Goal: Find contact information: Find contact information

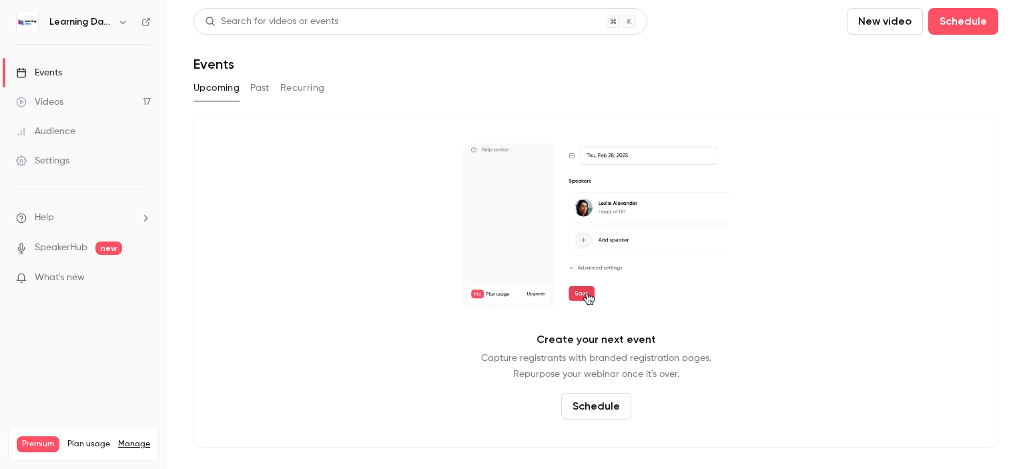
click at [89, 90] on link "Videos 17" at bounding box center [83, 101] width 167 height 29
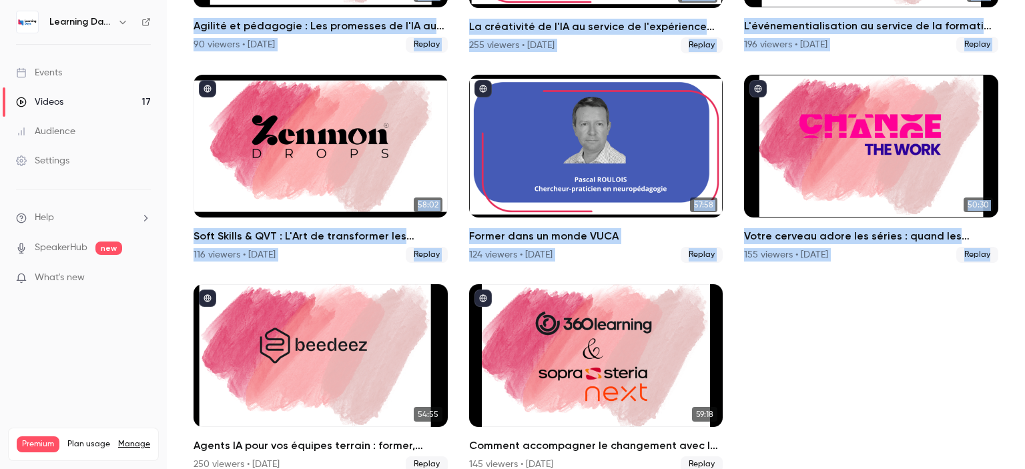
scroll to position [886, 0]
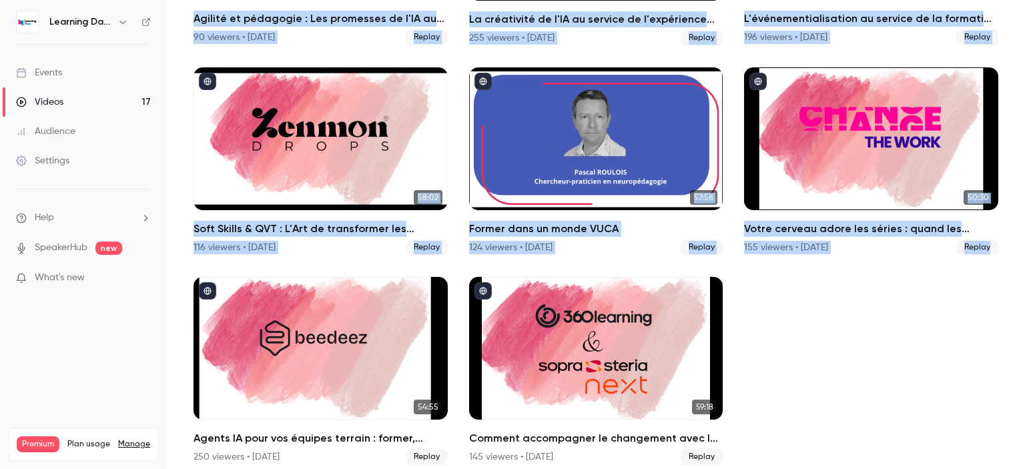
drag, startPoint x: 1024, startPoint y: 77, endPoint x: 1024, endPoint y: 378, distance: 300.2
click at [1024, 378] on main "Search for videos or events New video Schedule Videos All Replays Recordings Up…" at bounding box center [596, 234] width 858 height 469
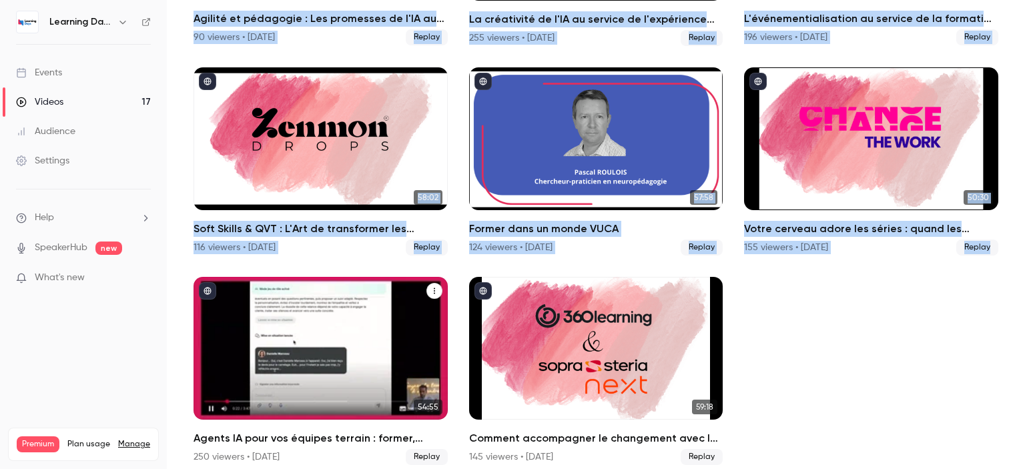
click at [328, 305] on div "Agents IA pour vos équipes terrain : former, accompagner et transformer l’expér…" at bounding box center [320, 348] width 254 height 143
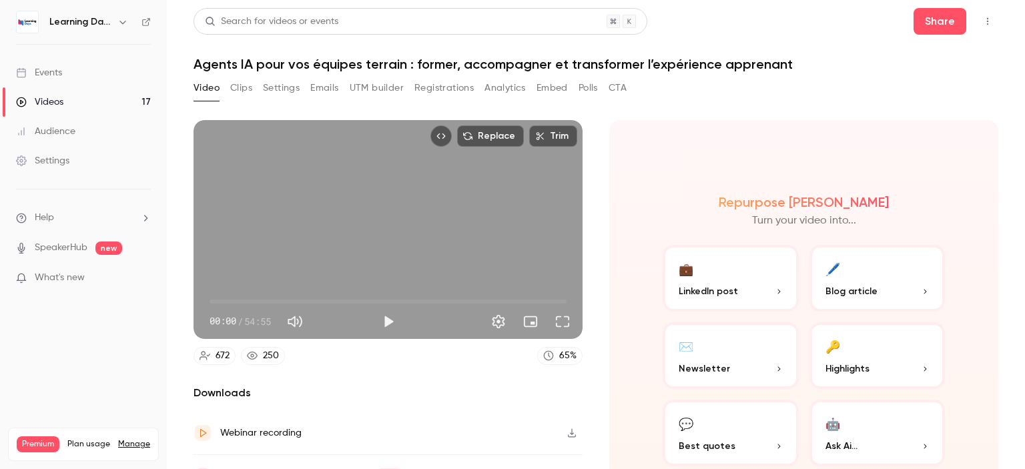
scroll to position [68, 0]
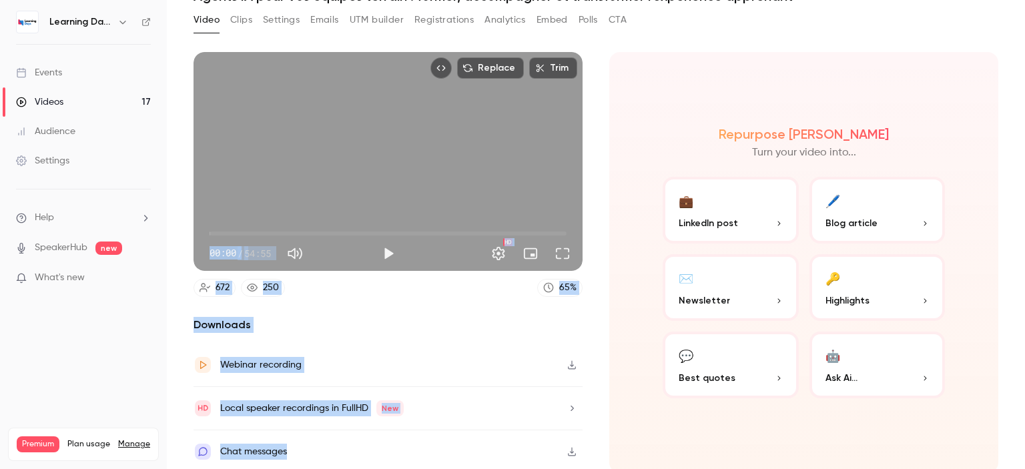
drag, startPoint x: 1024, startPoint y: 91, endPoint x: 1024, endPoint y: 308, distance: 216.8
click at [1024, 308] on main "Search for videos or events Share Agents IA pour vos équipes terrain : former, …" at bounding box center [596, 234] width 858 height 469
click at [568, 361] on icon "button" at bounding box center [572, 365] width 8 height 9
click at [63, 70] on link "Events" at bounding box center [83, 72] width 167 height 29
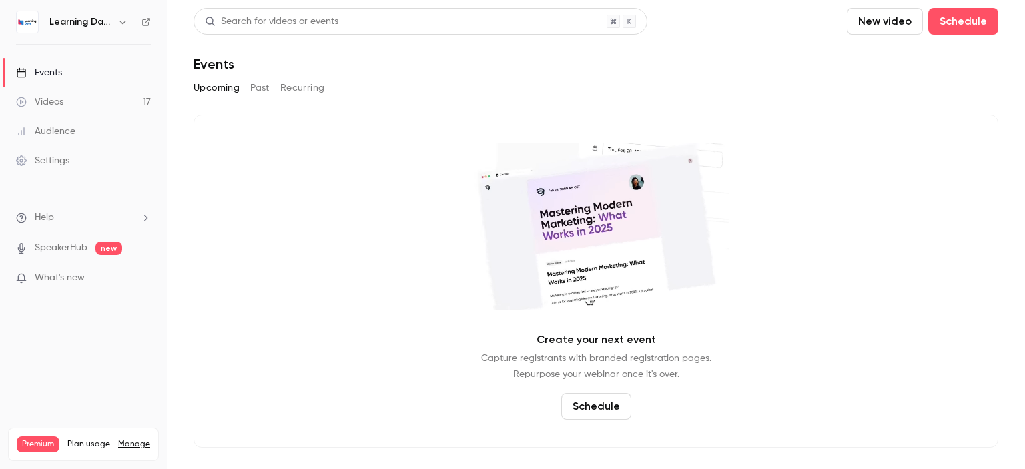
click at [87, 133] on link "Audience" at bounding box center [83, 131] width 167 height 29
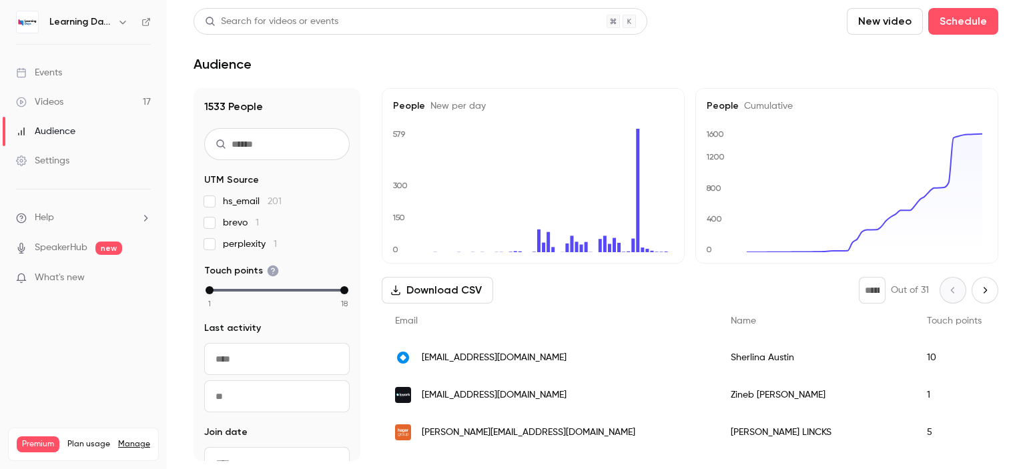
click at [465, 357] on span "[EMAIL_ADDRESS][DOMAIN_NAME]" at bounding box center [494, 358] width 145 height 14
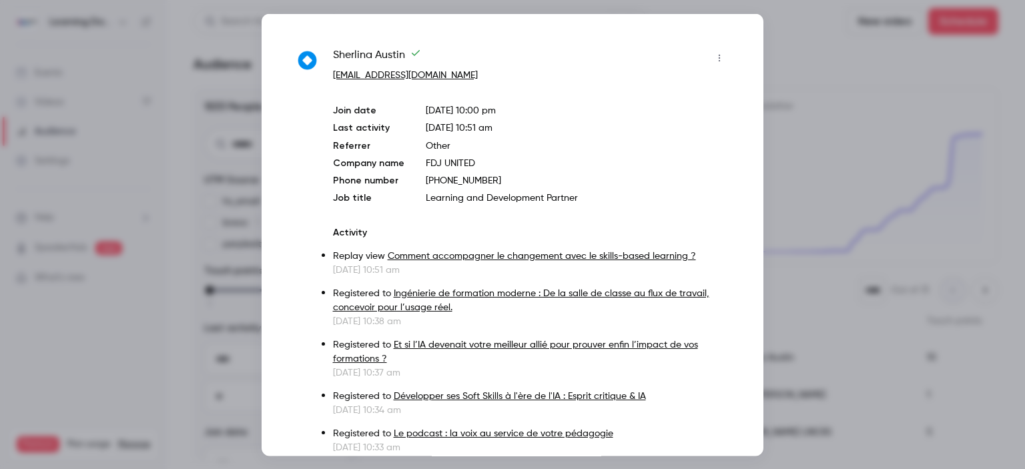
scroll to position [94, 0]
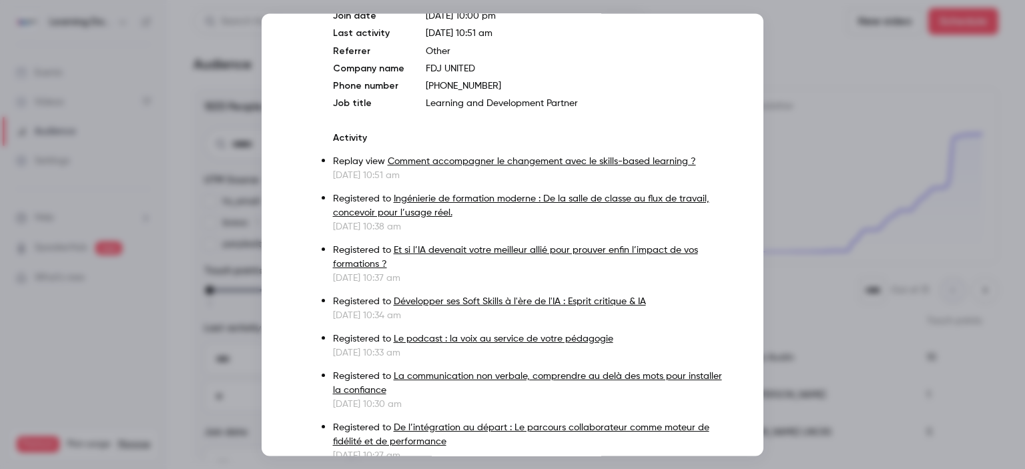
click at [796, 136] on div at bounding box center [512, 234] width 1025 height 469
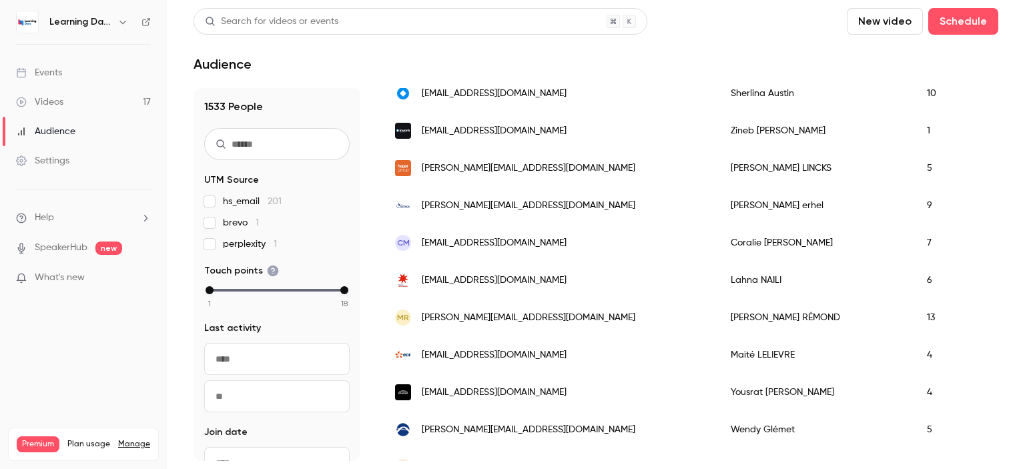
scroll to position [291, 0]
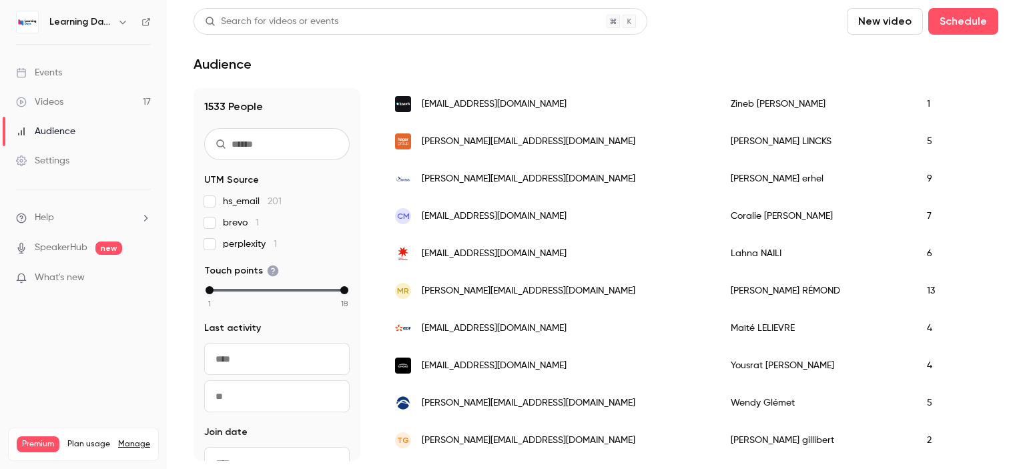
click at [93, 103] on link "Videos 17" at bounding box center [83, 101] width 167 height 29
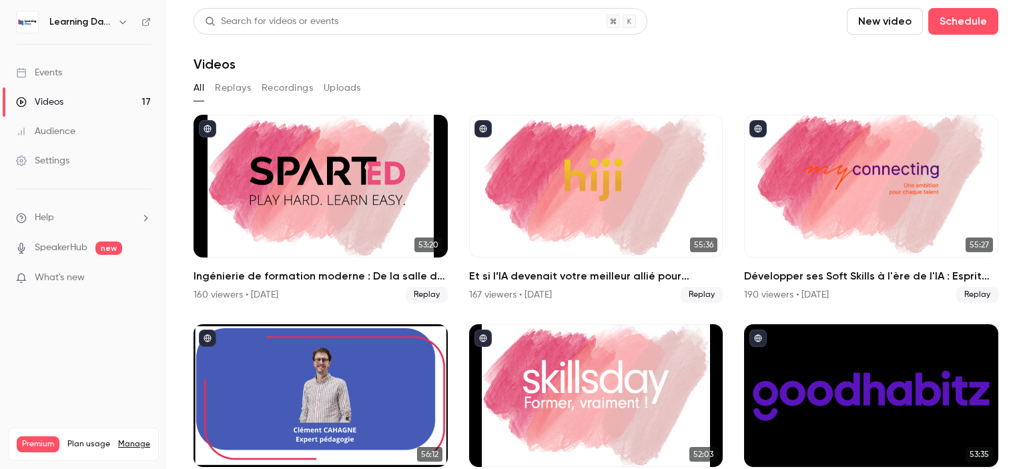
click at [77, 138] on link "Audience" at bounding box center [83, 131] width 167 height 29
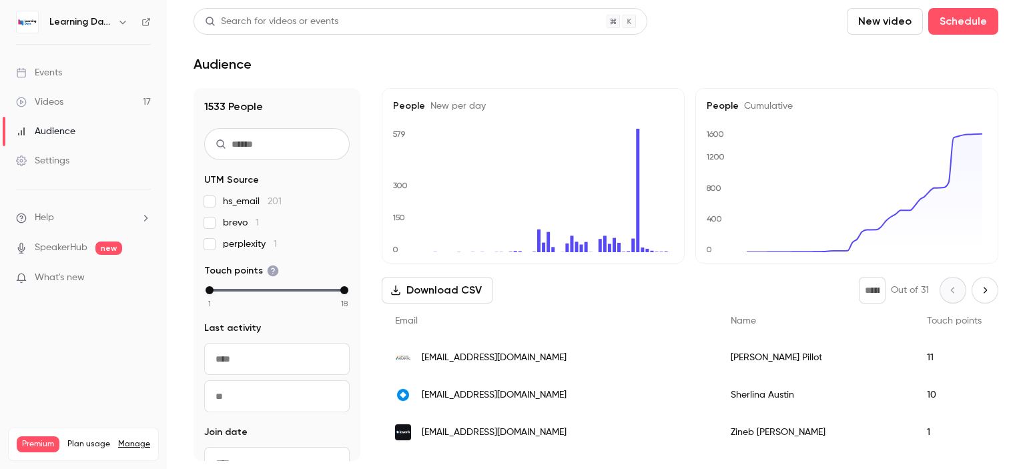
drag, startPoint x: 583, startPoint y: 363, endPoint x: 688, endPoint y: 371, distance: 105.7
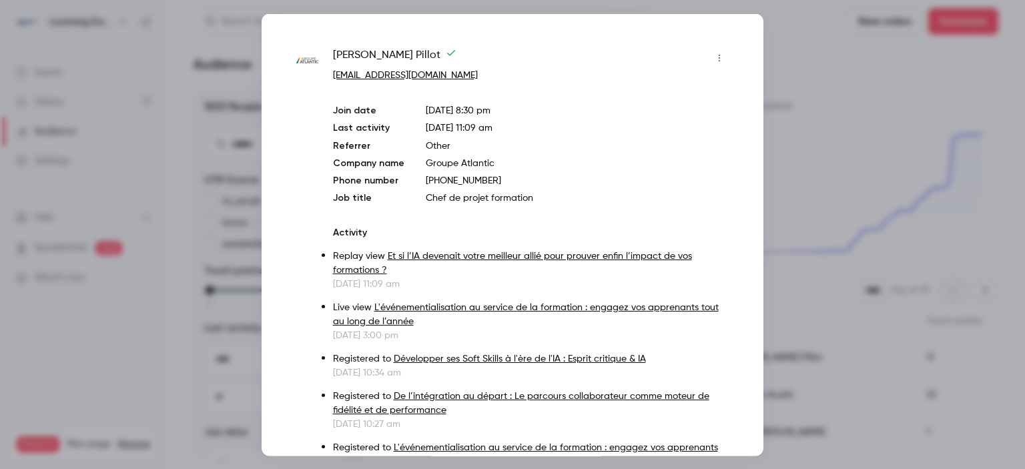
drag, startPoint x: 408, startPoint y: 53, endPoint x: 329, endPoint y: 46, distance: 79.7
click at [329, 47] on div "[PERSON_NAME] [EMAIL_ADDRESS][DOMAIN_NAME] Join date [DATE] 8:30 pm Last activi…" at bounding box center [512, 449] width 435 height 804
copy span "[PERSON_NAME]"
click at [846, 133] on div at bounding box center [512, 234] width 1025 height 469
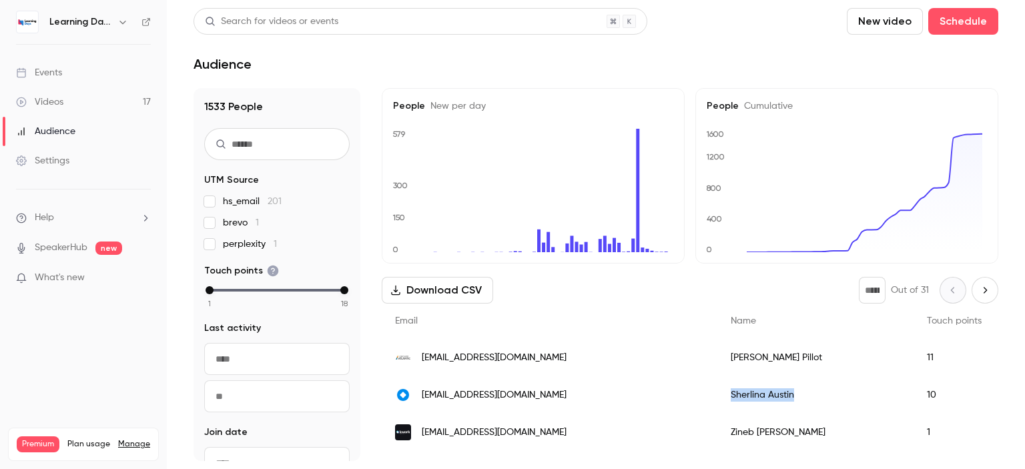
drag, startPoint x: 694, startPoint y: 399, endPoint x: 630, endPoint y: 398, distance: 64.0
click at [717, 398] on div "[PERSON_NAME]" at bounding box center [815, 394] width 196 height 37
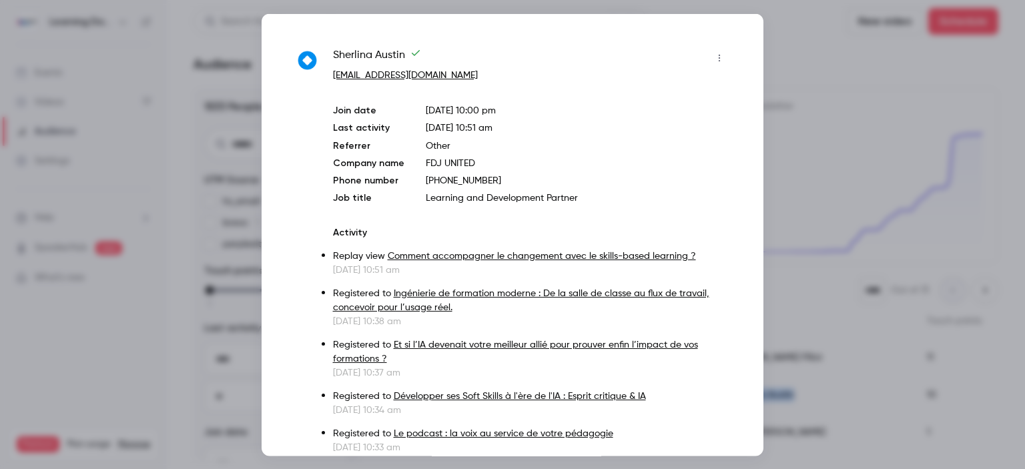
copy div "[PERSON_NAME]"
drag, startPoint x: 438, startPoint y: 47, endPoint x: 323, endPoint y: 40, distance: 115.0
click at [323, 40] on div "[PERSON_NAME] [PERSON_NAME][EMAIL_ADDRESS][DOMAIN_NAME] Join date [DATE] 10:00 …" at bounding box center [512, 234] width 502 height 442
copy div "[PERSON_NAME]"
click at [820, 82] on div at bounding box center [512, 234] width 1025 height 469
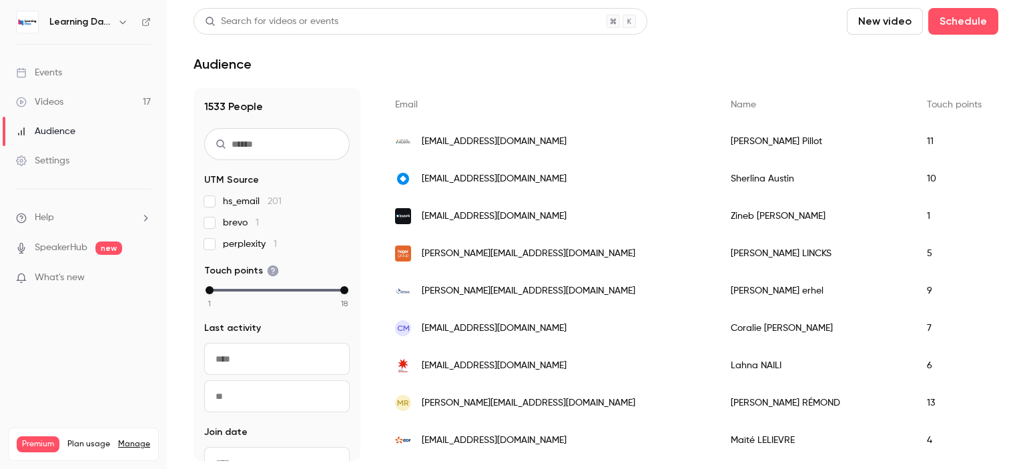
scroll to position [255, 0]
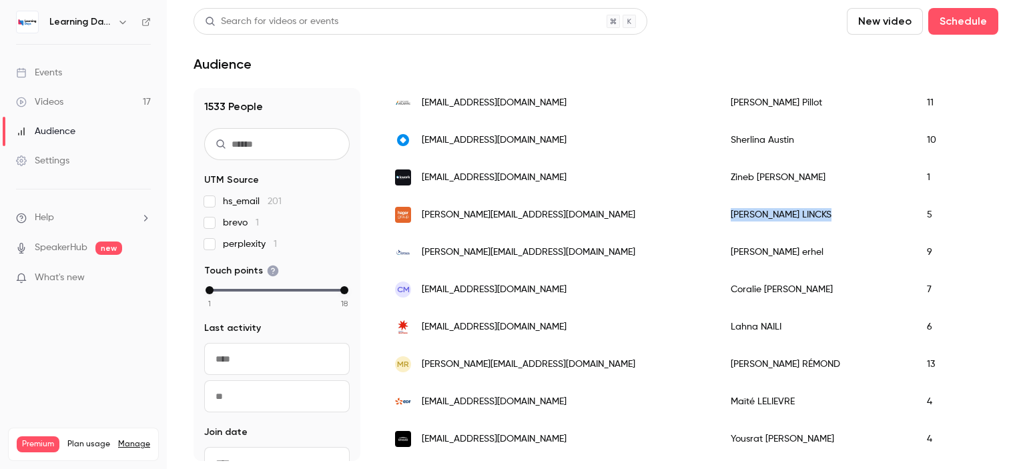
drag, startPoint x: 734, startPoint y: 229, endPoint x: 632, endPoint y: 222, distance: 102.9
click at [717, 222] on div "[PERSON_NAME]" at bounding box center [815, 214] width 196 height 37
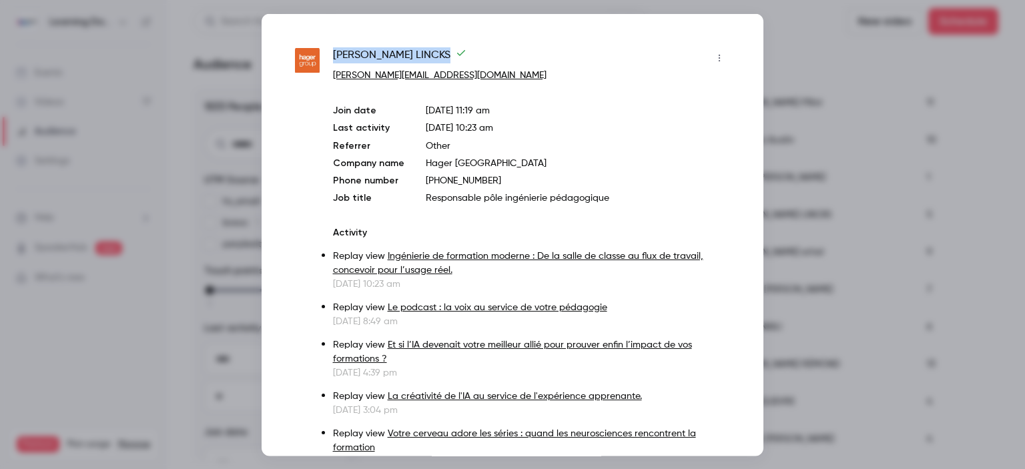
drag, startPoint x: 420, startPoint y: 58, endPoint x: 332, endPoint y: 52, distance: 88.3
click at [332, 52] on div "[PERSON_NAME] [PERSON_NAME][EMAIL_ADDRESS][DOMAIN_NAME] Join date [DATE] 11:19 …" at bounding box center [512, 372] width 435 height 650
copy span "[PERSON_NAME]"
click at [796, 126] on div at bounding box center [512, 234] width 1025 height 469
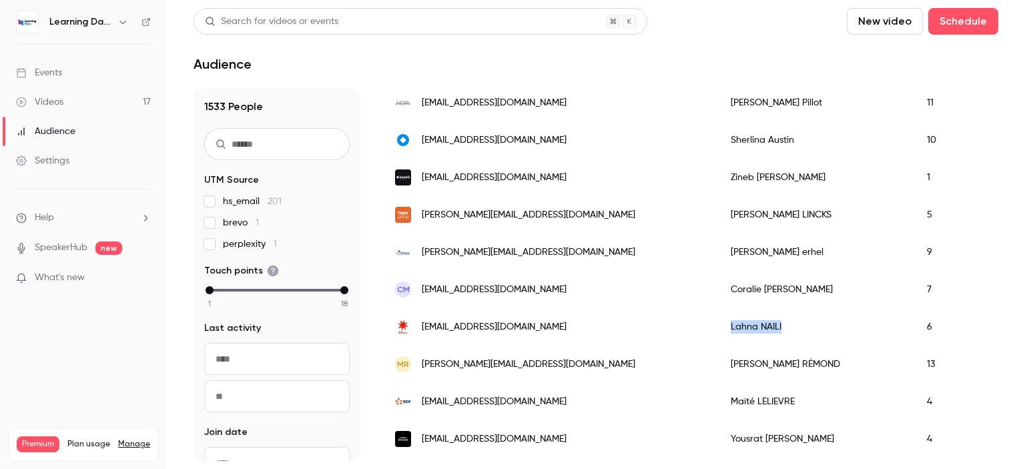
drag, startPoint x: 742, startPoint y: 322, endPoint x: 616, endPoint y: 331, distance: 126.4
click at [717, 331] on div "[PERSON_NAME]" at bounding box center [815, 326] width 196 height 37
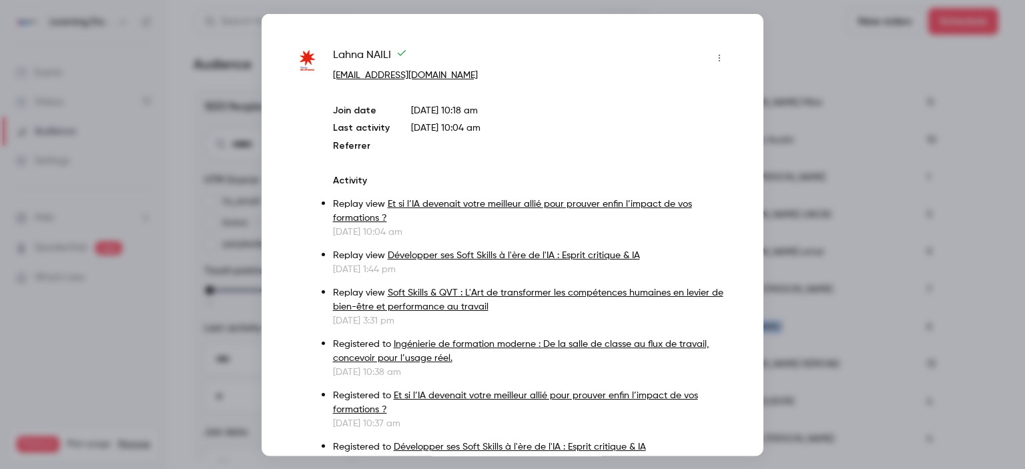
copy div "[PERSON_NAME]"
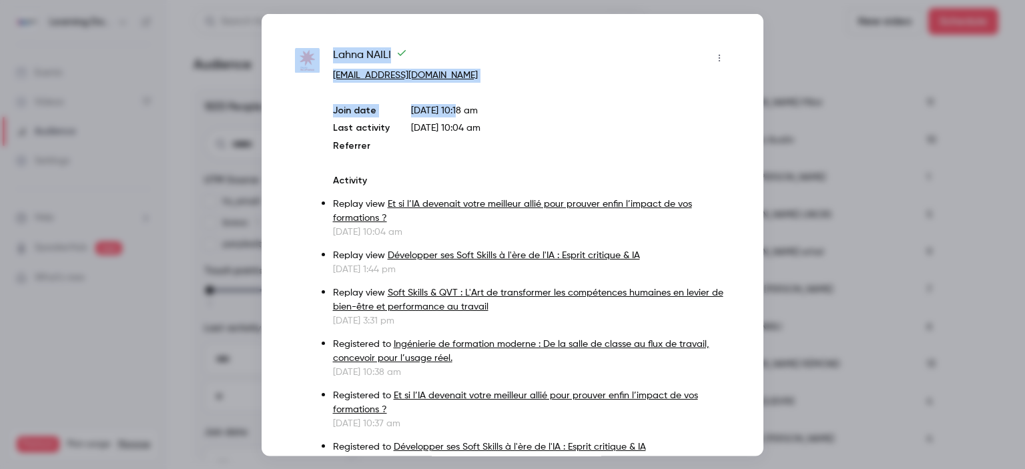
drag, startPoint x: 470, startPoint y: 91, endPoint x: 324, endPoint y: 70, distance: 148.2
click at [324, 70] on div "[PERSON_NAME] [EMAIL_ADDRESS][DOMAIN_NAME] Join date [DATE] 10:18 am Last activ…" at bounding box center [512, 327] width 435 height 560
copy div "[PERSON_NAME] [EMAIL_ADDRESS][DOMAIN_NAME] Join date [DATE] 10:1"
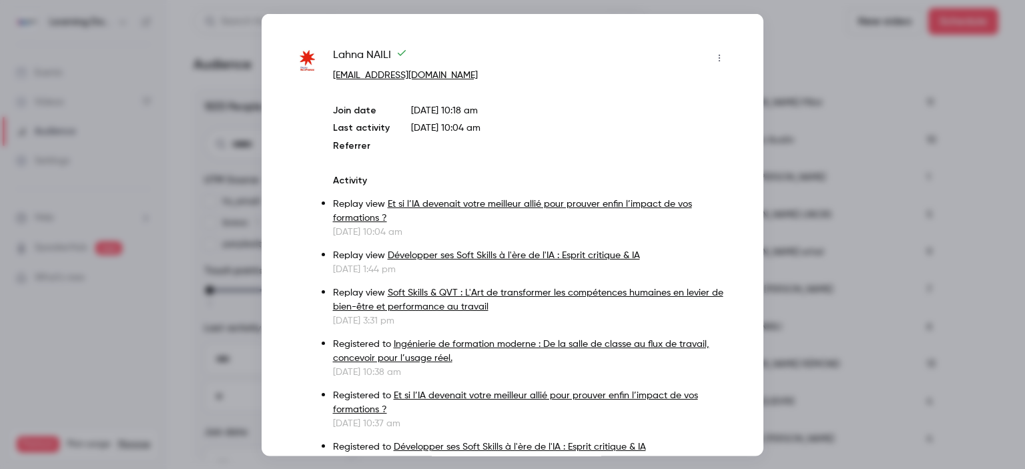
click at [787, 197] on div at bounding box center [512, 234] width 1025 height 469
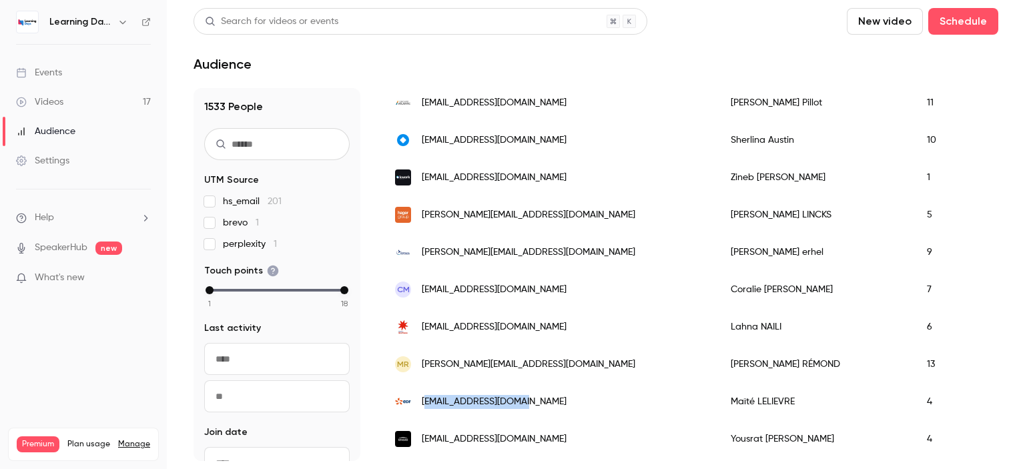
drag, startPoint x: 582, startPoint y: 412, endPoint x: 428, endPoint y: 412, distance: 154.8
click at [428, 412] on div "[EMAIL_ADDRESS][DOMAIN_NAME]" at bounding box center [550, 401] width 336 height 37
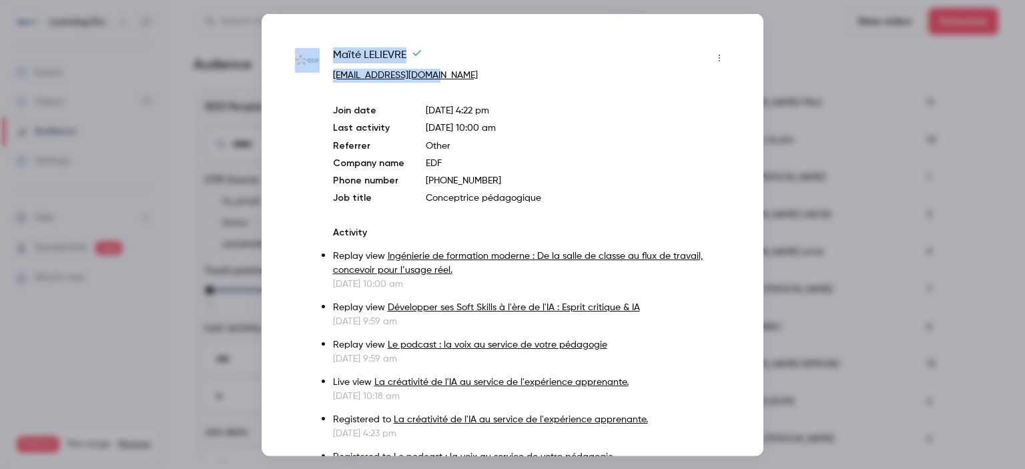
drag, startPoint x: 473, startPoint y: 77, endPoint x: 307, endPoint y: 75, distance: 166.1
click at [307, 75] on div "[PERSON_NAME] [EMAIL_ADDRESS][DOMAIN_NAME] Join date [DATE] 4:22 pm Last activi…" at bounding box center [512, 306] width 435 height 519
copy div "[PERSON_NAME] [EMAIL_ADDRESS][DOMAIN_NAME]"
click at [816, 201] on div at bounding box center [512, 234] width 1025 height 469
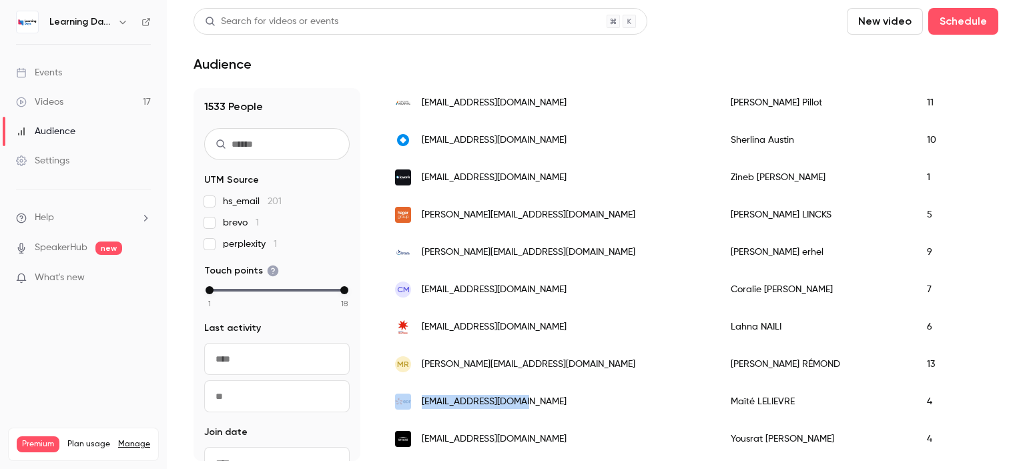
drag, startPoint x: 537, startPoint y: 406, endPoint x: 412, endPoint y: 406, distance: 124.7
click at [412, 406] on div "[EMAIL_ADDRESS][DOMAIN_NAME]" at bounding box center [550, 401] width 336 height 37
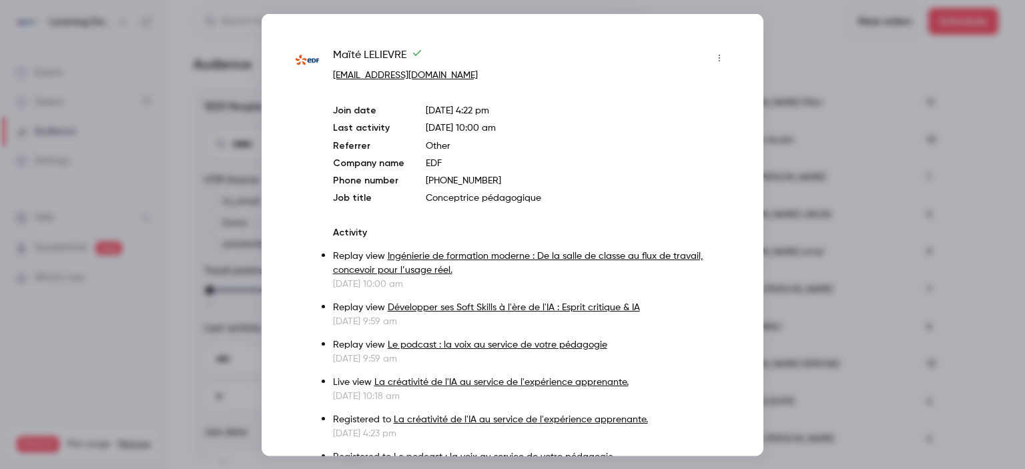
copy div "[EMAIL_ADDRESS][DOMAIN_NAME]"
drag, startPoint x: 454, startPoint y: 76, endPoint x: 329, endPoint y: 75, distance: 124.7
click at [329, 75] on div "[PERSON_NAME] [EMAIL_ADDRESS][DOMAIN_NAME] Join date [DATE] 4:22 pm Last activi…" at bounding box center [512, 306] width 435 height 519
copy link "[EMAIL_ADDRESS][DOMAIN_NAME]"
click at [818, 157] on div at bounding box center [512, 234] width 1025 height 469
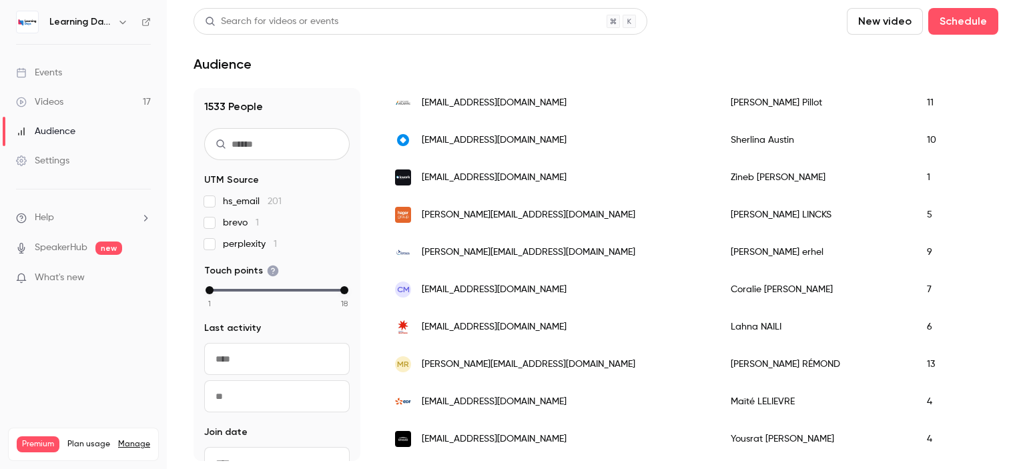
click at [528, 442] on span "[EMAIL_ADDRESS][DOMAIN_NAME]" at bounding box center [494, 439] width 145 height 14
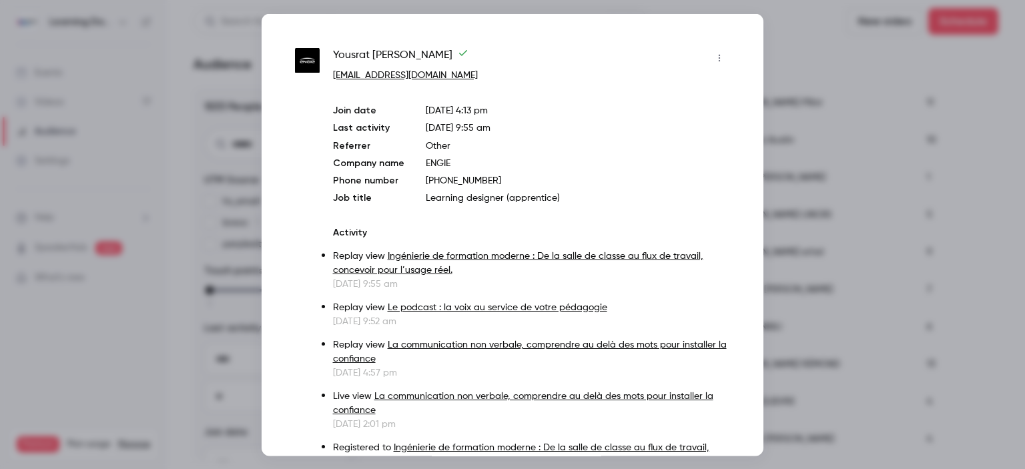
drag, startPoint x: 504, startPoint y: 79, endPoint x: 328, endPoint y: 80, distance: 176.1
click at [328, 80] on div "[PERSON_NAME] binti [EMAIL_ADDRESS][DOMAIN_NAME] Join date [DATE] 4:13 pm Last …" at bounding box center [512, 360] width 435 height 626
copy link "[EMAIL_ADDRESS][DOMAIN_NAME]"
click at [806, 173] on div at bounding box center [512, 234] width 1025 height 469
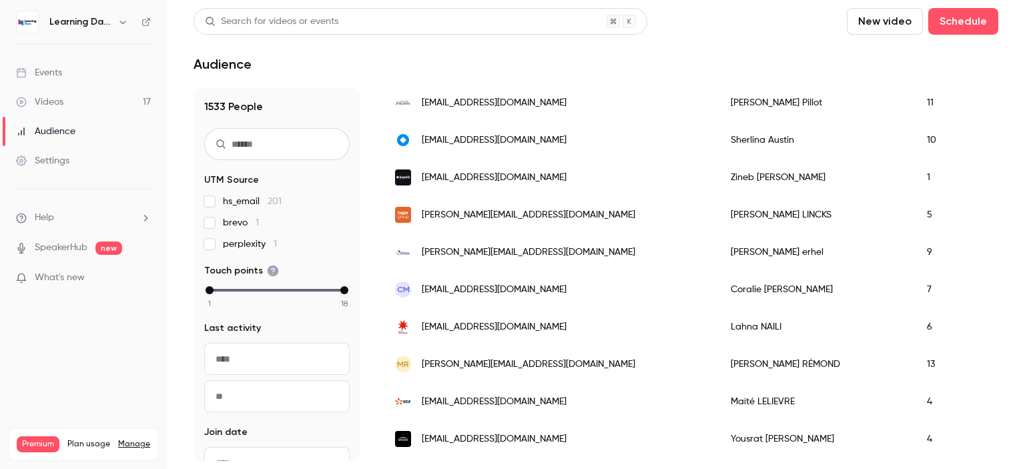
drag, startPoint x: 998, startPoint y: 178, endPoint x: 1003, endPoint y: 221, distance: 42.9
click at [1003, 221] on main "Search for videos or events New video Schedule Audience 1533 People UTM Source …" at bounding box center [596, 234] width 858 height 469
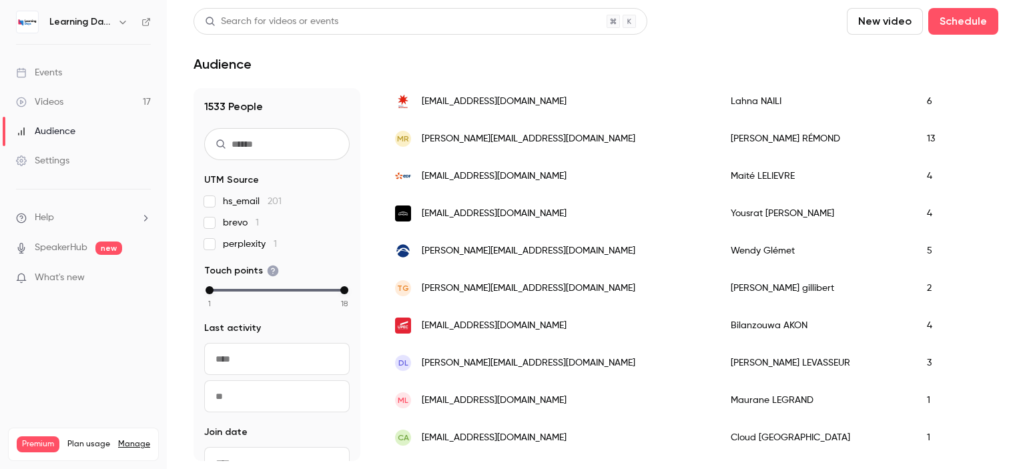
scroll to position [546, 0]
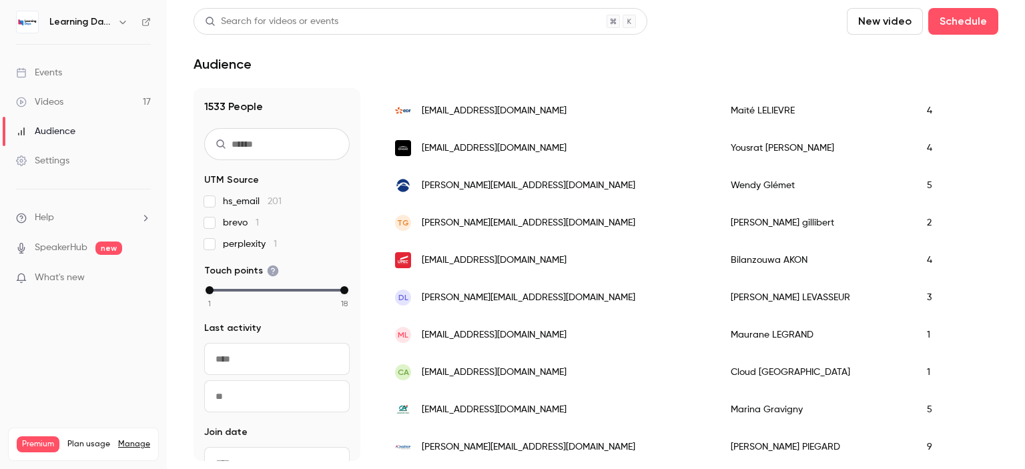
click at [717, 448] on div "[PERSON_NAME]" at bounding box center [815, 446] width 196 height 37
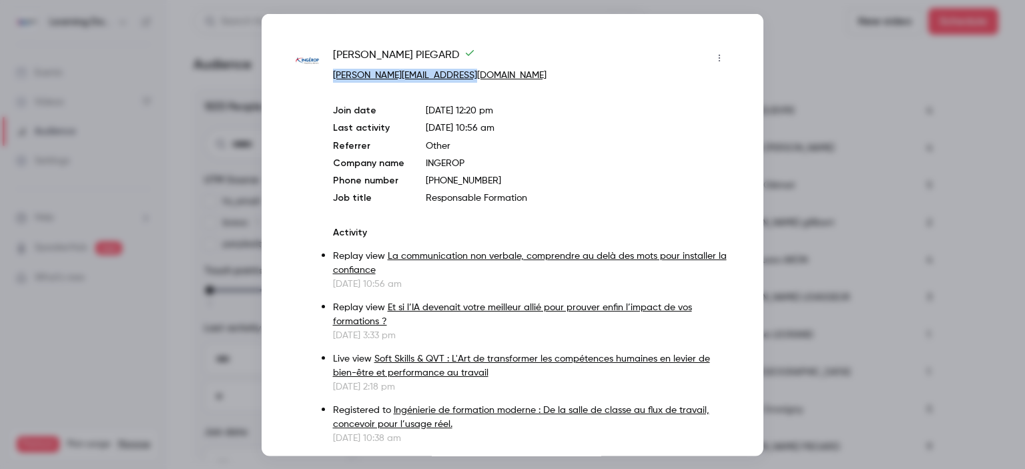
drag, startPoint x: 499, startPoint y: 67, endPoint x: 512, endPoint y: 74, distance: 15.2
click at [512, 74] on div "[PERSON_NAME] [PERSON_NAME][EMAIL_ADDRESS][DOMAIN_NAME]" at bounding box center [531, 64] width 397 height 35
click at [835, 195] on div at bounding box center [512, 234] width 1025 height 469
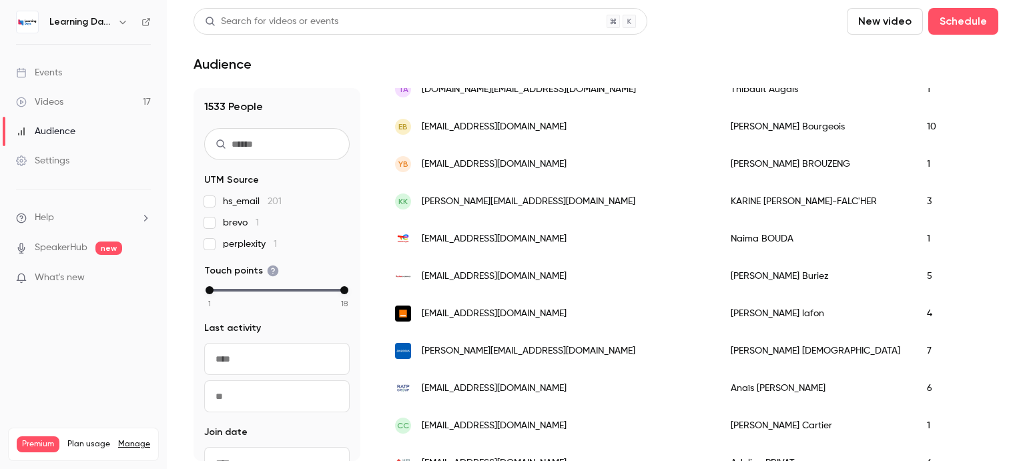
scroll to position [1209, 0]
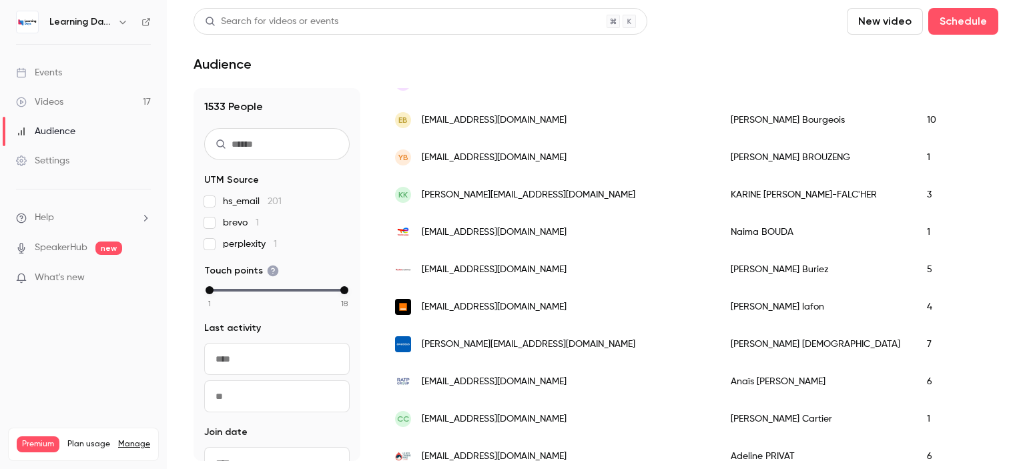
click at [717, 221] on div "[PERSON_NAME]" at bounding box center [815, 231] width 196 height 37
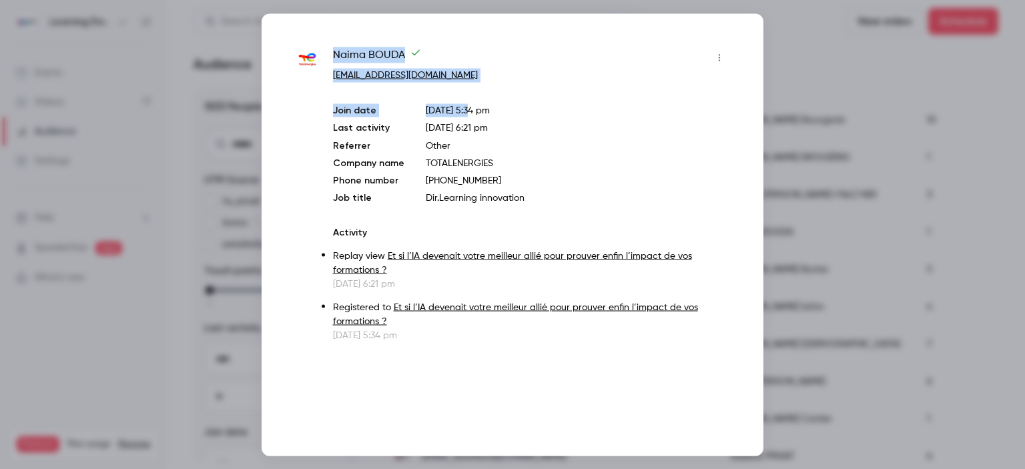
drag, startPoint x: 488, startPoint y: 83, endPoint x: 334, endPoint y: 66, distance: 155.7
click at [334, 66] on div "[PERSON_NAME] [EMAIL_ADDRESS][DOMAIN_NAME] Join date [DATE] 5:34 pm Last activi…" at bounding box center [531, 194] width 397 height 295
click at [811, 201] on div at bounding box center [512, 234] width 1025 height 469
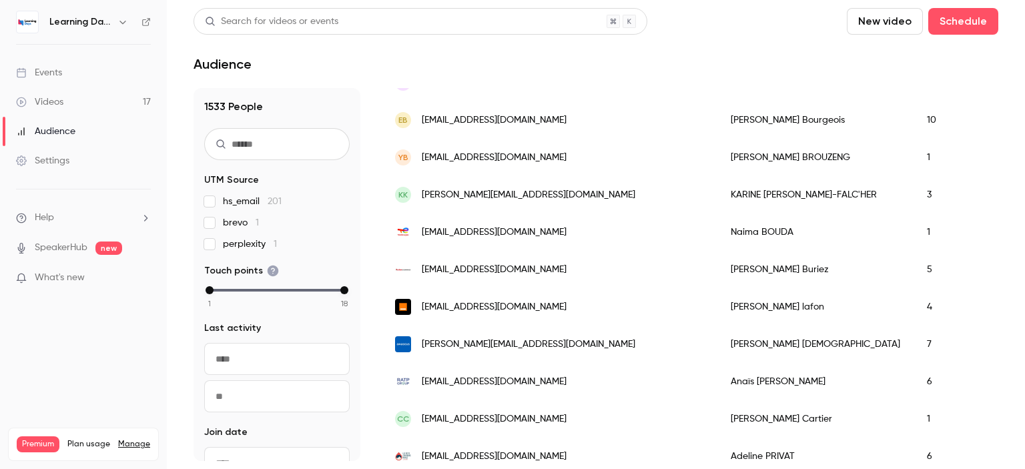
click at [514, 376] on div "[EMAIL_ADDRESS][DOMAIN_NAME]" at bounding box center [550, 381] width 336 height 37
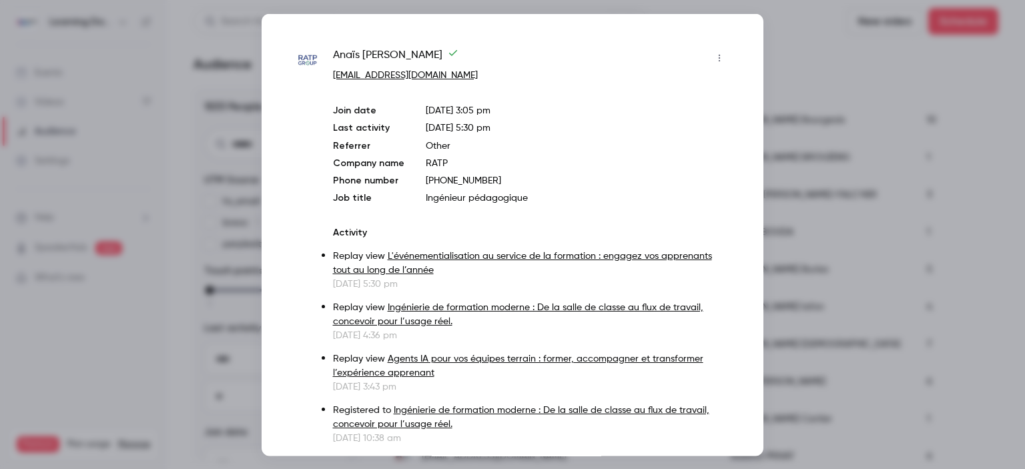
drag, startPoint x: 467, startPoint y: 82, endPoint x: 334, endPoint y: 71, distance: 133.8
click at [334, 71] on div "[PERSON_NAME] [PERSON_NAME][EMAIL_ADDRESS][DOMAIN_NAME] Join date [DATE] 3:05 p…" at bounding box center [531, 367] width 397 height 640
click at [801, 274] on div at bounding box center [512, 234] width 1025 height 469
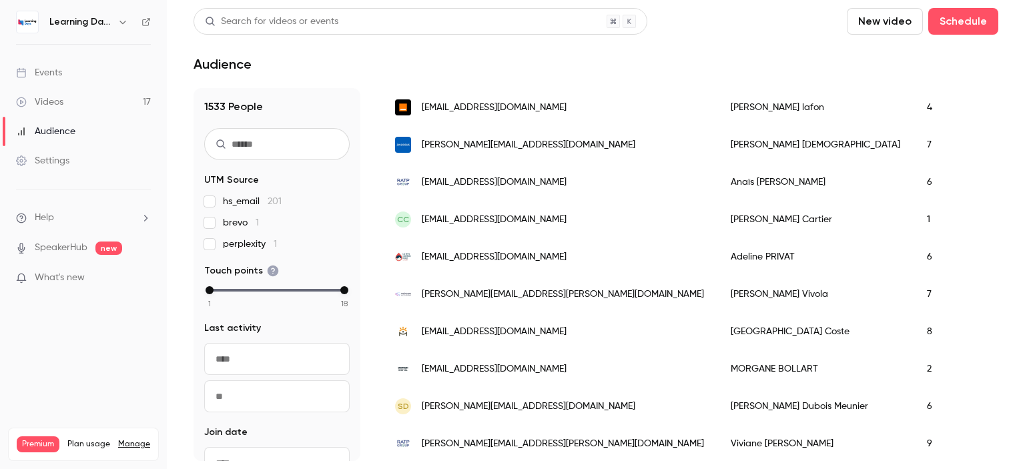
scroll to position [1470, 0]
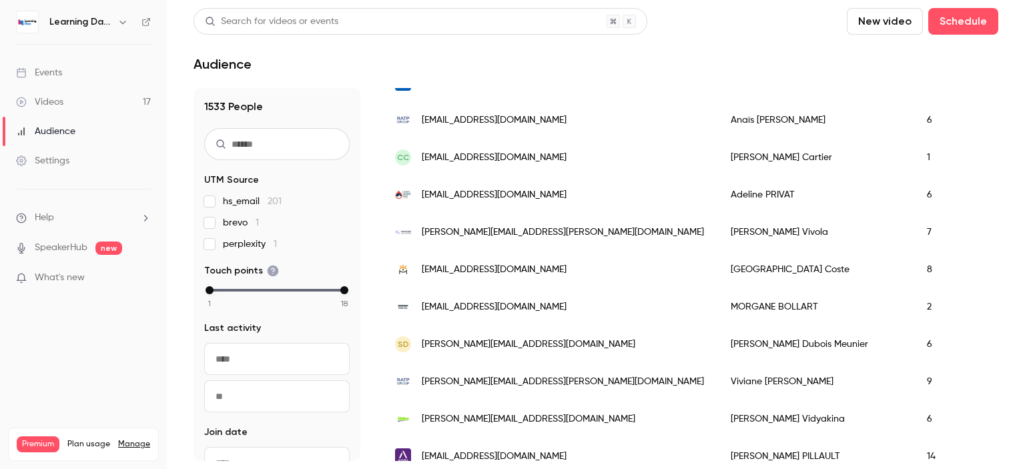
click at [717, 194] on div "[PERSON_NAME]" at bounding box center [815, 194] width 196 height 37
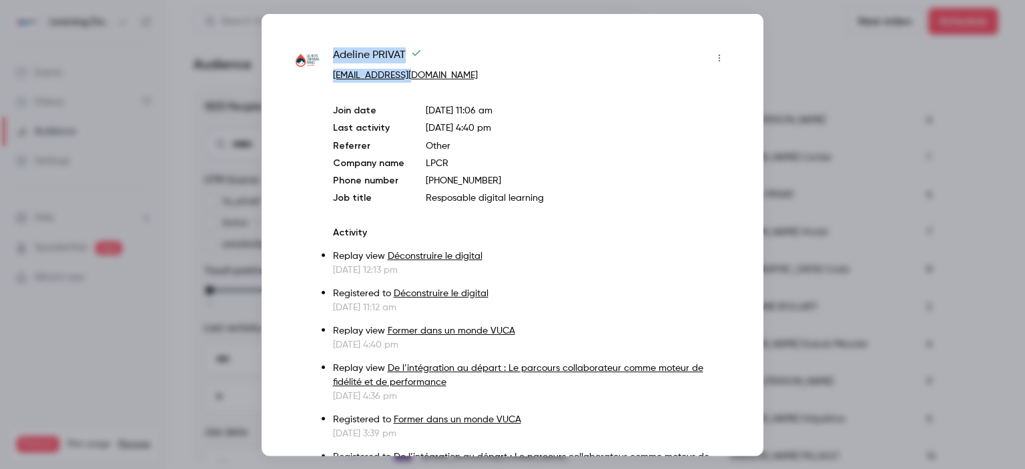
drag, startPoint x: 455, startPoint y: 79, endPoint x: 332, endPoint y: 58, distance: 125.2
click at [332, 58] on div "[PERSON_NAME] [EMAIL_ADDRESS][DOMAIN_NAME] Join date [DATE] 11:06 am Last activ…" at bounding box center [512, 460] width 435 height 827
click at [782, 154] on div at bounding box center [512, 234] width 1025 height 469
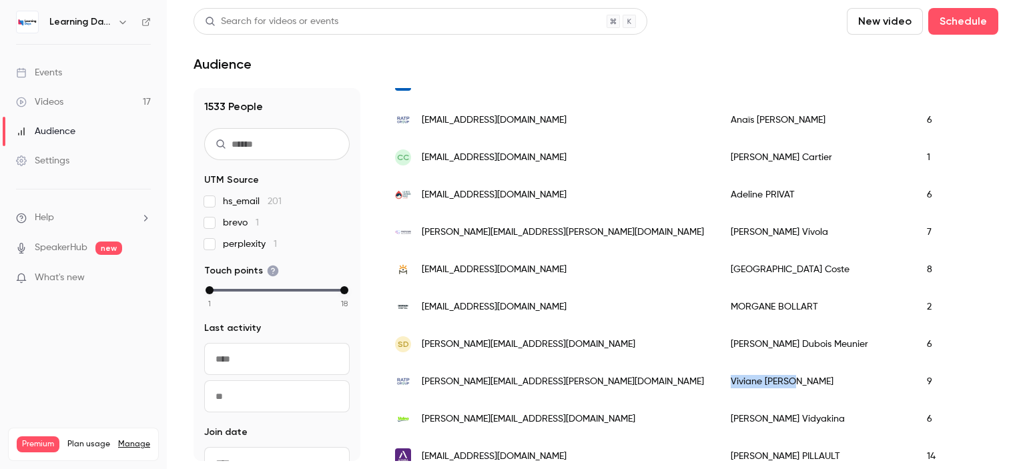
drag, startPoint x: 720, startPoint y: 388, endPoint x: 631, endPoint y: 389, distance: 89.4
click at [717, 389] on div "[PERSON_NAME]" at bounding box center [815, 381] width 196 height 37
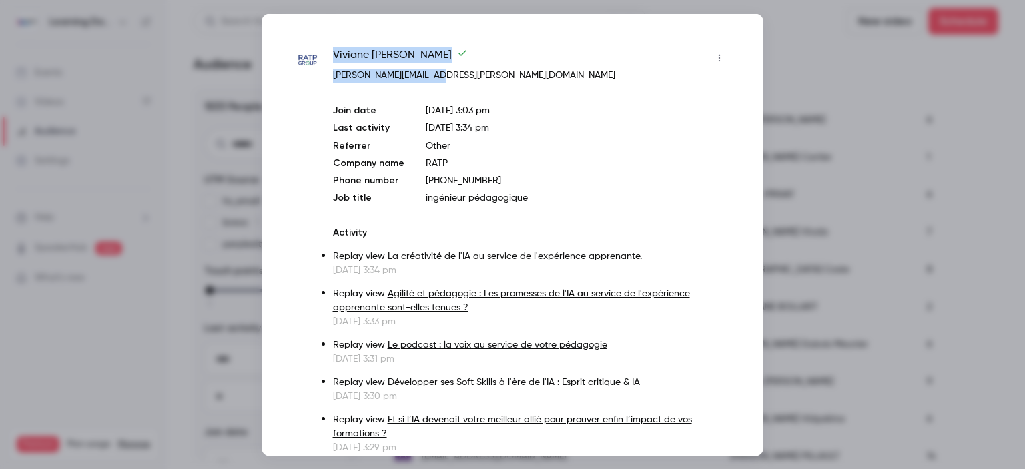
drag, startPoint x: 470, startPoint y: 73, endPoint x: 334, endPoint y: 54, distance: 137.4
click at [334, 54] on div "[PERSON_NAME] [PERSON_NAME][EMAIL_ADDRESS][PERSON_NAME][DOMAIN_NAME]" at bounding box center [531, 64] width 397 height 35
click at [828, 225] on div at bounding box center [512, 234] width 1025 height 469
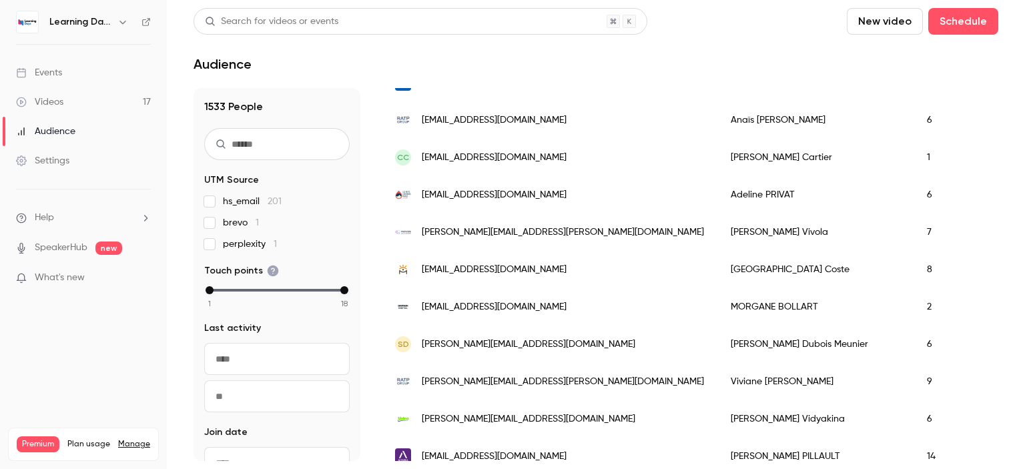
click at [717, 417] on div "[PERSON_NAME]" at bounding box center [815, 418] width 196 height 37
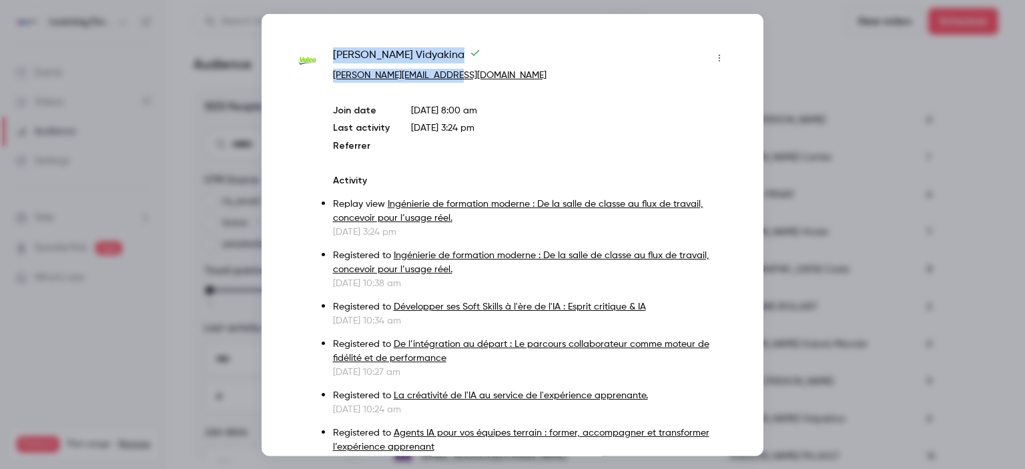
drag, startPoint x: 460, startPoint y: 79, endPoint x: 332, endPoint y: 53, distance: 130.2
click at [333, 53] on div "[PERSON_NAME] [PERSON_NAME][EMAIL_ADDRESS][DOMAIN_NAME]" at bounding box center [531, 64] width 397 height 35
click at [808, 128] on div at bounding box center [512, 234] width 1025 height 469
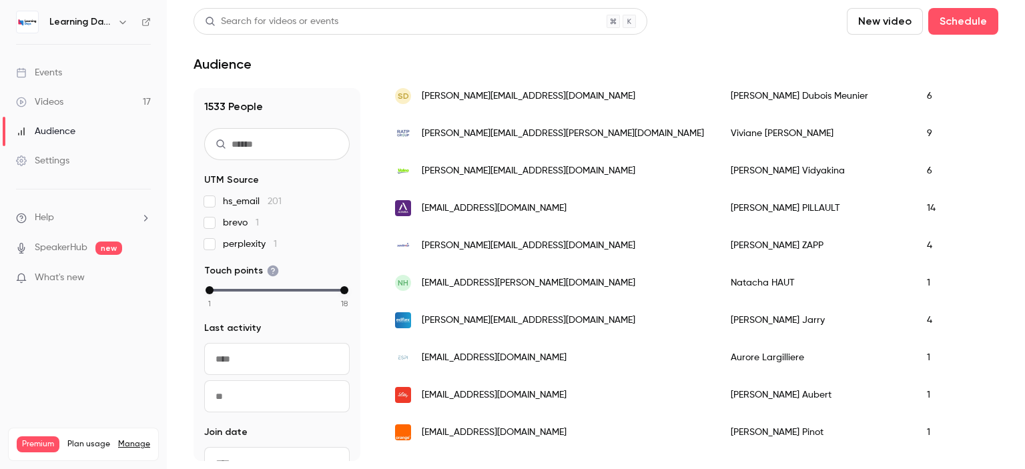
scroll to position [1756, 0]
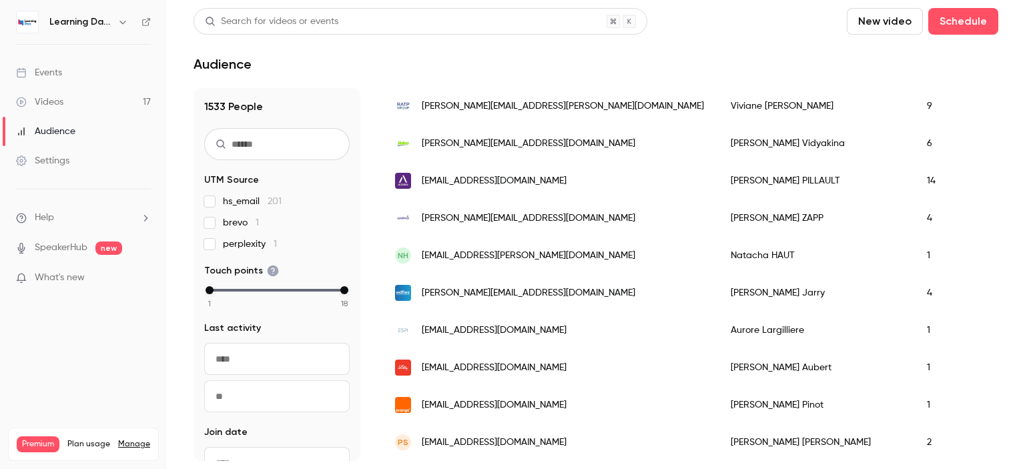
click at [717, 349] on div "[PERSON_NAME]" at bounding box center [815, 367] width 196 height 37
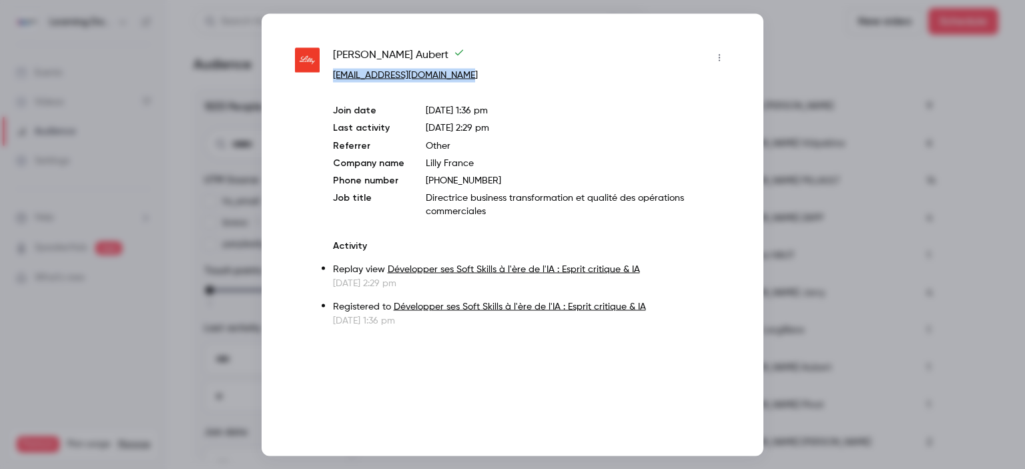
drag, startPoint x: 480, startPoint y: 67, endPoint x: 547, endPoint y: 74, distance: 67.0
click at [547, 74] on p "[EMAIL_ADDRESS][DOMAIN_NAME]" at bounding box center [531, 75] width 397 height 14
click at [811, 213] on div at bounding box center [512, 234] width 1025 height 469
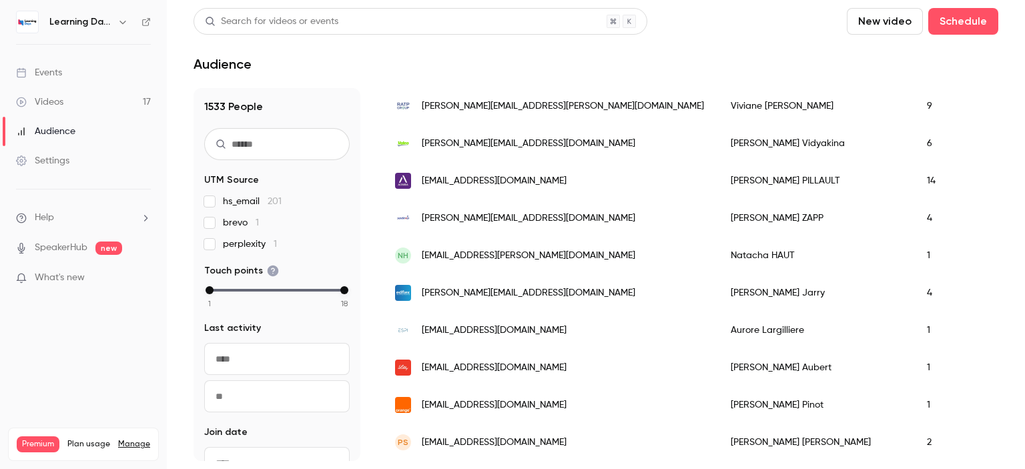
click at [506, 401] on span "[EMAIL_ADDRESS][DOMAIN_NAME]" at bounding box center [494, 405] width 145 height 14
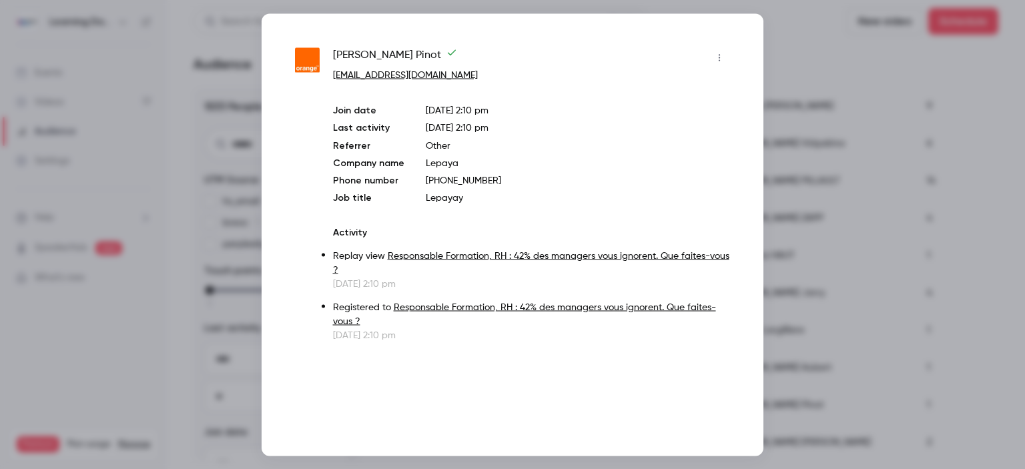
click at [826, 229] on div at bounding box center [512, 234] width 1025 height 469
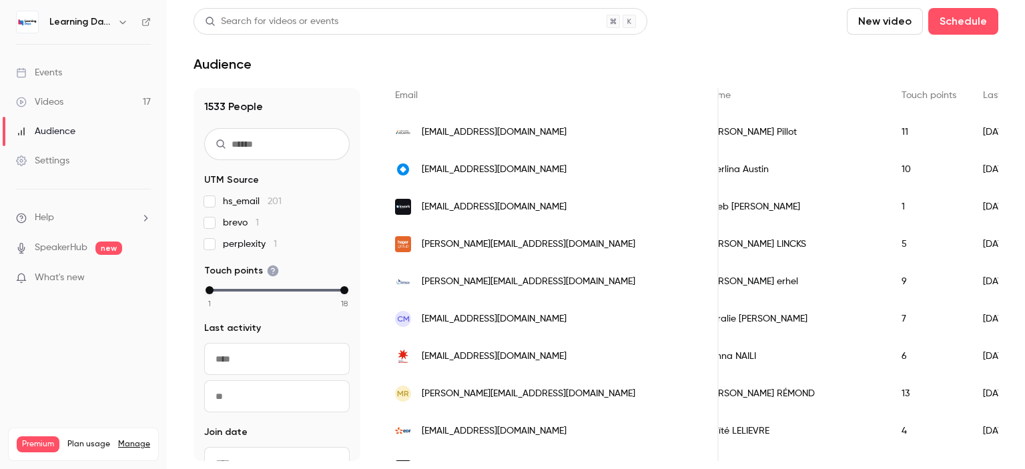
scroll to position [0, 0]
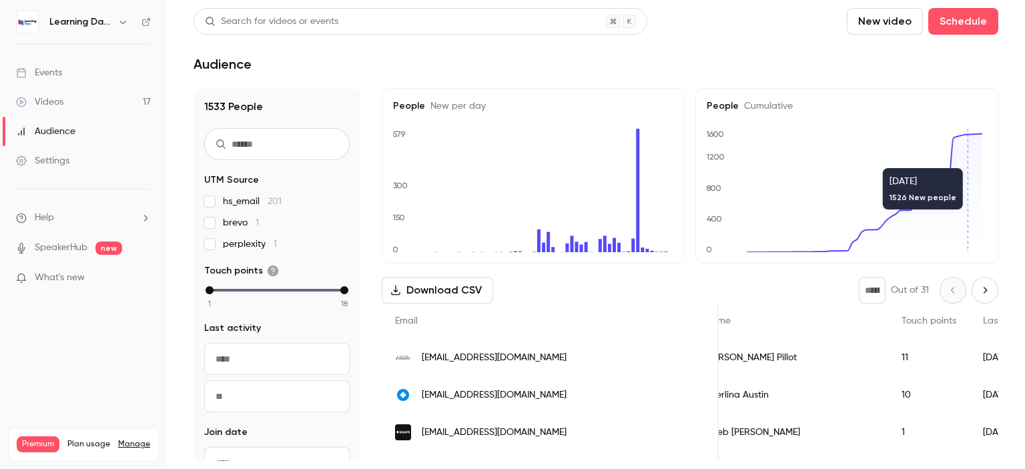
click at [65, 139] on link "Audience" at bounding box center [83, 131] width 167 height 29
click at [70, 75] on link "Events" at bounding box center [83, 72] width 167 height 29
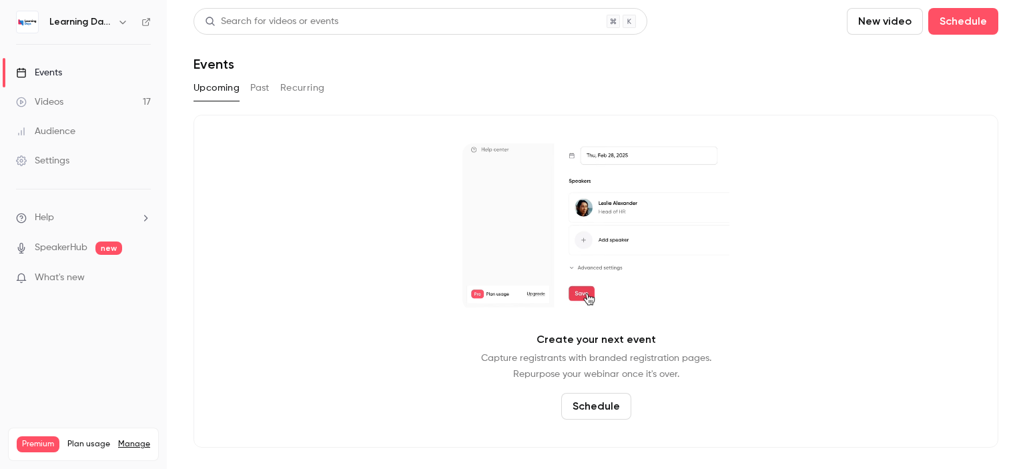
click at [41, 109] on link "Videos 17" at bounding box center [83, 101] width 167 height 29
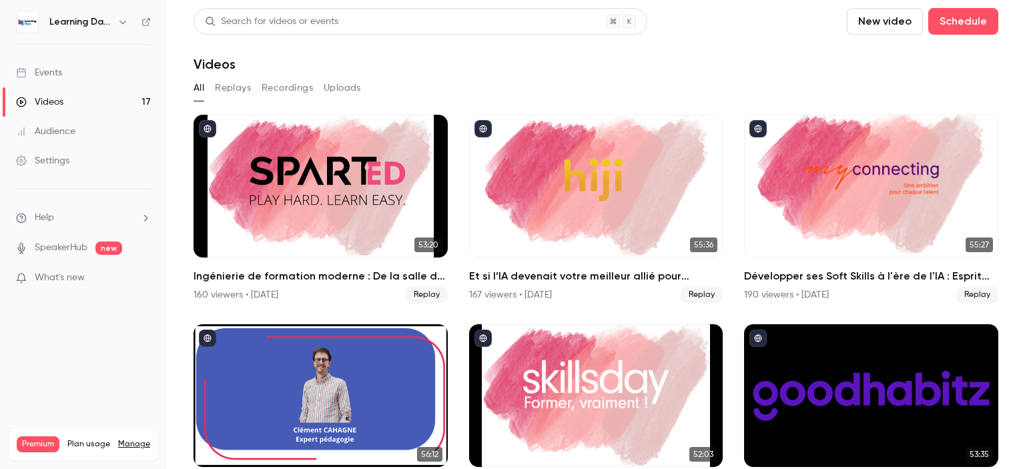
click at [59, 125] on div "Audience" at bounding box center [45, 131] width 59 height 13
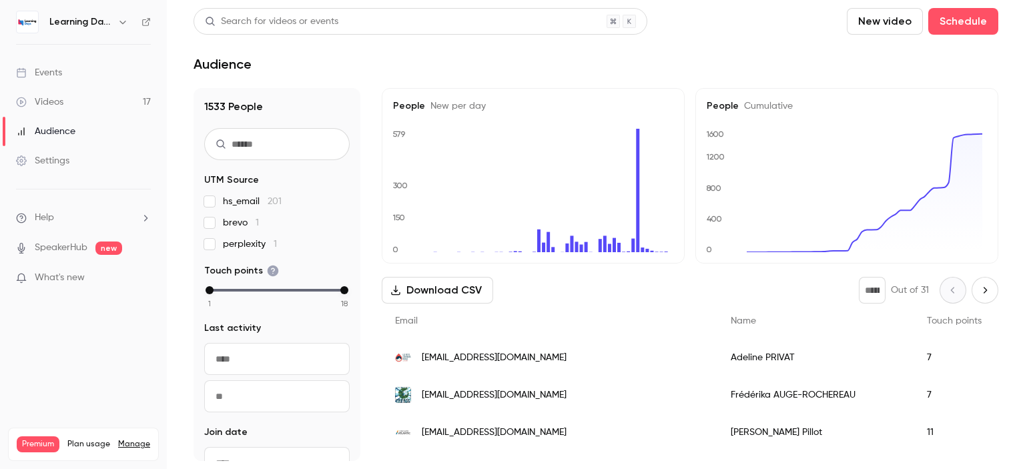
click at [77, 71] on link "Events" at bounding box center [83, 72] width 167 height 29
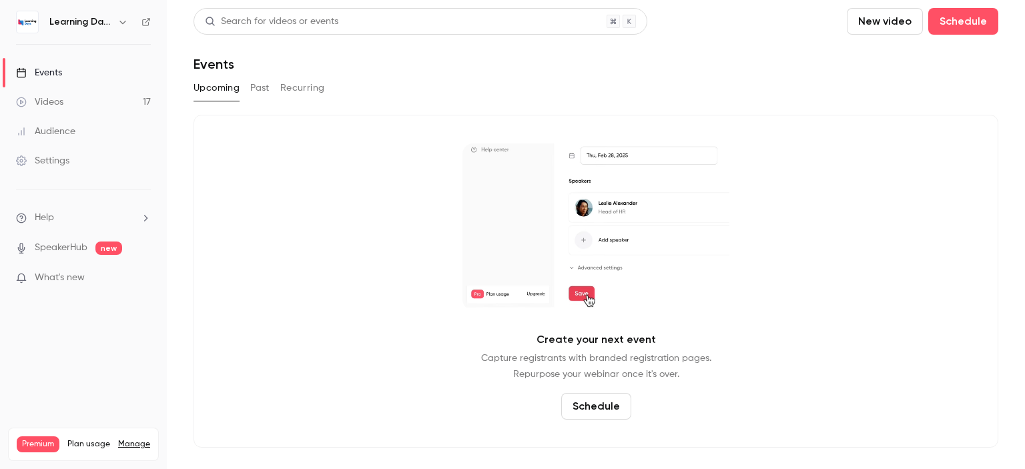
click at [43, 111] on link "Videos 17" at bounding box center [83, 101] width 167 height 29
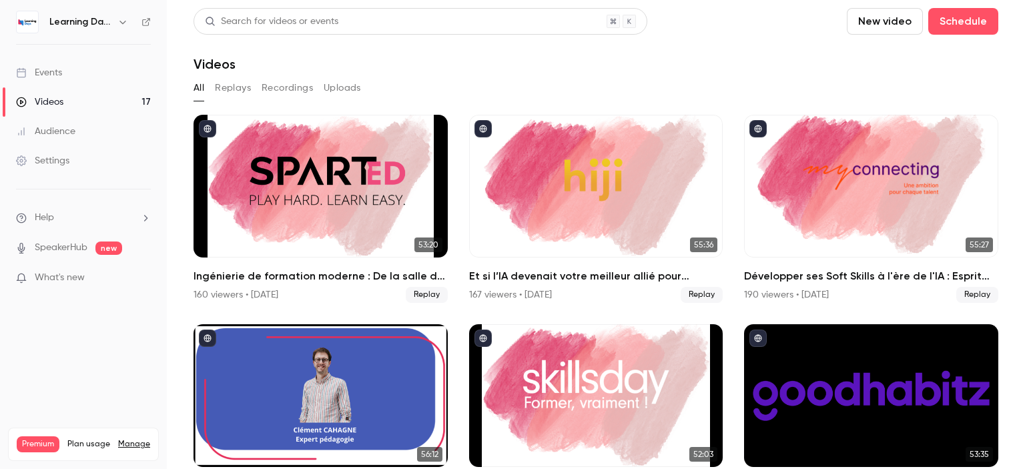
click at [63, 75] on link "Events" at bounding box center [83, 72] width 167 height 29
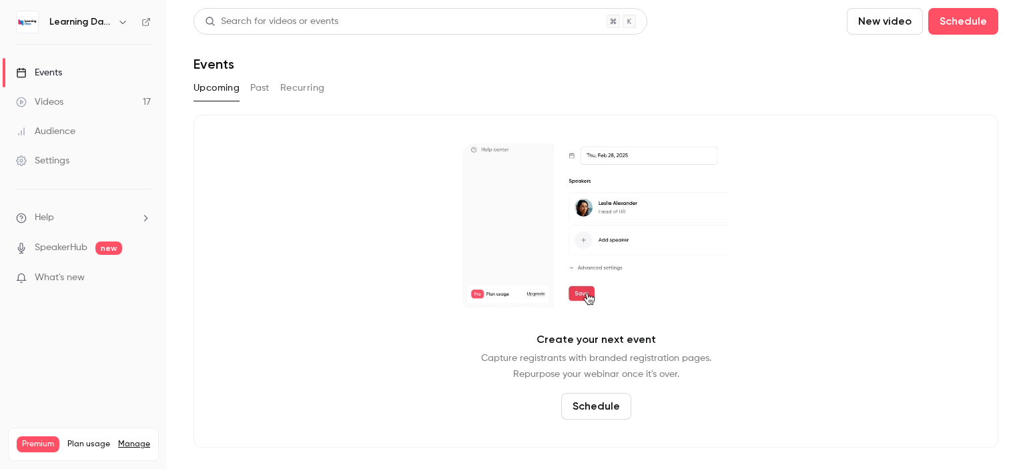
click at [61, 133] on div "Audience" at bounding box center [45, 131] width 59 height 13
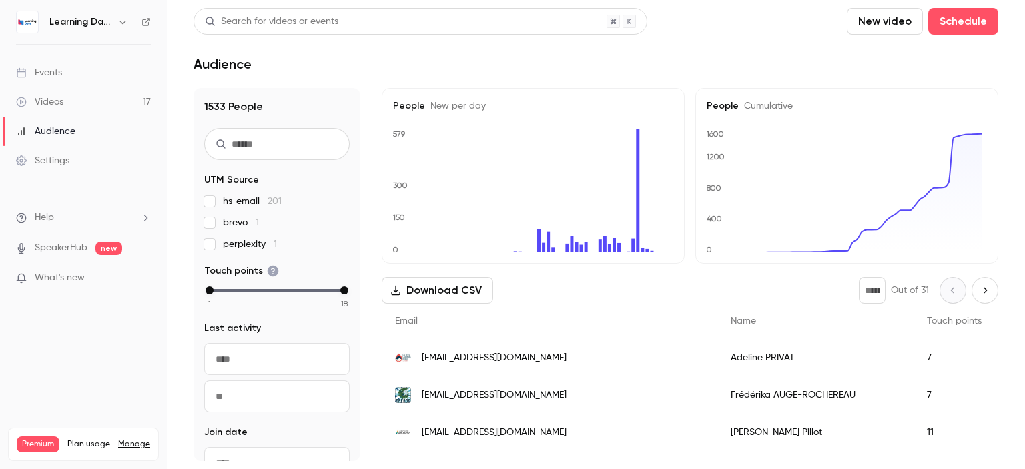
click at [940, 295] on div "* Out of 31" at bounding box center [927, 290] width 139 height 27
click at [512, 348] on div "[EMAIL_ADDRESS][DOMAIN_NAME]" at bounding box center [550, 357] width 336 height 37
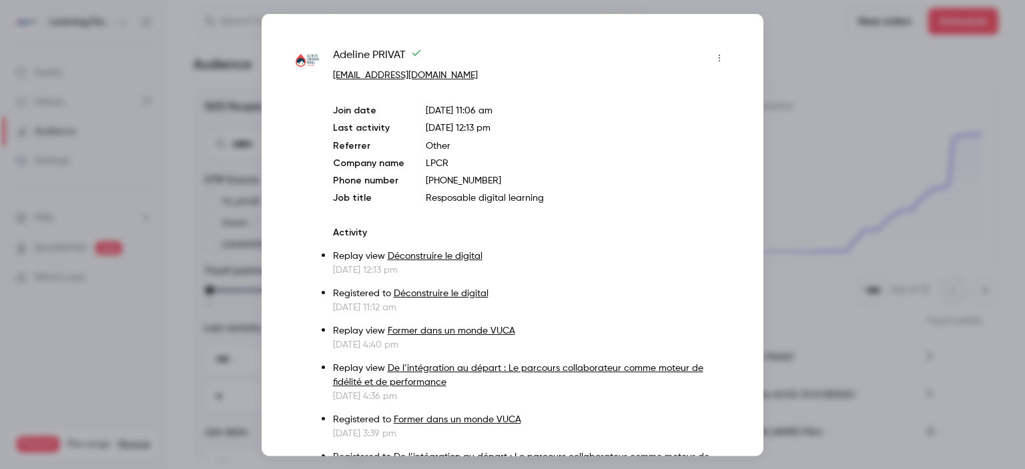
click at [867, 93] on div at bounding box center [512, 234] width 1025 height 469
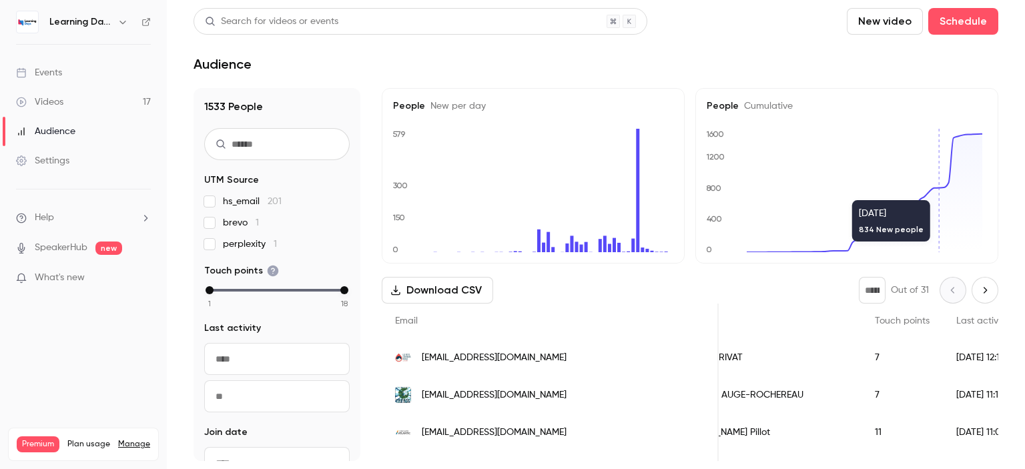
click at [971, 298] on button "Next page" at bounding box center [984, 290] width 27 height 27
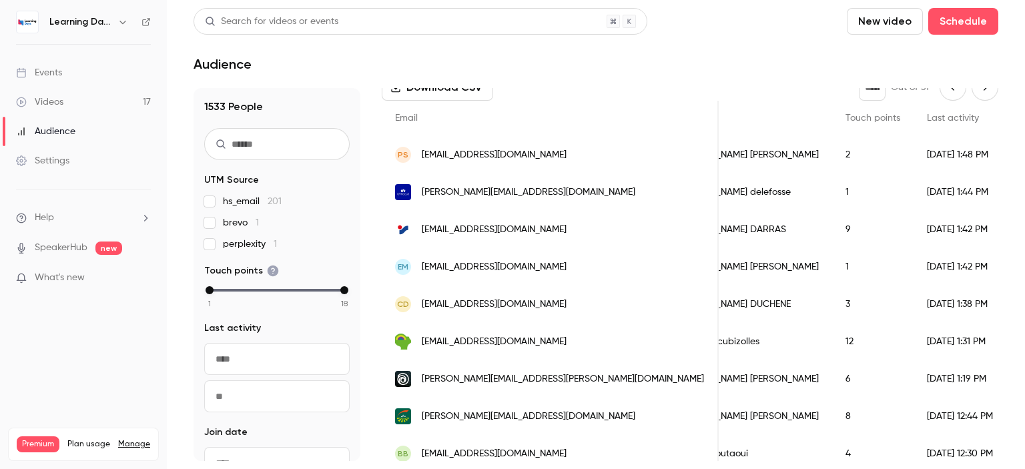
scroll to position [219, 0]
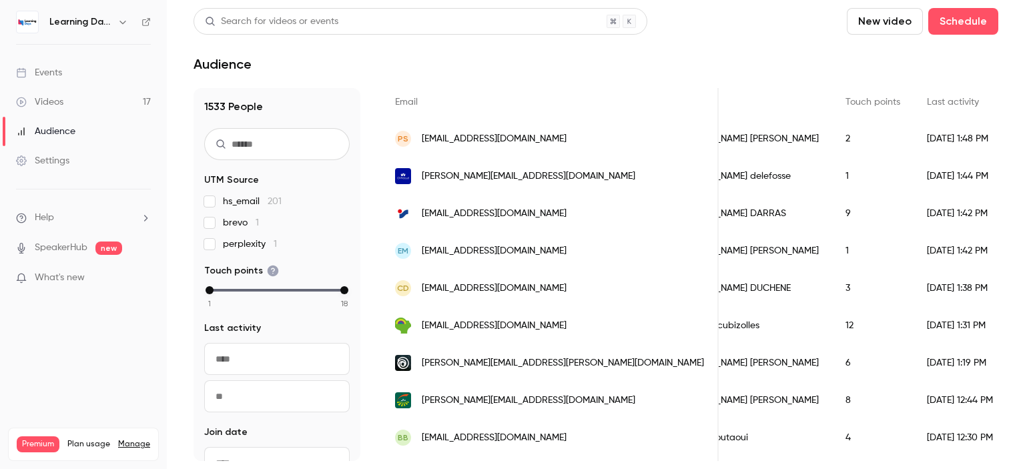
click at [672, 214] on div "[PERSON_NAME]" at bounding box center [748, 213] width 167 height 37
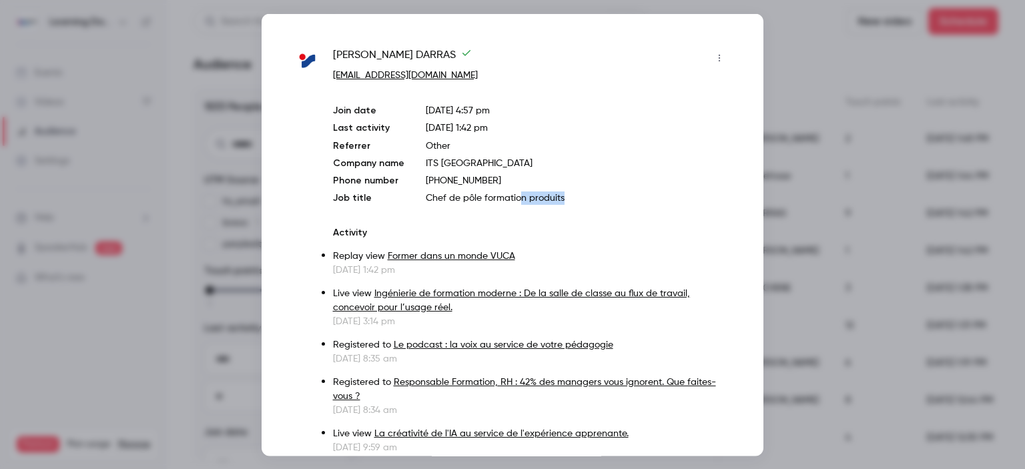
drag, startPoint x: 574, startPoint y: 191, endPoint x: 517, endPoint y: 189, distance: 57.4
click at [517, 189] on div "Join date [DATE] 4:57 pm Last activity [DATE] 1:42 pm Referrer Other Company na…" at bounding box center [531, 153] width 397 height 101
click at [787, 168] on div at bounding box center [512, 234] width 1025 height 469
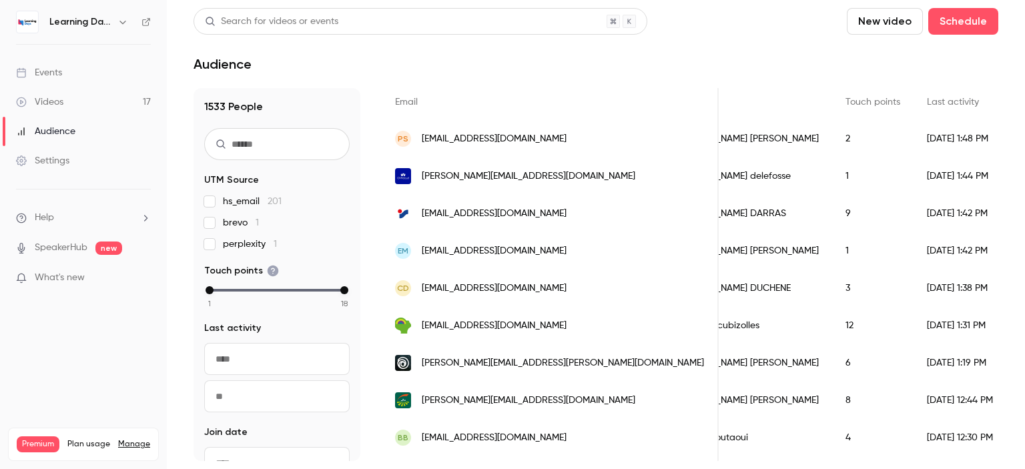
click at [576, 360] on div "[PERSON_NAME][EMAIL_ADDRESS][PERSON_NAME][DOMAIN_NAME]" at bounding box center [550, 362] width 337 height 37
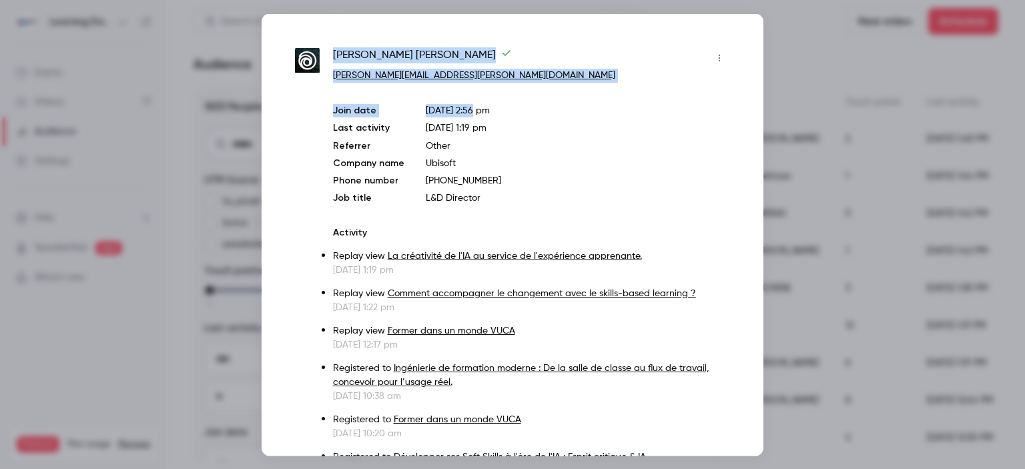
drag, startPoint x: 496, startPoint y: 85, endPoint x: 334, endPoint y: 48, distance: 166.2
click at [334, 48] on div "[PERSON_NAME] [PERSON_NAME][EMAIL_ADDRESS][PERSON_NAME][DOMAIN_NAME] Join date …" at bounding box center [531, 325] width 397 height 556
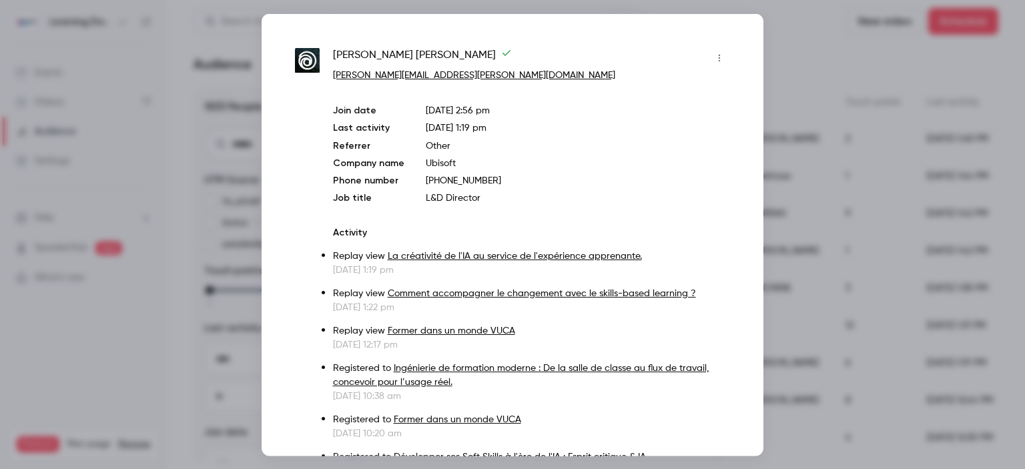
click at [793, 197] on div at bounding box center [512, 234] width 1025 height 469
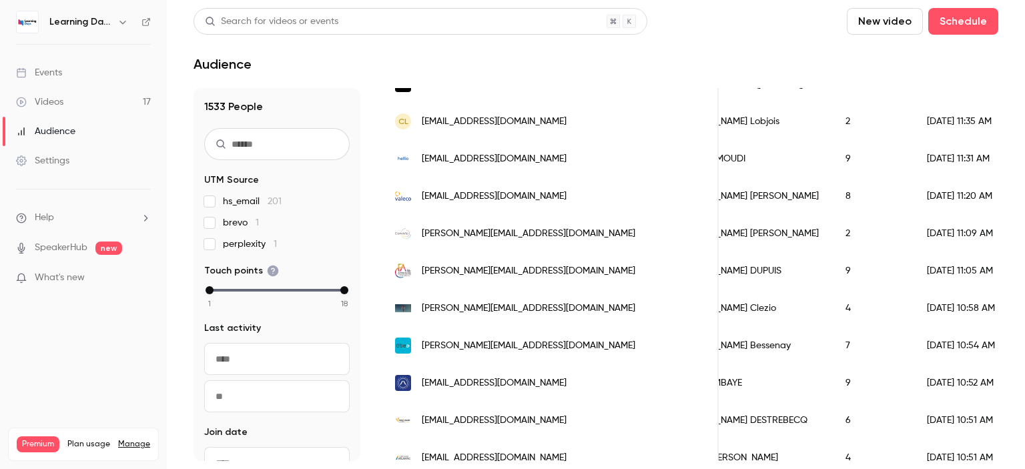
scroll to position [806, 0]
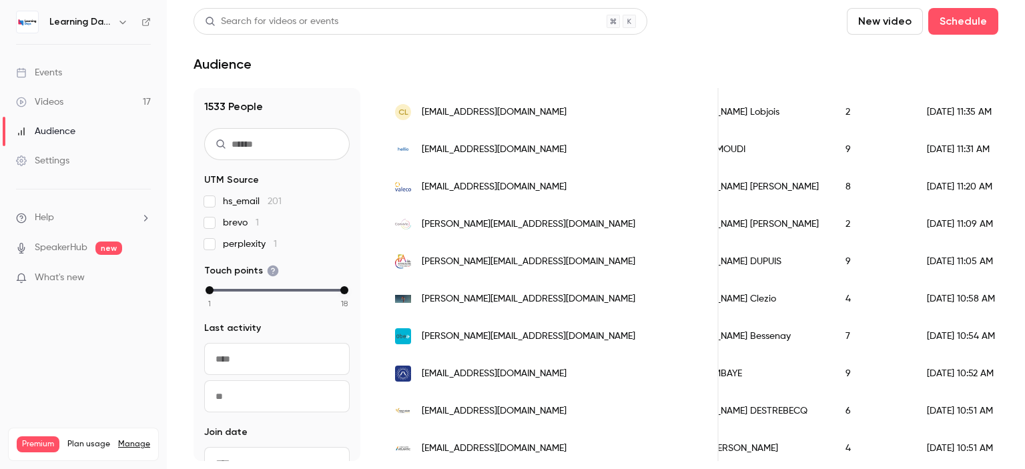
click at [529, 299] on span "[PERSON_NAME][EMAIL_ADDRESS][DOMAIN_NAME]" at bounding box center [528, 299] width 213 height 14
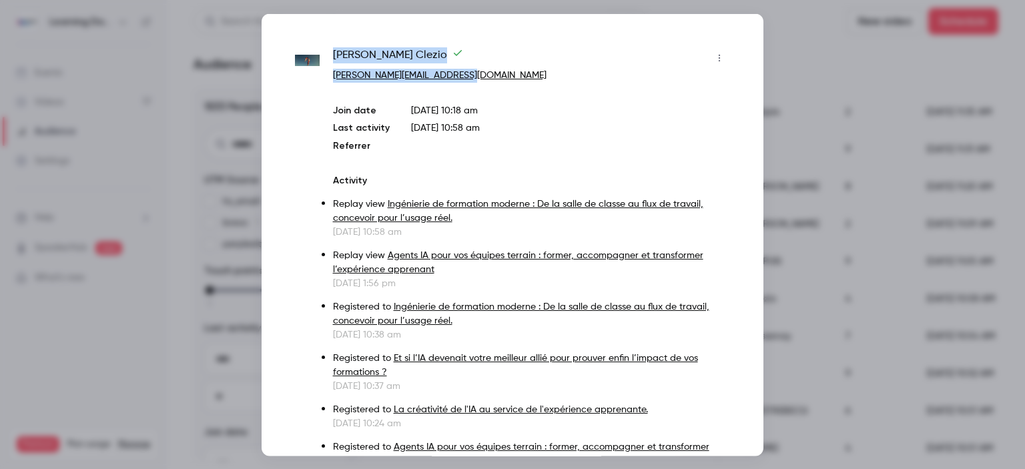
drag, startPoint x: 486, startPoint y: 75, endPoint x: 329, endPoint y: 43, distance: 159.9
click at [329, 43] on div "Delphine Clezio [EMAIL_ADDRESS][DOMAIN_NAME] Join date [DATE] 10:18 am Last act…" at bounding box center [512, 234] width 502 height 442
click at [765, 214] on div at bounding box center [512, 234] width 1025 height 469
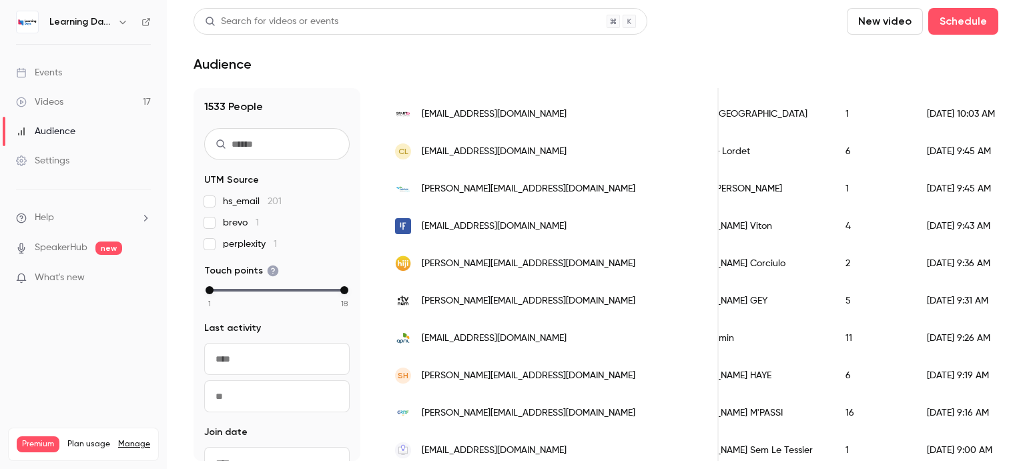
scroll to position [1518, 0]
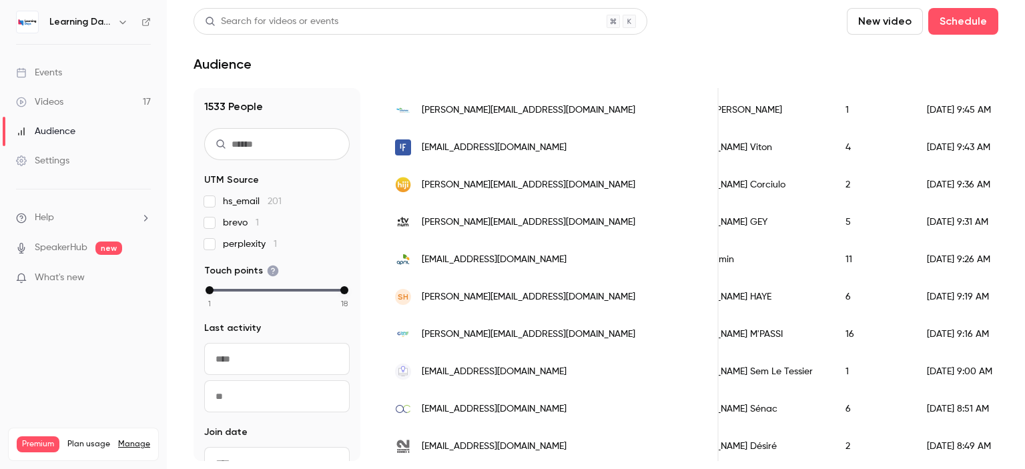
click at [498, 223] on span "[PERSON_NAME][EMAIL_ADDRESS][DOMAIN_NAME]" at bounding box center [528, 222] width 213 height 14
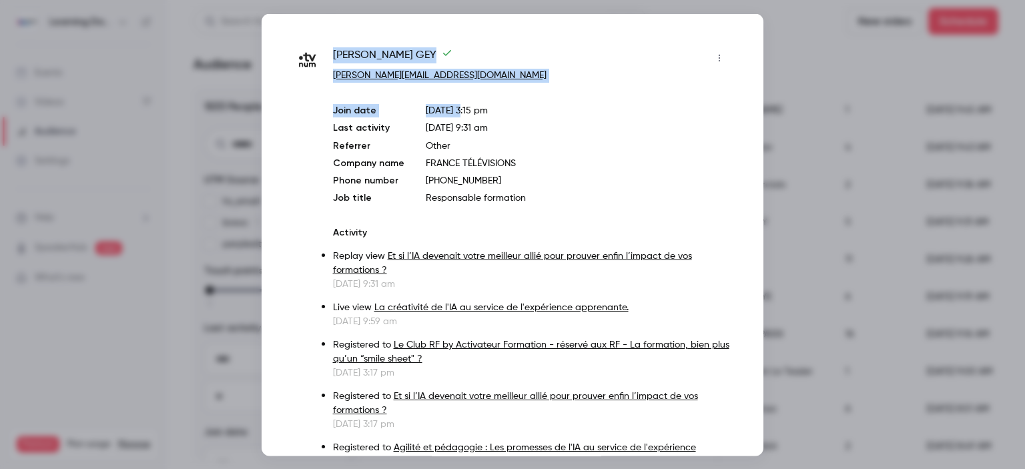
drag, startPoint x: 480, startPoint y: 89, endPoint x: 329, endPoint y: 45, distance: 157.5
click at [329, 45] on div "[PERSON_NAME] [PERSON_NAME][EMAIL_ADDRESS][DOMAIN_NAME] Join date [DATE] 3:15 p…" at bounding box center [512, 234] width 502 height 442
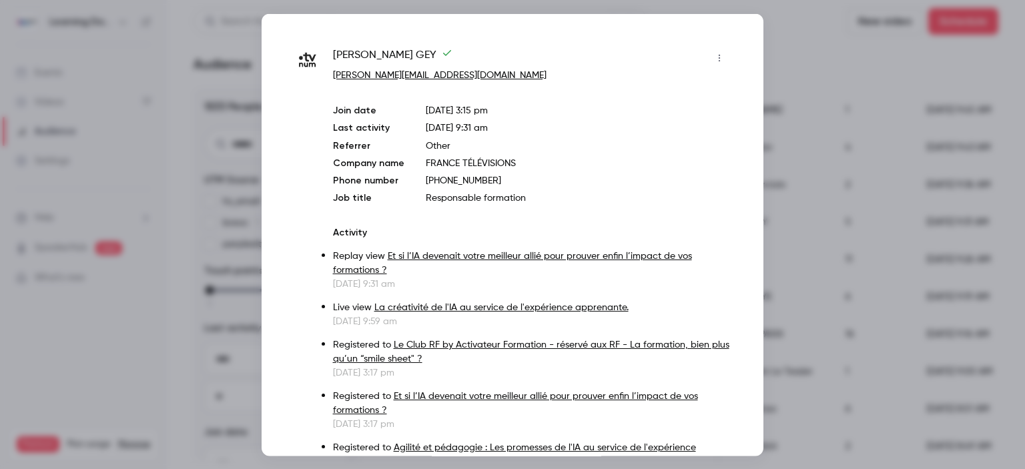
click at [778, 219] on div at bounding box center [512, 234] width 1025 height 469
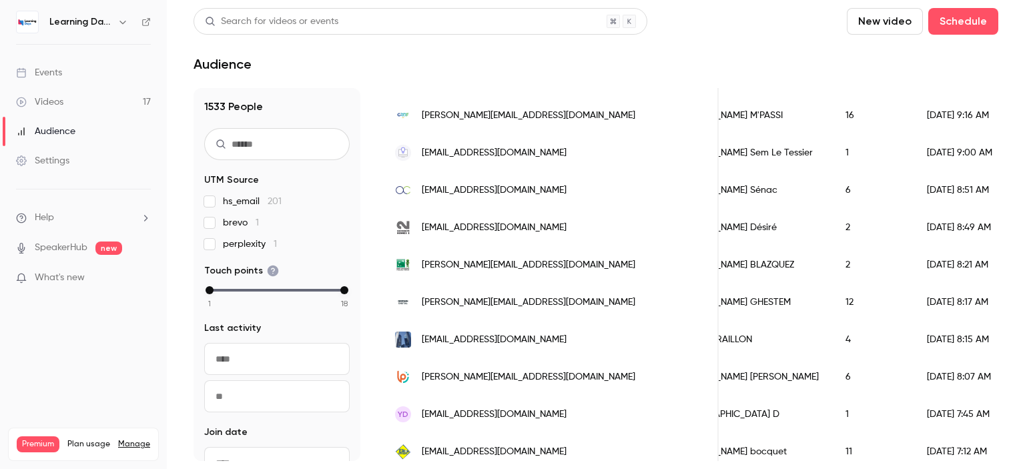
scroll to position [1756, 0]
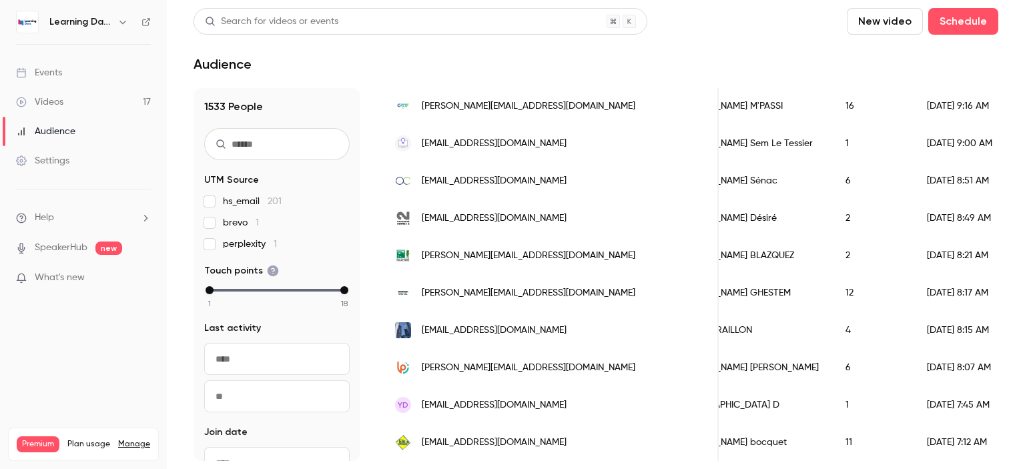
click at [520, 324] on span "[EMAIL_ADDRESS][DOMAIN_NAME]" at bounding box center [494, 331] width 145 height 14
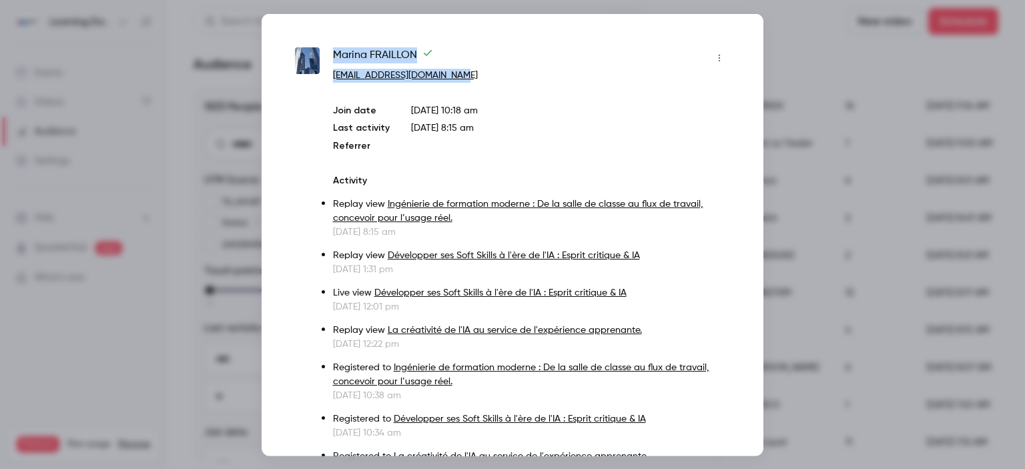
drag, startPoint x: 474, startPoint y: 73, endPoint x: 335, endPoint y: 55, distance: 140.0
click at [335, 55] on div "Marina FRAILLON [EMAIL_ADDRESS][DOMAIN_NAME]" at bounding box center [531, 64] width 397 height 35
click at [823, 285] on div at bounding box center [512, 234] width 1025 height 469
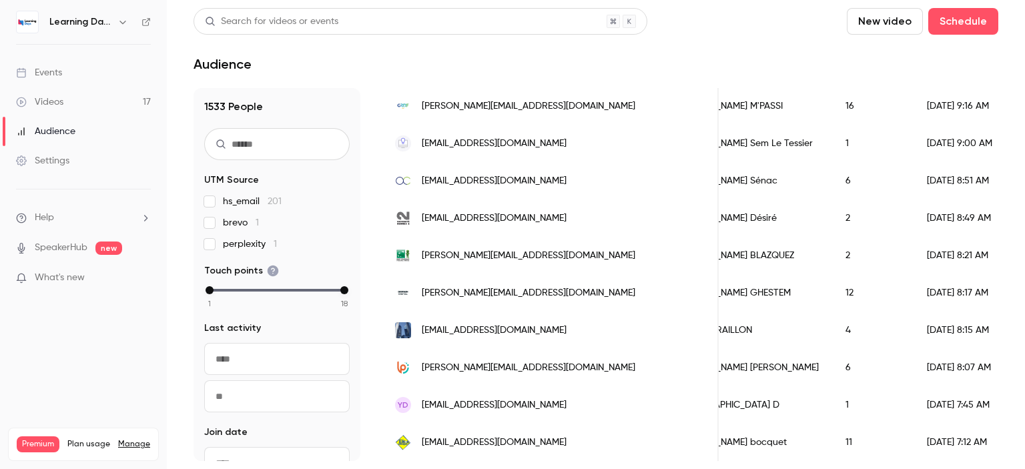
click at [566, 279] on div "[PERSON_NAME][EMAIL_ADDRESS][DOMAIN_NAME]" at bounding box center [550, 292] width 337 height 37
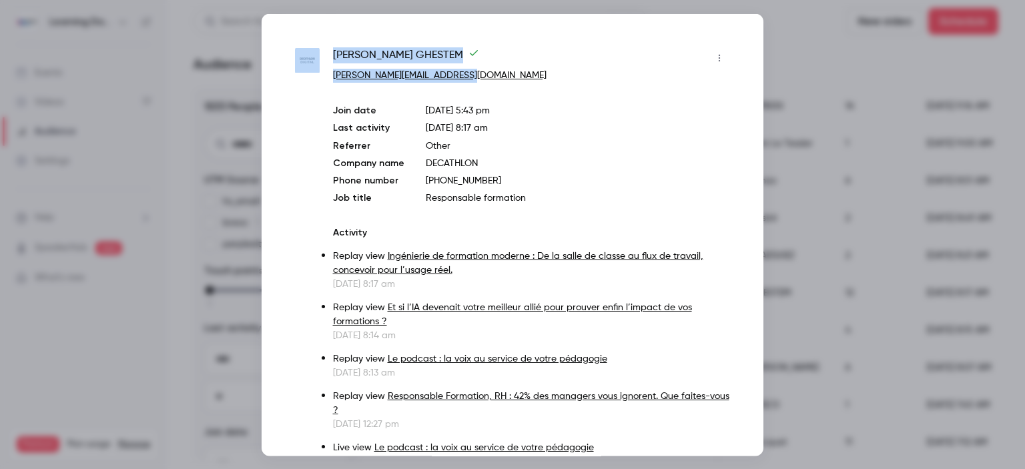
drag, startPoint x: 496, startPoint y: 78, endPoint x: 325, endPoint y: 71, distance: 171.6
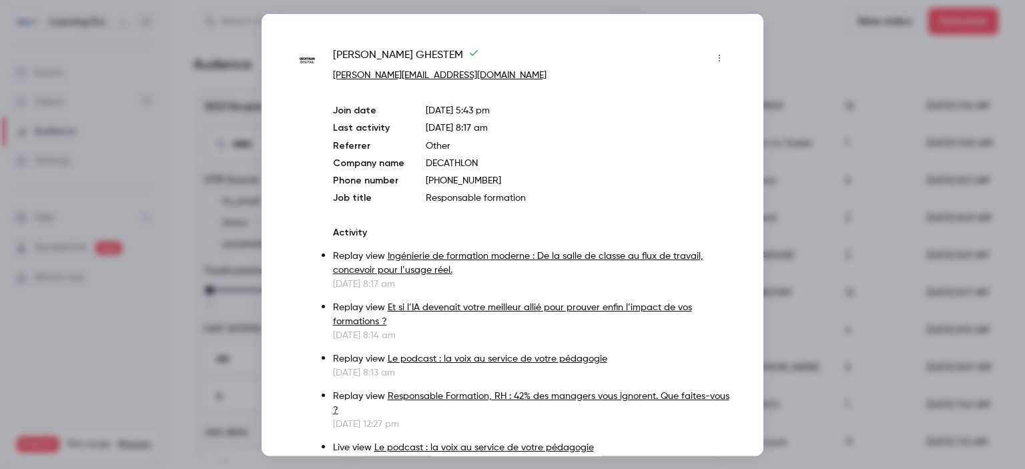
click at [796, 201] on div at bounding box center [512, 234] width 1025 height 469
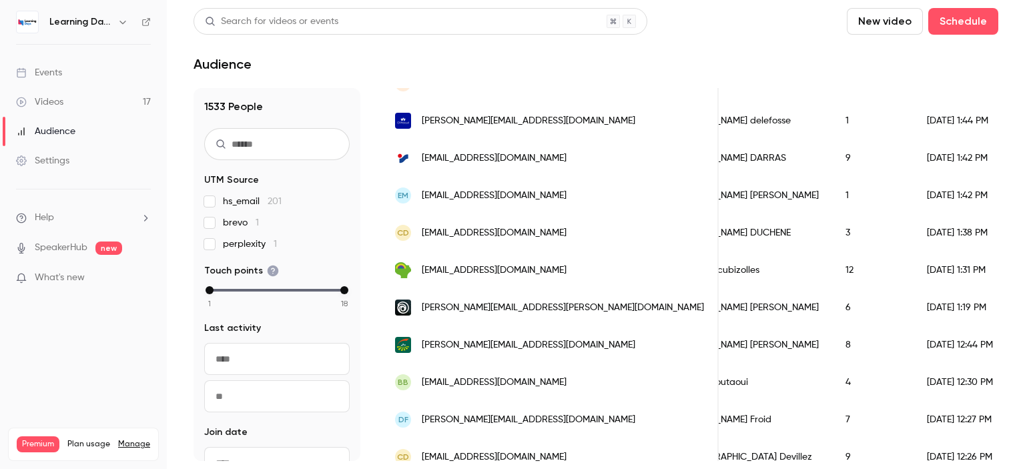
scroll to position [0, 0]
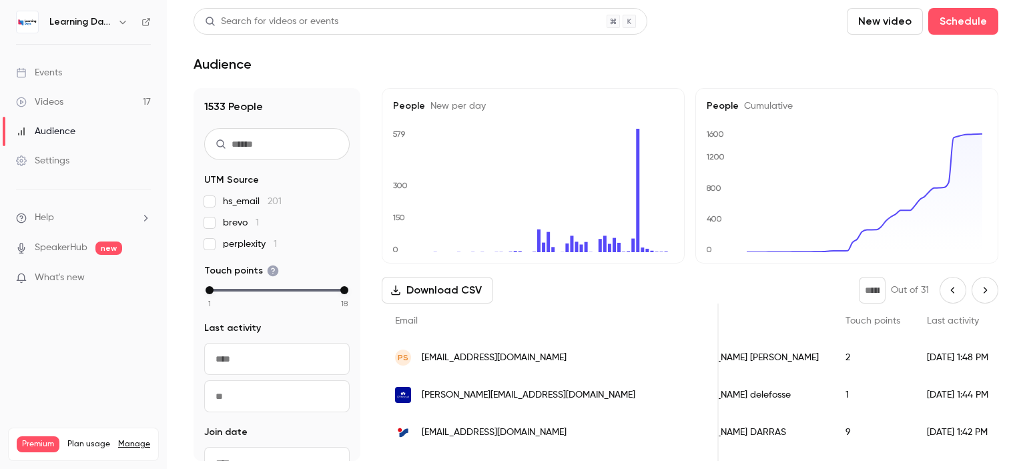
click at [977, 289] on icon "Next page" at bounding box center [984, 290] width 15 height 11
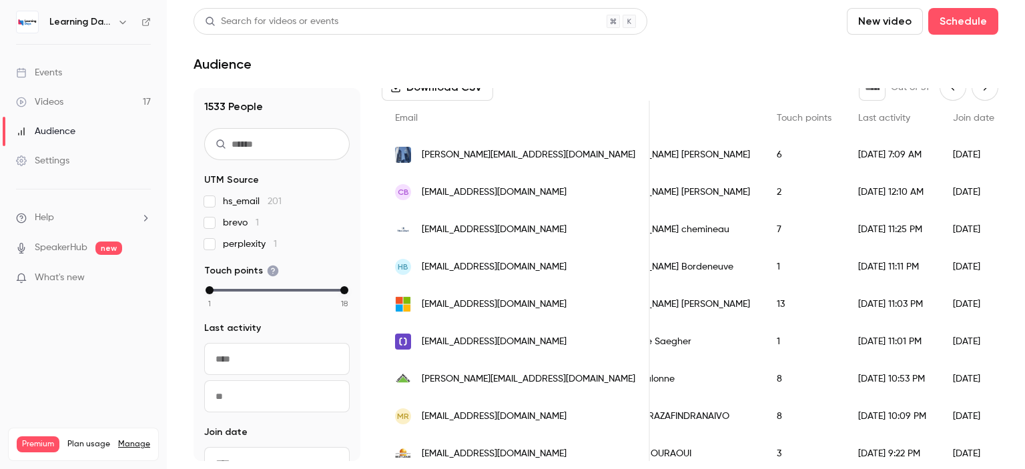
scroll to position [238, 0]
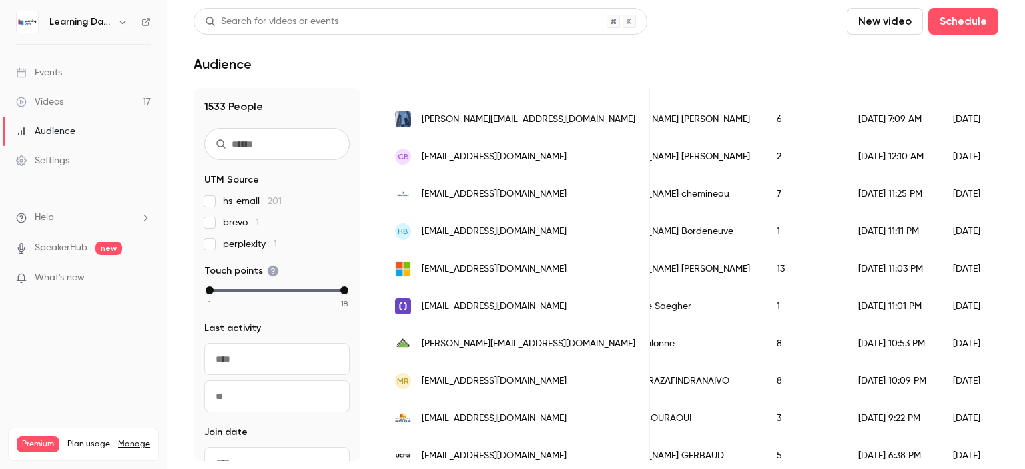
click at [536, 117] on span "[PERSON_NAME][EMAIL_ADDRESS][DOMAIN_NAME]" at bounding box center [528, 120] width 213 height 14
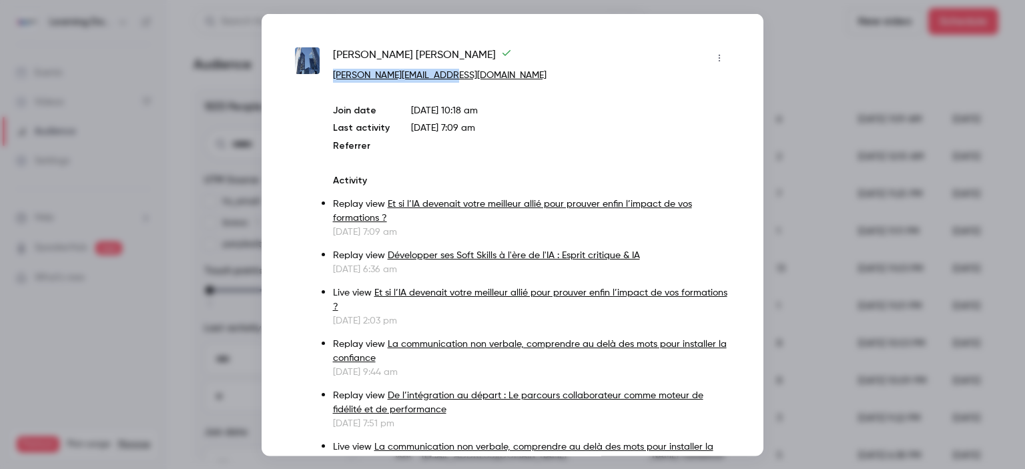
drag, startPoint x: 466, startPoint y: 73, endPoint x: 331, endPoint y: 74, distance: 135.4
click at [827, 105] on div at bounding box center [512, 234] width 1025 height 469
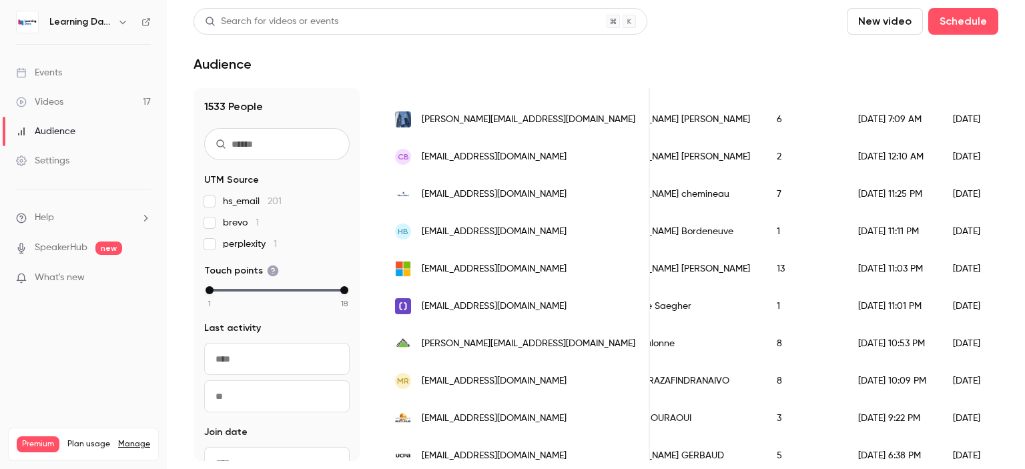
click at [509, 345] on span "[PERSON_NAME][EMAIL_ADDRESS][DOMAIN_NAME]" at bounding box center [528, 344] width 213 height 14
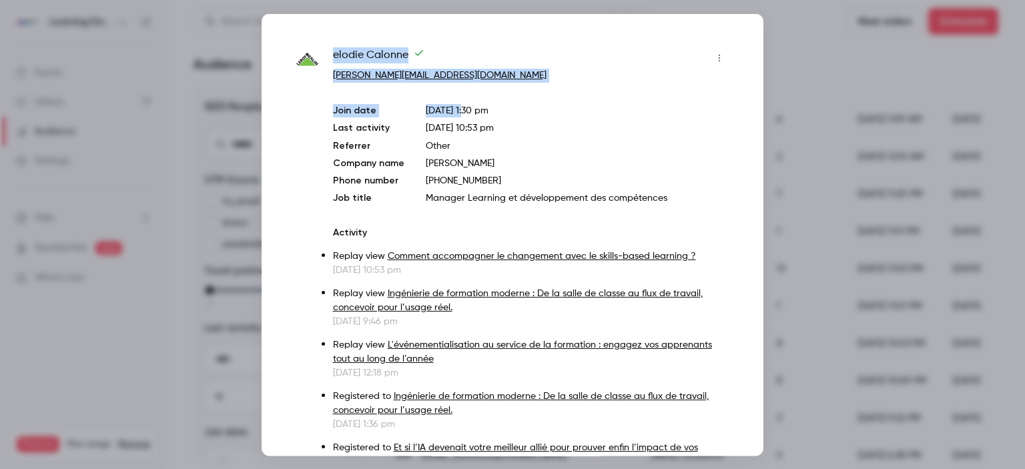
drag, startPoint x: 486, startPoint y: 82, endPoint x: 335, endPoint y: 52, distance: 154.4
click at [335, 52] on div "[PERSON_NAME] [PERSON_NAME][EMAIL_ADDRESS][DOMAIN_NAME] Join date [DATE] 1:30 p…" at bounding box center [531, 404] width 397 height 715
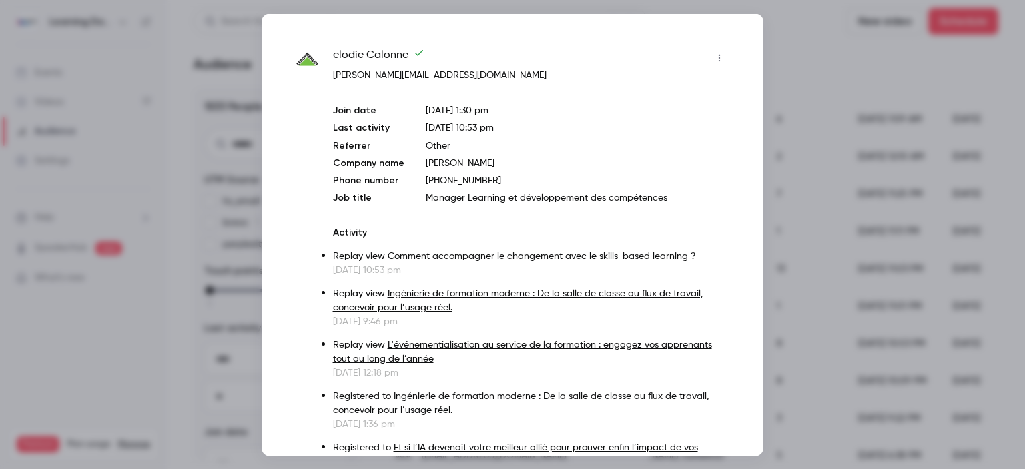
click at [805, 65] on div at bounding box center [512, 234] width 1025 height 469
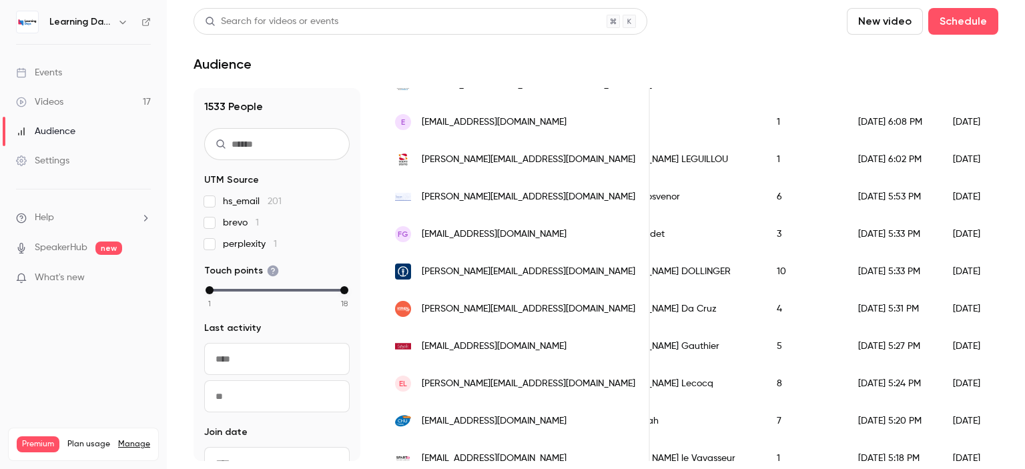
scroll to position [670, 0]
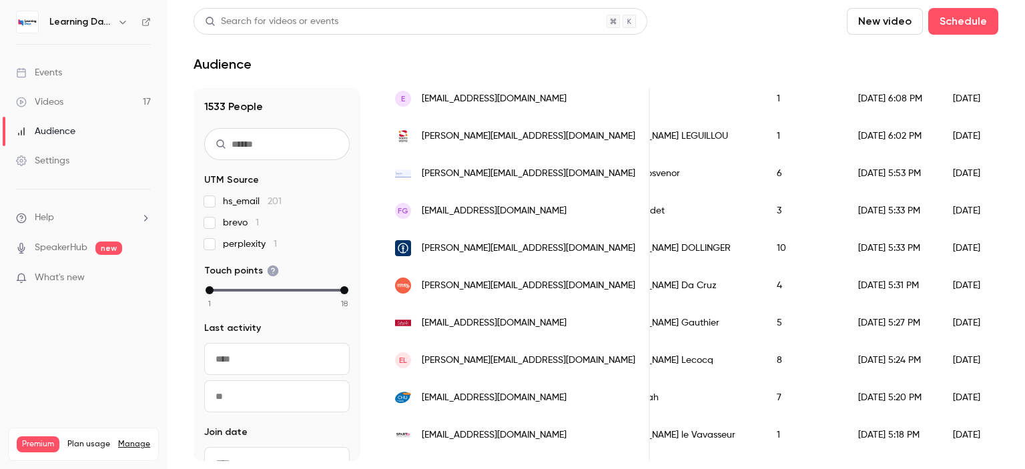
click at [562, 243] on span "[PERSON_NAME][EMAIL_ADDRESS][DOMAIN_NAME]" at bounding box center [528, 248] width 213 height 14
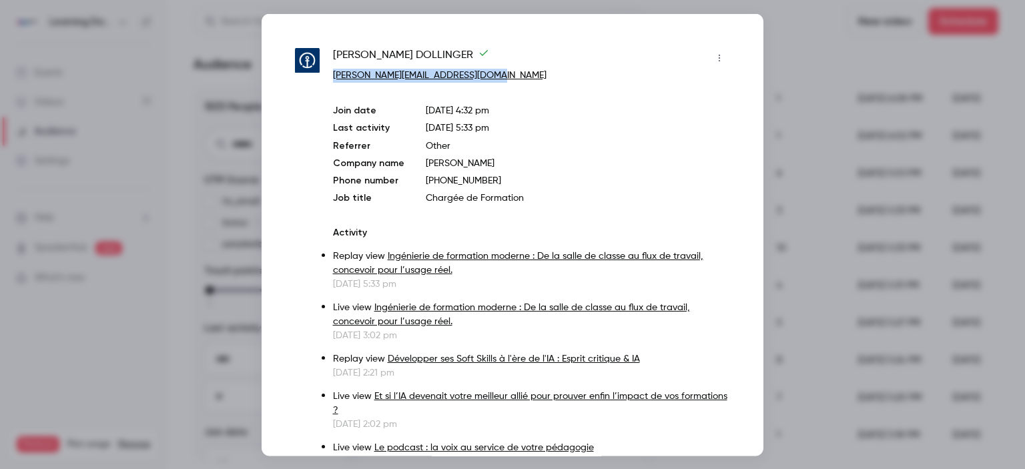
drag, startPoint x: 500, startPoint y: 70, endPoint x: 334, endPoint y: 71, distance: 166.1
click at [334, 71] on p "[PERSON_NAME][EMAIL_ADDRESS][DOMAIN_NAME]" at bounding box center [531, 75] width 397 height 14
click at [790, 127] on div at bounding box center [512, 234] width 1025 height 469
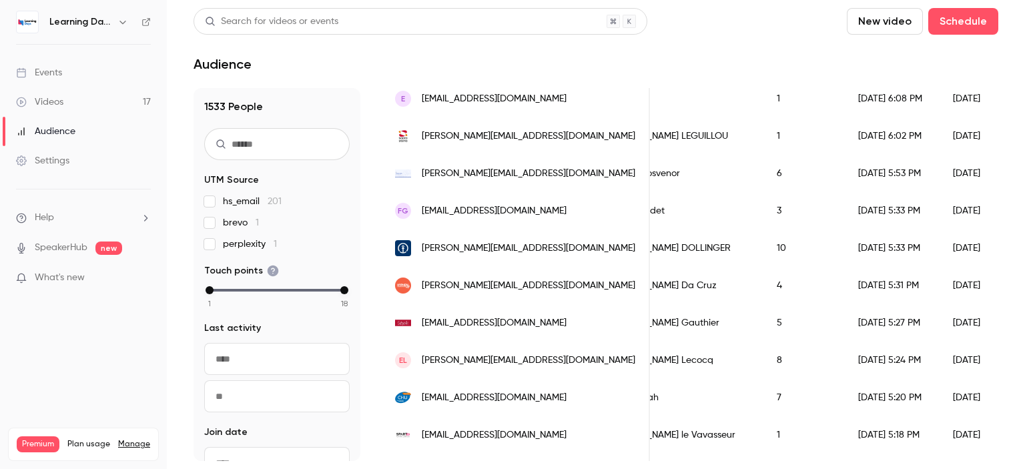
click at [496, 326] on span "[EMAIL_ADDRESS][DOMAIN_NAME]" at bounding box center [494, 323] width 145 height 14
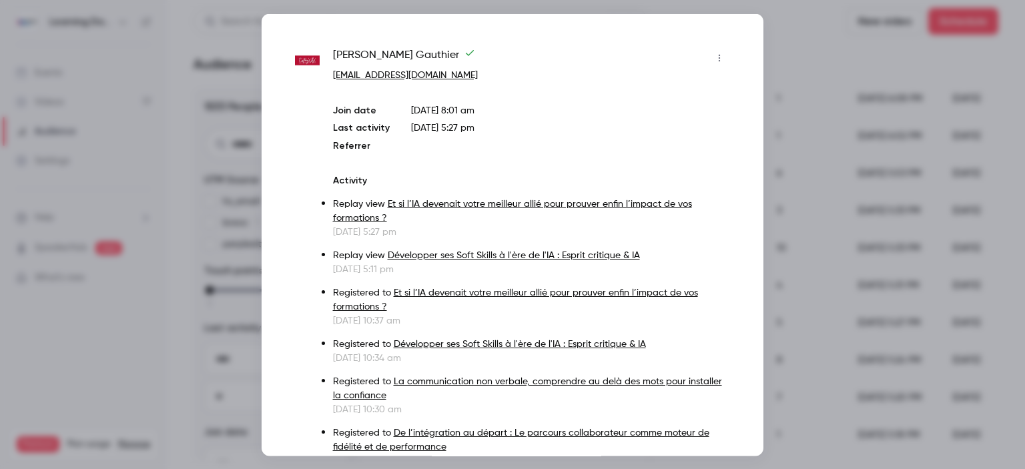
drag, startPoint x: 492, startPoint y: 81, endPoint x: 322, endPoint y: 54, distance: 172.8
click at [322, 54] on div "[PERSON_NAME] [EMAIL_ADDRESS][DOMAIN_NAME] Join date [DATE] 8:01 am Last activi…" at bounding box center [512, 283] width 435 height 472
click at [782, 223] on div at bounding box center [512, 234] width 1025 height 469
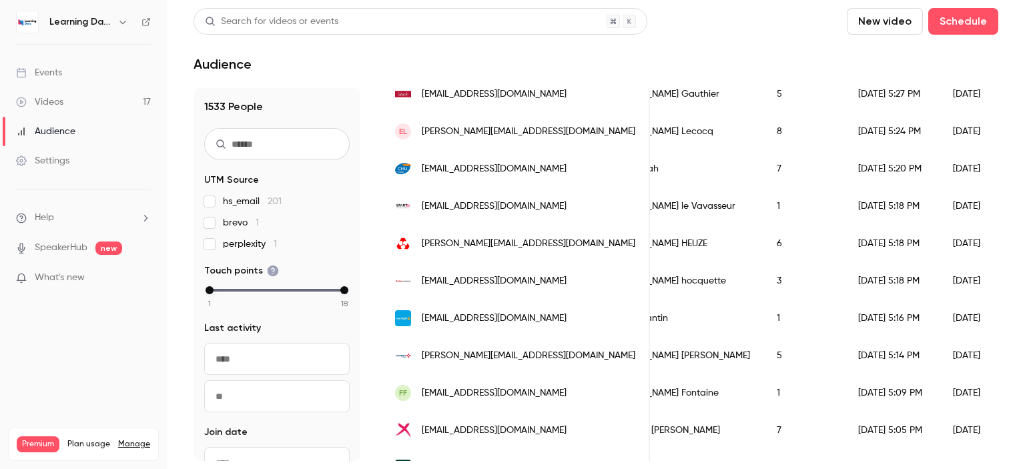
scroll to position [925, 0]
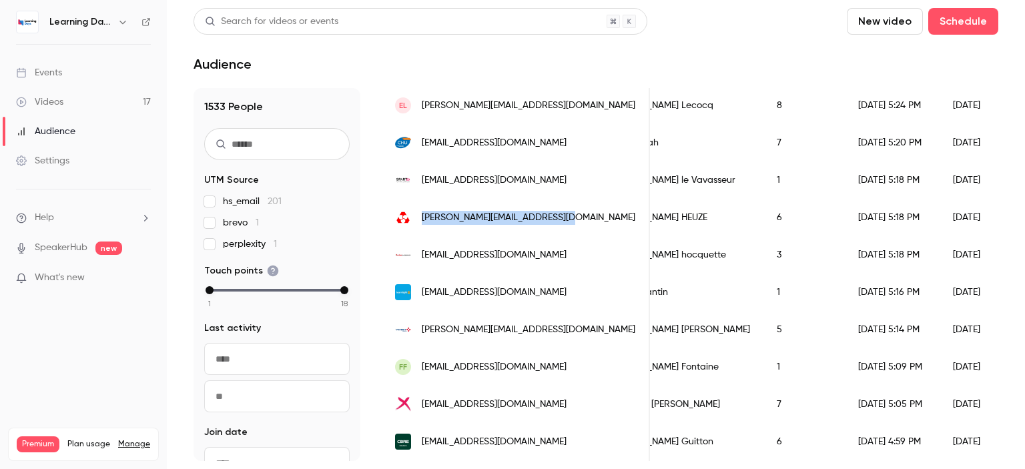
drag, startPoint x: 571, startPoint y: 218, endPoint x: 423, endPoint y: 225, distance: 148.2
click at [423, 225] on div "[PERSON_NAME][EMAIL_ADDRESS][DOMAIN_NAME]" at bounding box center [516, 217] width 268 height 37
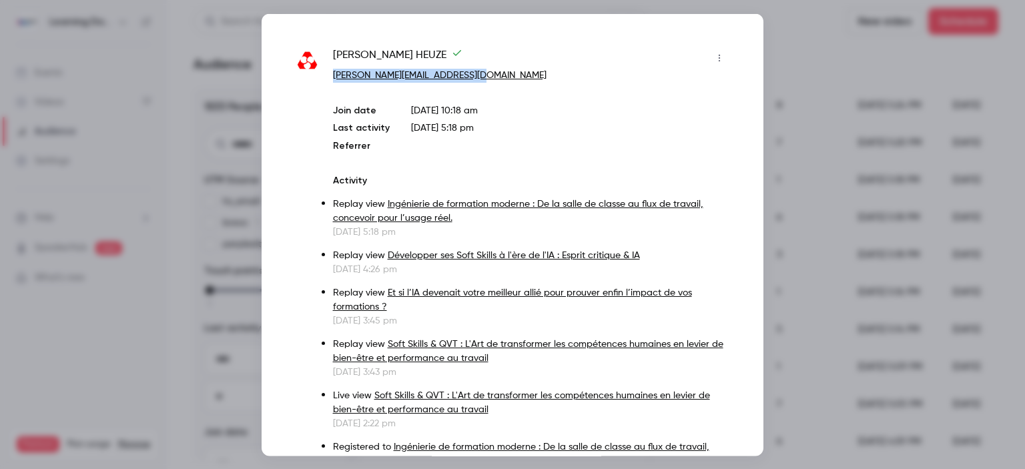
drag, startPoint x: 423, startPoint y: 225, endPoint x: 332, endPoint y: 73, distance: 176.9
click at [332, 73] on div "[PERSON_NAME] [PERSON_NAME][EMAIL_ADDRESS][DOMAIN_NAME] Join date [DATE] 10:18 …" at bounding box center [512, 378] width 435 height 663
click at [764, 223] on div at bounding box center [512, 234] width 1025 height 469
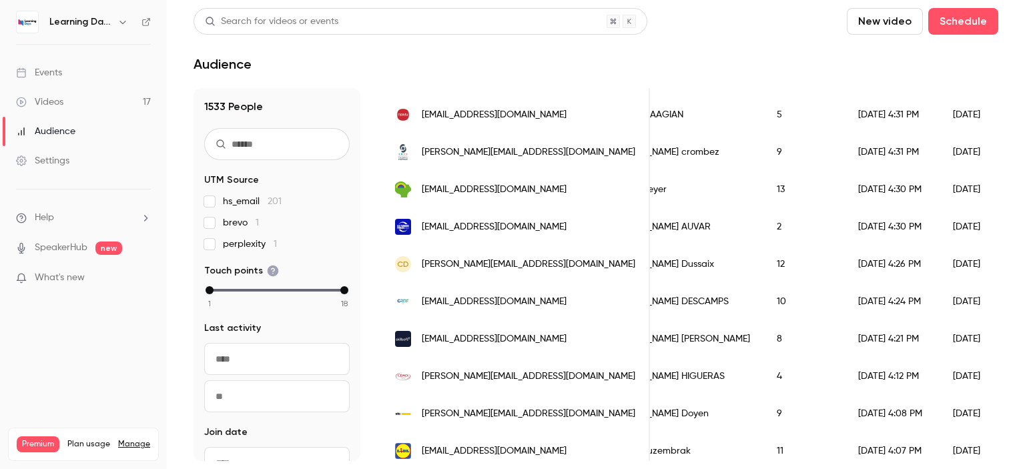
scroll to position [1756, 0]
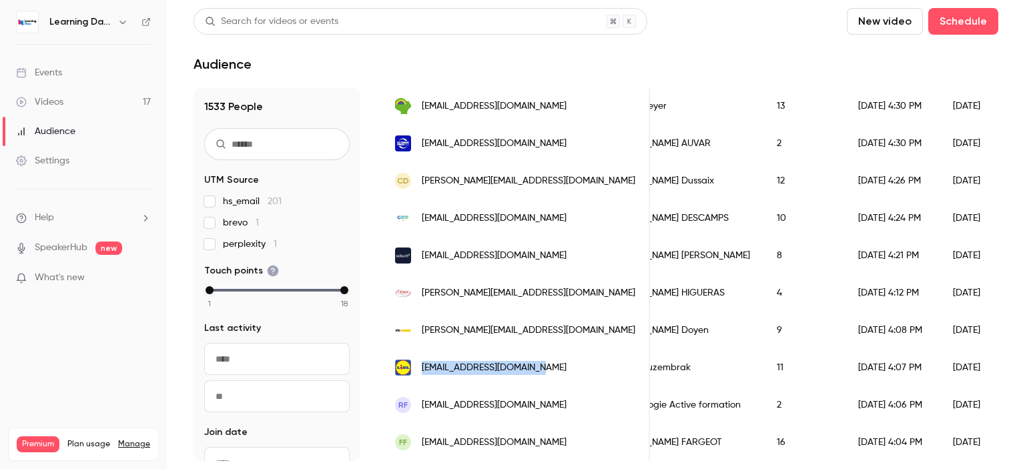
drag, startPoint x: 580, startPoint y: 360, endPoint x: 422, endPoint y: 356, distance: 158.2
click at [422, 356] on div "[EMAIL_ADDRESS][DOMAIN_NAME]" at bounding box center [516, 367] width 268 height 37
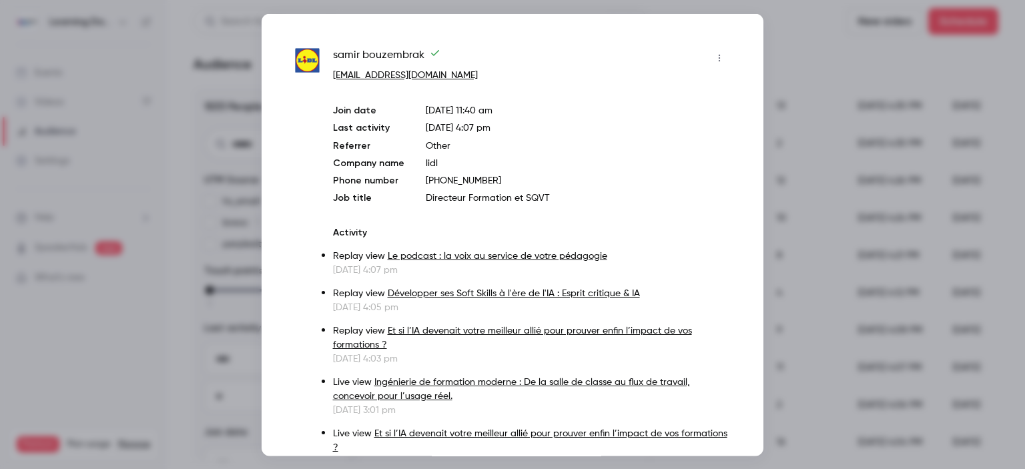
drag, startPoint x: 422, startPoint y: 356, endPoint x: 376, endPoint y: 117, distance: 243.2
click at [376, 117] on div "Join date [DATE] 11:40 am Last activity [DATE] 4:07 pm Referrer Other Company n…" at bounding box center [531, 153] width 397 height 101
drag, startPoint x: 466, startPoint y: 74, endPoint x: 332, endPoint y: 59, distance: 134.9
click at [782, 258] on div at bounding box center [512, 234] width 1025 height 469
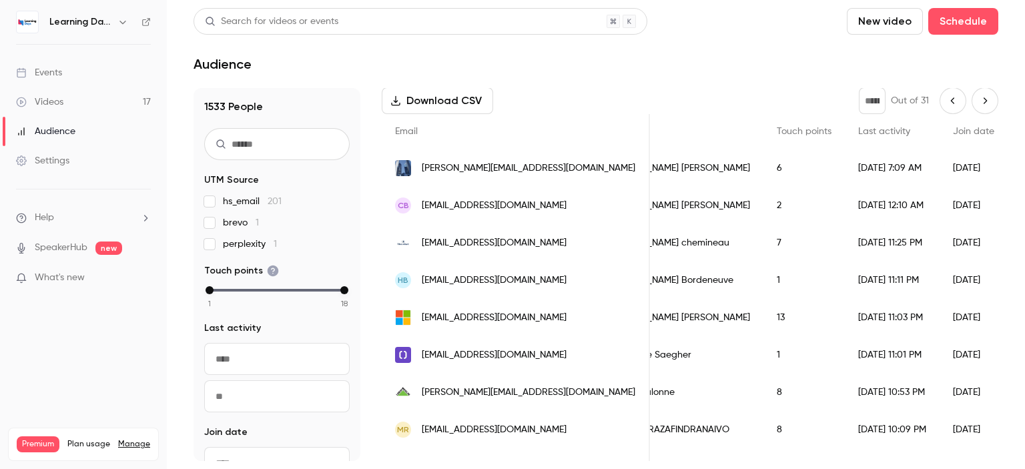
scroll to position [0, 0]
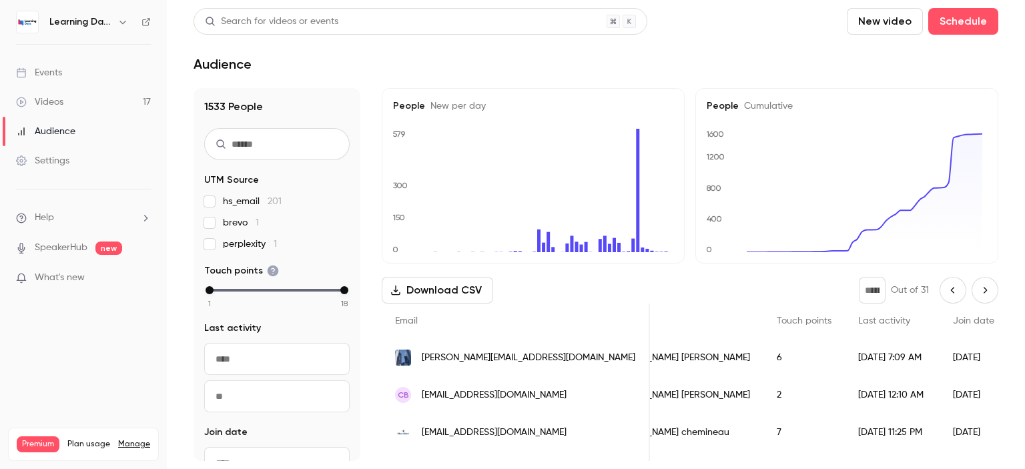
click at [977, 289] on icon "Next page" at bounding box center [984, 290] width 15 height 11
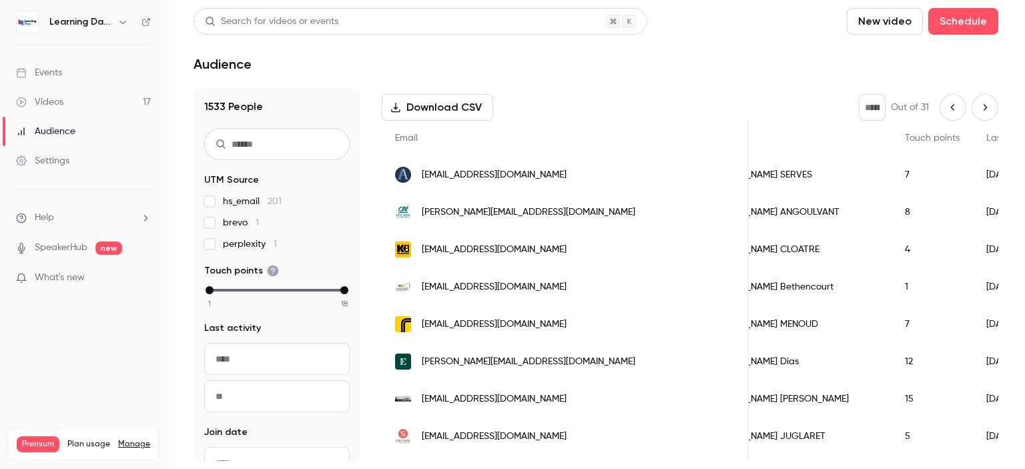
scroll to position [189, 0]
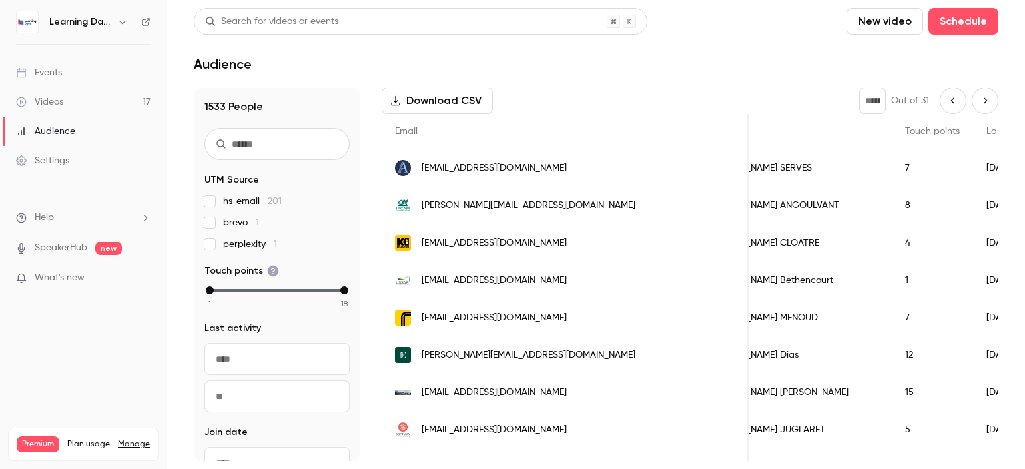
click at [558, 177] on div "[EMAIL_ADDRESS][DOMAIN_NAME]" at bounding box center [565, 167] width 367 height 37
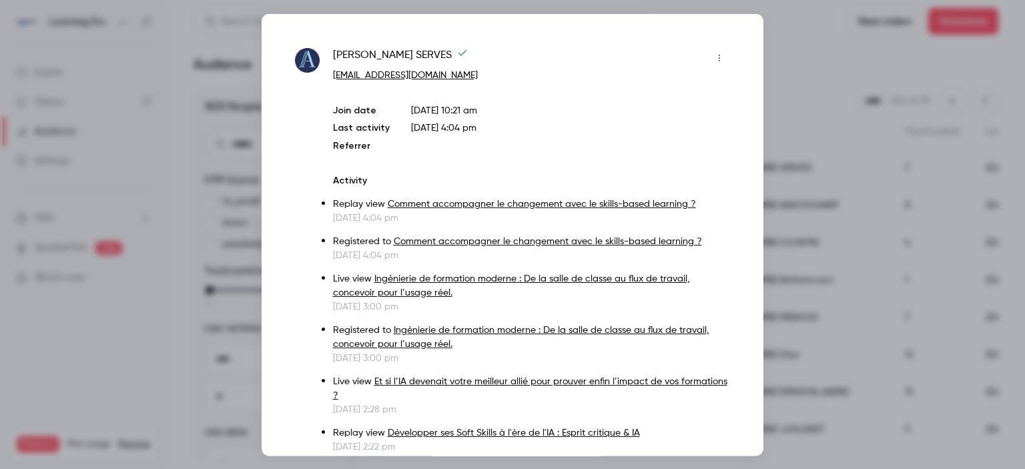
drag, startPoint x: 528, startPoint y: 79, endPoint x: 326, endPoint y: 63, distance: 202.1
click at [326, 63] on div "[PERSON_NAME] SERVES [EMAIL_ADDRESS][DOMAIN_NAME] Join date [DATE] 10:21 am Las…" at bounding box center [512, 434] width 435 height 775
click at [827, 151] on div at bounding box center [512, 234] width 1025 height 469
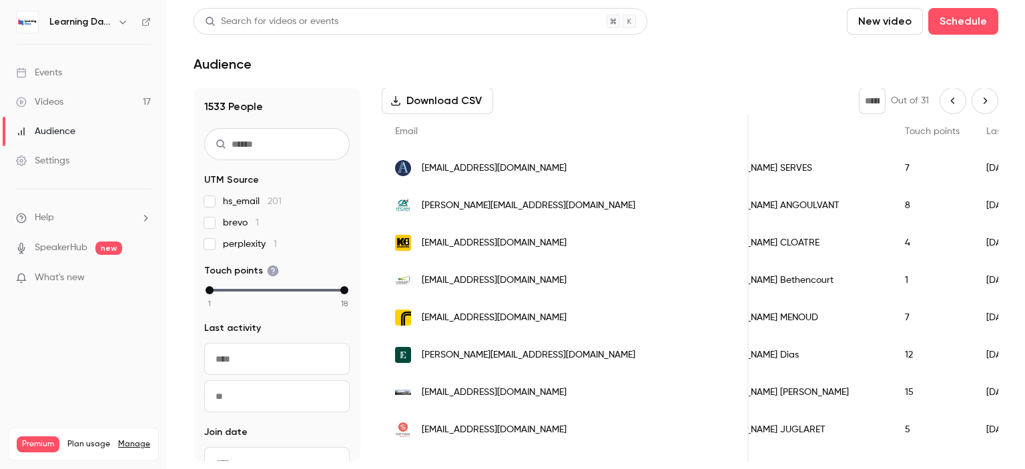
click at [518, 197] on div "[PERSON_NAME][EMAIL_ADDRESS][DOMAIN_NAME]" at bounding box center [565, 205] width 367 height 37
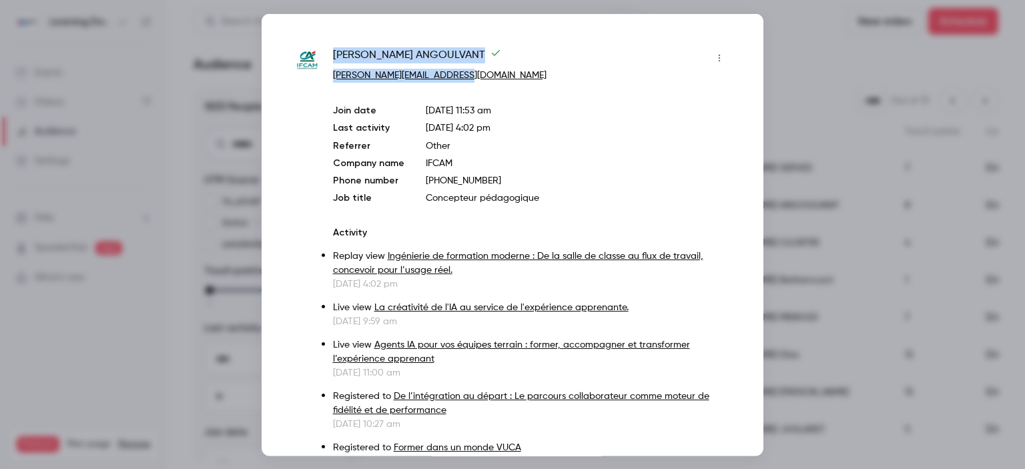
drag, startPoint x: 488, startPoint y: 81, endPoint x: 332, endPoint y: 55, distance: 158.4
click at [333, 55] on div "[PERSON_NAME] [PERSON_NAME][EMAIL_ADDRESS][DOMAIN_NAME]" at bounding box center [531, 64] width 397 height 35
click at [768, 73] on div at bounding box center [512, 234] width 1025 height 469
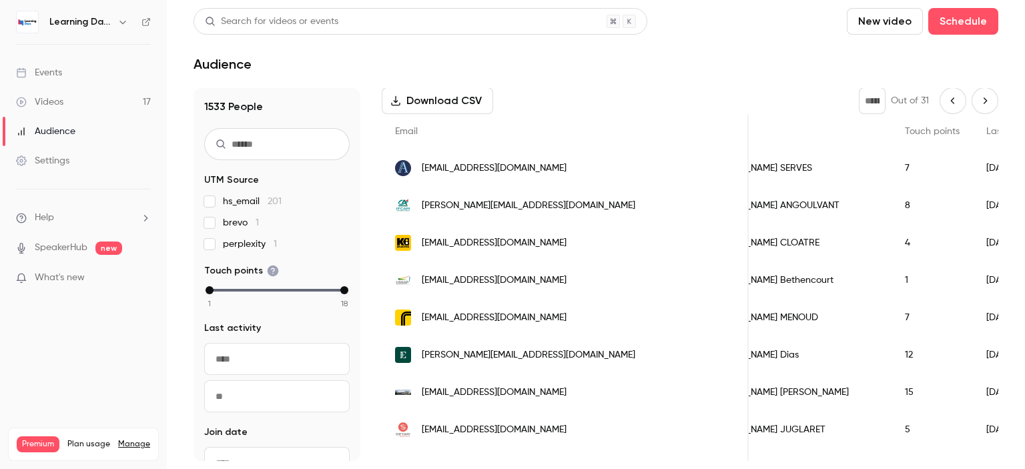
click at [508, 245] on span "[EMAIL_ADDRESS][DOMAIN_NAME]" at bounding box center [494, 243] width 145 height 14
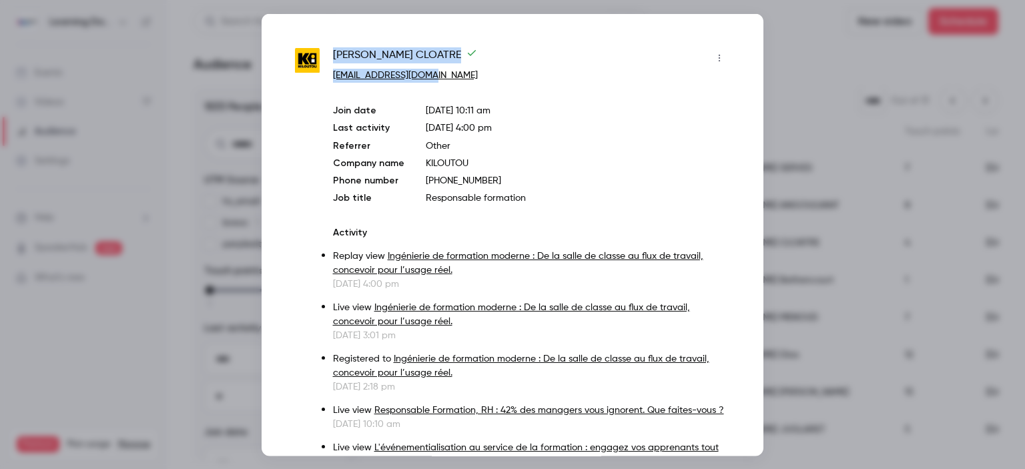
drag, startPoint x: 463, startPoint y: 79, endPoint x: 334, endPoint y: 56, distance: 130.8
click at [334, 56] on div "[PERSON_NAME] [EMAIL_ADDRESS][DOMAIN_NAME]" at bounding box center [531, 64] width 397 height 35
click at [799, 85] on div at bounding box center [512, 234] width 1025 height 469
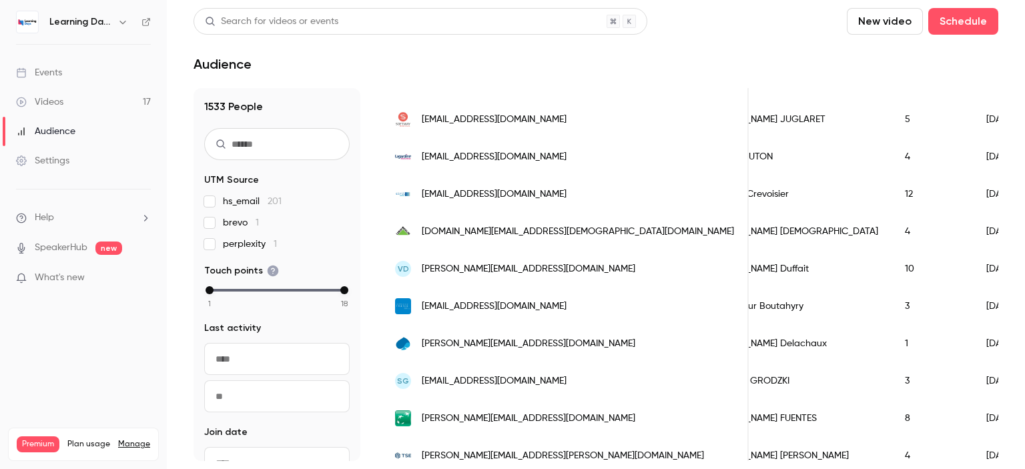
scroll to position [503, 0]
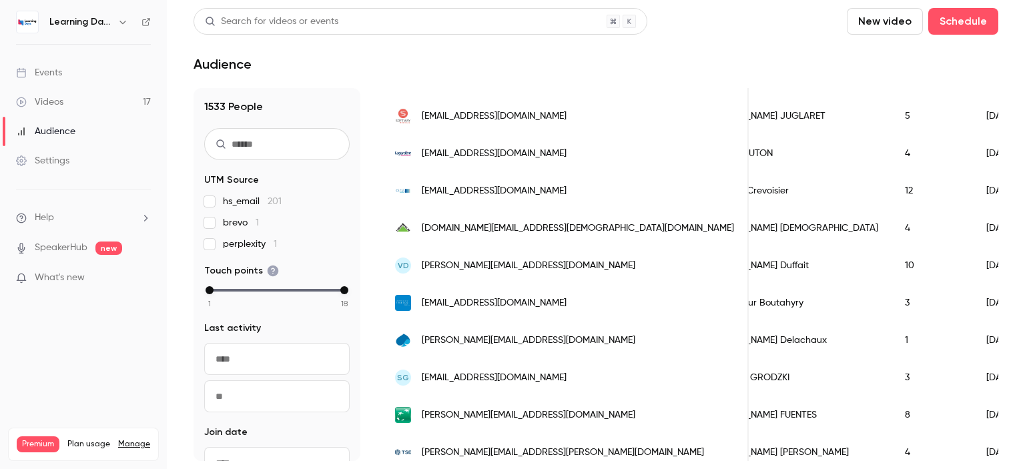
click at [524, 226] on div "[DOMAIN_NAME][EMAIL_ADDRESS][DEMOGRAPHIC_DATA][DOMAIN_NAME]" at bounding box center [565, 227] width 367 height 37
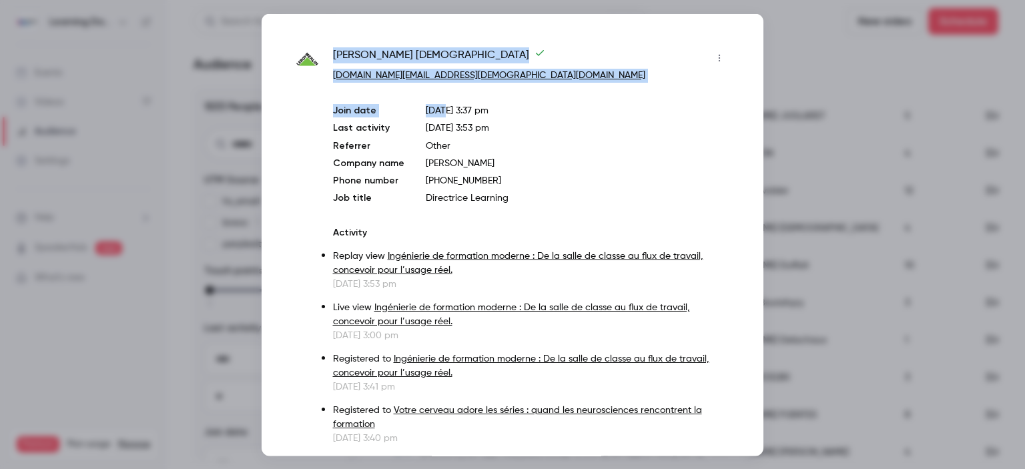
drag, startPoint x: 441, startPoint y: 85, endPoint x: 328, endPoint y: 54, distance: 117.0
click at [328, 54] on div "[PERSON_NAME][DEMOGRAPHIC_DATA] [DOMAIN_NAME][EMAIL_ADDRESS][DEMOGRAPHIC_DATA][…" at bounding box center [512, 290] width 435 height 486
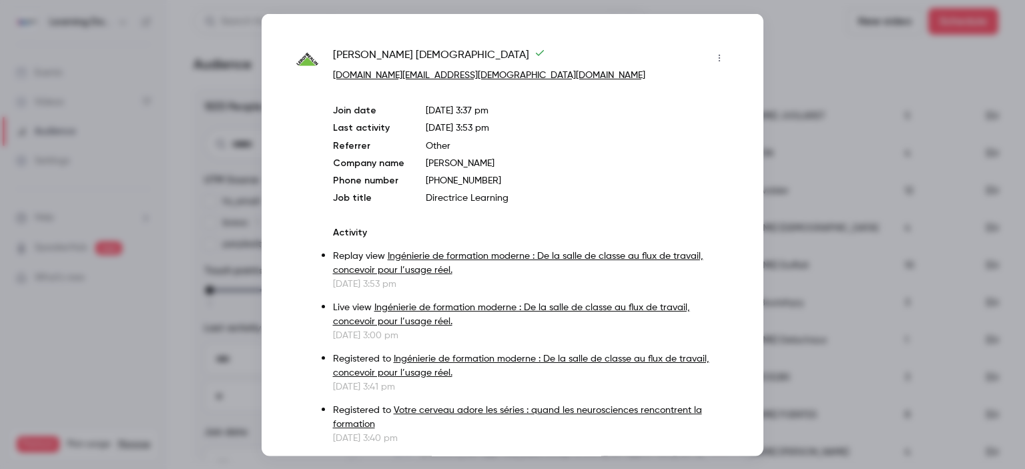
click at [780, 165] on div at bounding box center [512, 234] width 1025 height 469
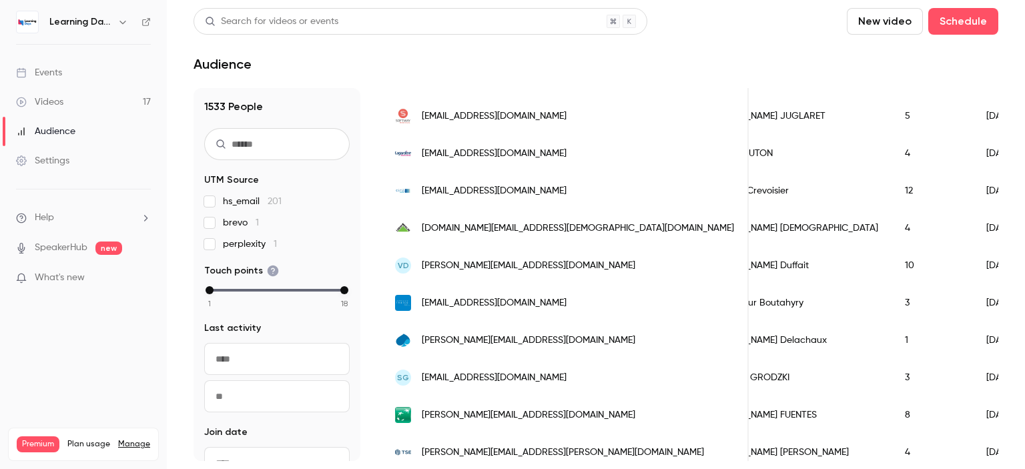
click at [523, 370] on div "SG [EMAIL_ADDRESS][DOMAIN_NAME]" at bounding box center [565, 377] width 367 height 37
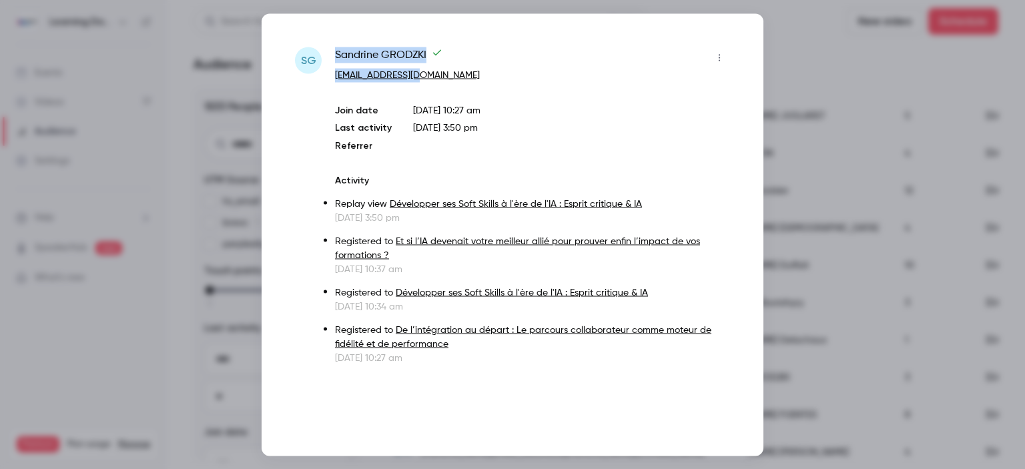
drag, startPoint x: 475, startPoint y: 79, endPoint x: 329, endPoint y: 57, distance: 147.8
click at [329, 57] on div "SG [PERSON_NAME] [EMAIL_ADDRESS][DOMAIN_NAME] Join date [DATE] 10:27 am Last ac…" at bounding box center [512, 206] width 435 height 318
click at [787, 205] on div at bounding box center [512, 234] width 1025 height 469
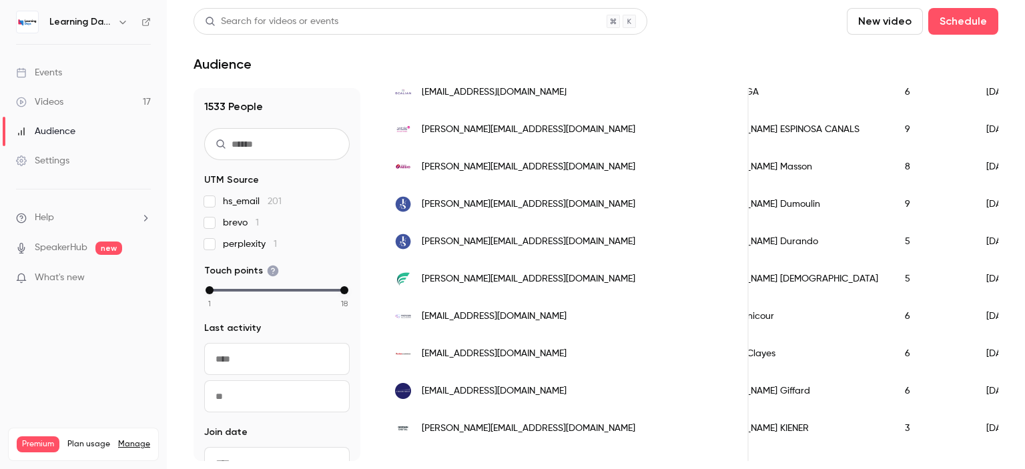
scroll to position [1071, 0]
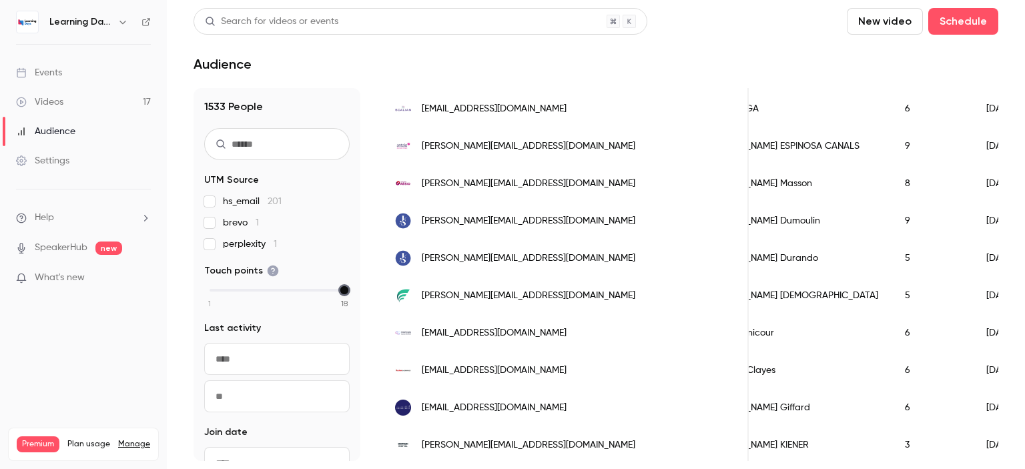
drag, startPoint x: 211, startPoint y: 286, endPoint x: 315, endPoint y: 285, distance: 104.1
click at [315, 285] on fieldset "Touch points 1 2 3 4 5 6 7 8 9 10 11 12 13 14 15 16 17 18" at bounding box center [276, 286] width 145 height 44
type input "*"
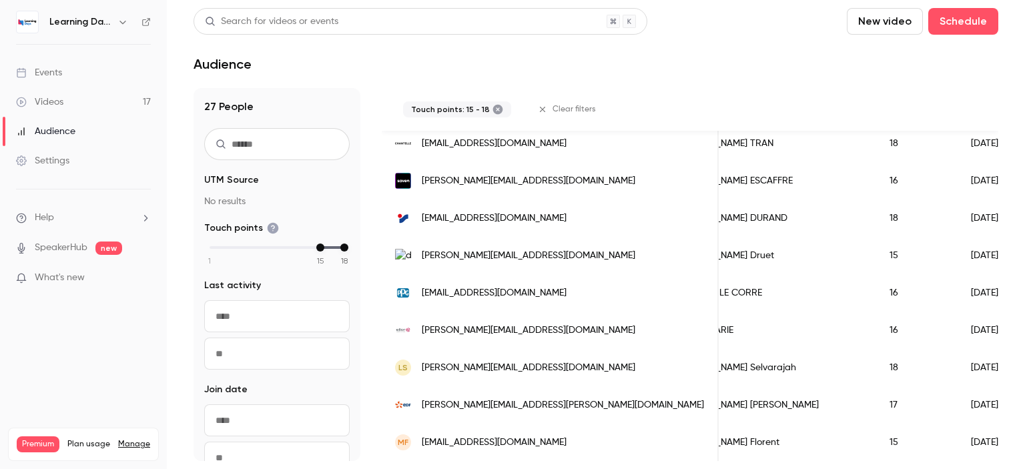
scroll to position [939, 0]
drag, startPoint x: 544, startPoint y: 398, endPoint x: 422, endPoint y: 396, distance: 122.7
click at [422, 396] on div "[PERSON_NAME][EMAIL_ADDRESS][PERSON_NAME][DOMAIN_NAME]" at bounding box center [550, 404] width 337 height 37
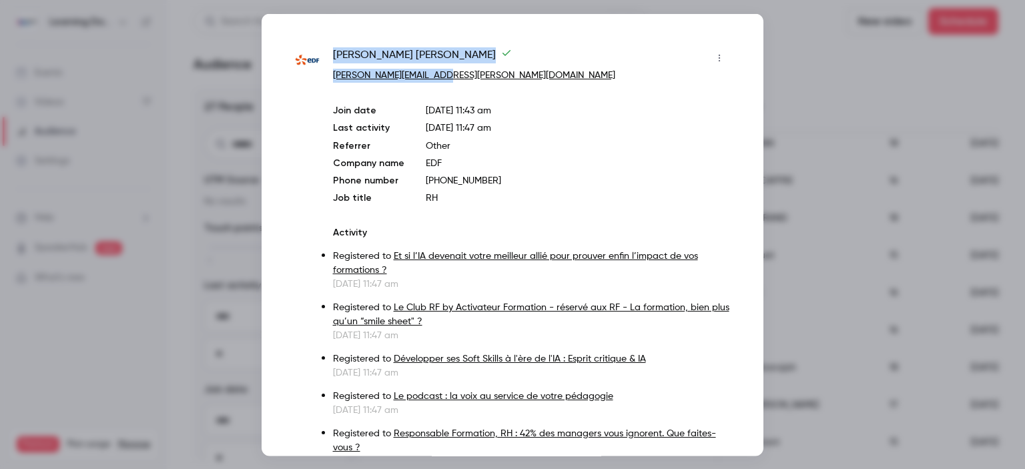
drag, startPoint x: 459, startPoint y: 78, endPoint x: 334, endPoint y: 58, distance: 126.3
click at [334, 58] on div "[PERSON_NAME] [PERSON_NAME][EMAIL_ADDRESS][PERSON_NAME][DOMAIN_NAME]" at bounding box center [531, 64] width 397 height 35
click at [804, 71] on div at bounding box center [512, 234] width 1025 height 469
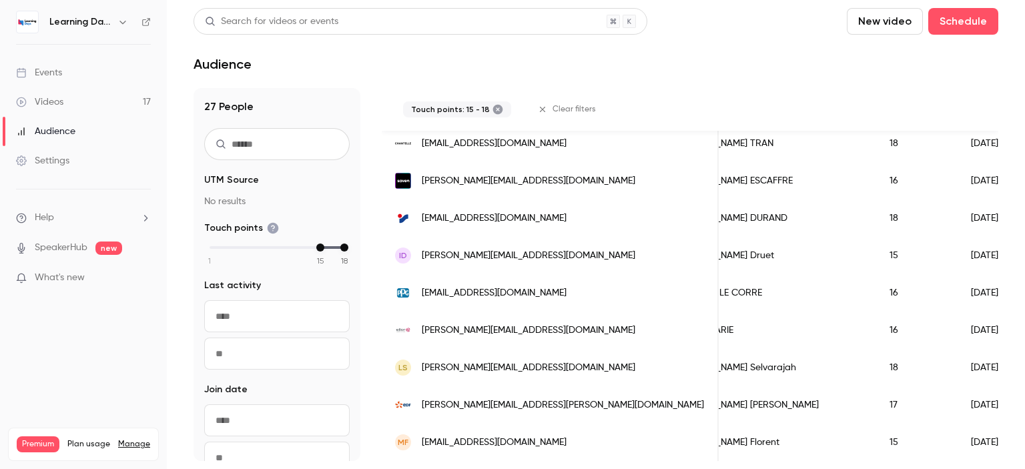
click at [494, 286] on span "[EMAIL_ADDRESS][DOMAIN_NAME]" at bounding box center [494, 293] width 145 height 14
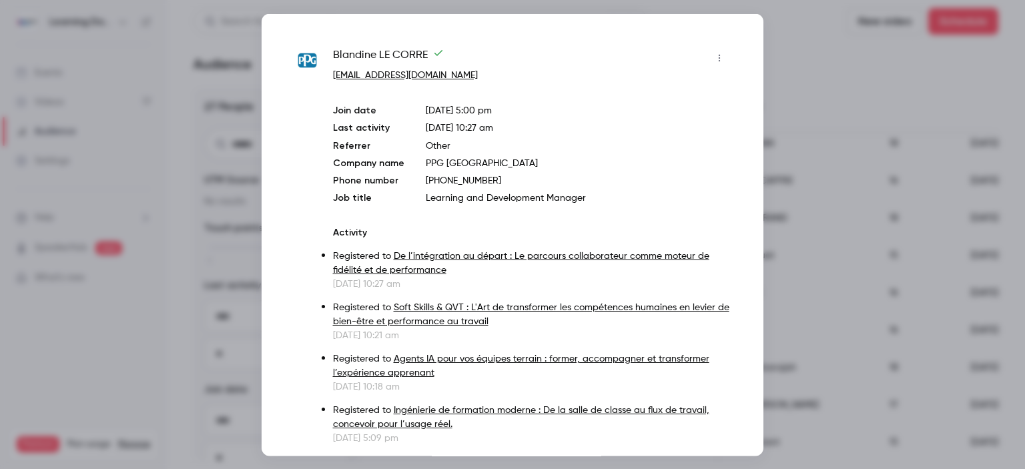
click at [784, 79] on div at bounding box center [512, 234] width 1025 height 469
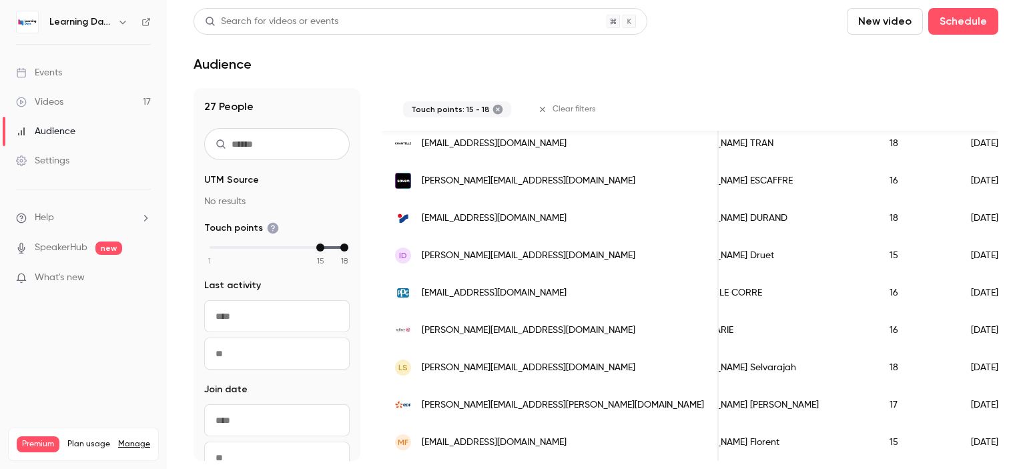
click at [508, 324] on span "[PERSON_NAME][EMAIL_ADDRESS][DOMAIN_NAME]" at bounding box center [528, 331] width 213 height 14
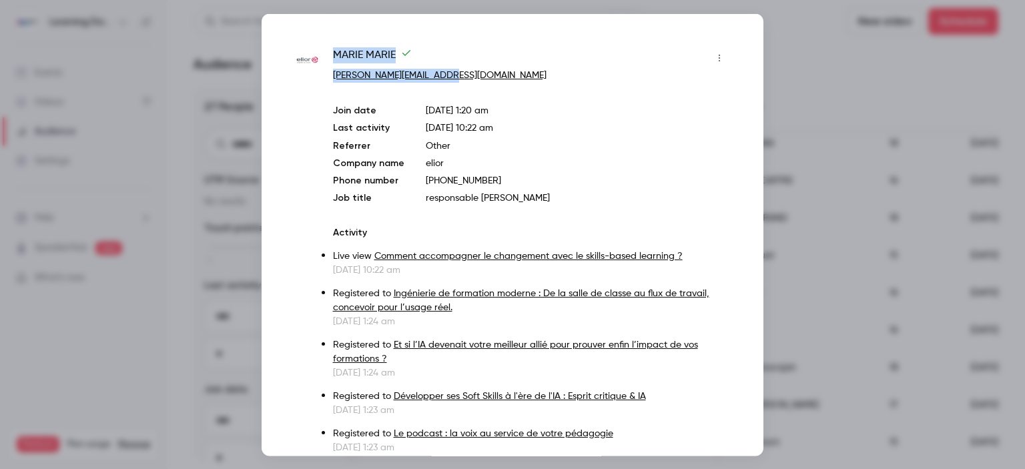
drag, startPoint x: 433, startPoint y: 79, endPoint x: 331, endPoint y: 61, distance: 103.8
click at [812, 108] on div at bounding box center [512, 234] width 1025 height 469
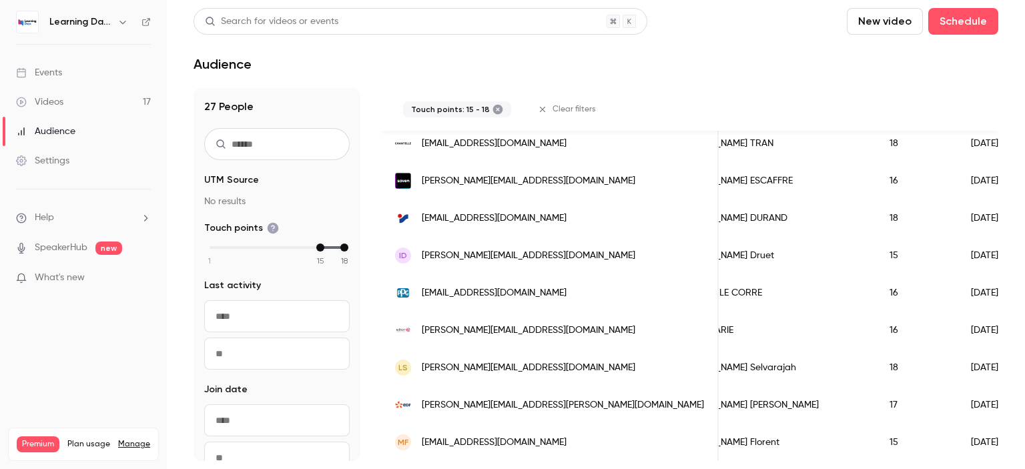
click at [541, 173] on div "[PERSON_NAME][EMAIL_ADDRESS][DOMAIN_NAME]" at bounding box center [550, 180] width 337 height 37
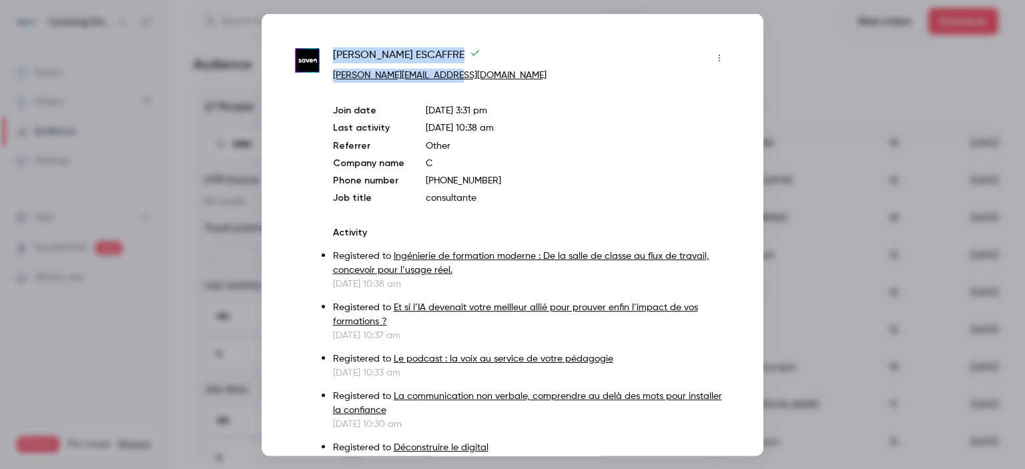
drag, startPoint x: 462, startPoint y: 79, endPoint x: 331, endPoint y: 58, distance: 132.4
click at [801, 133] on div at bounding box center [512, 234] width 1025 height 469
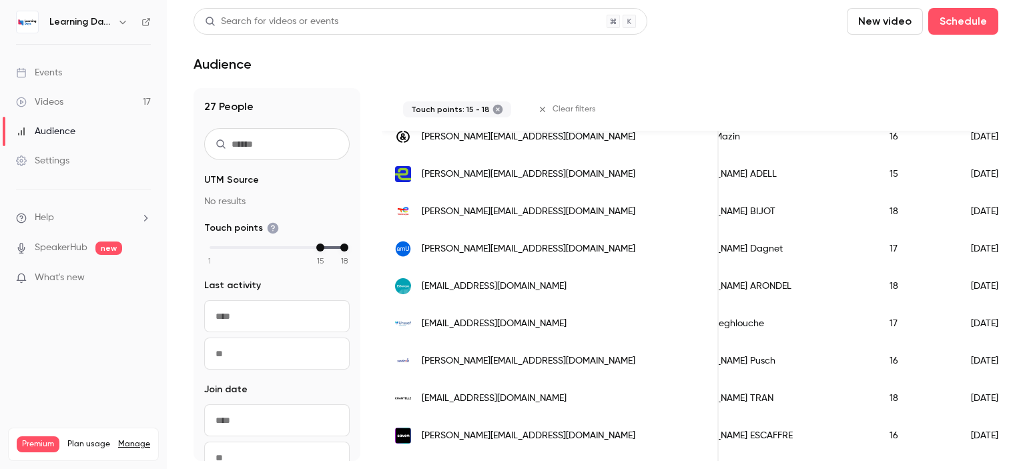
scroll to position [670, 0]
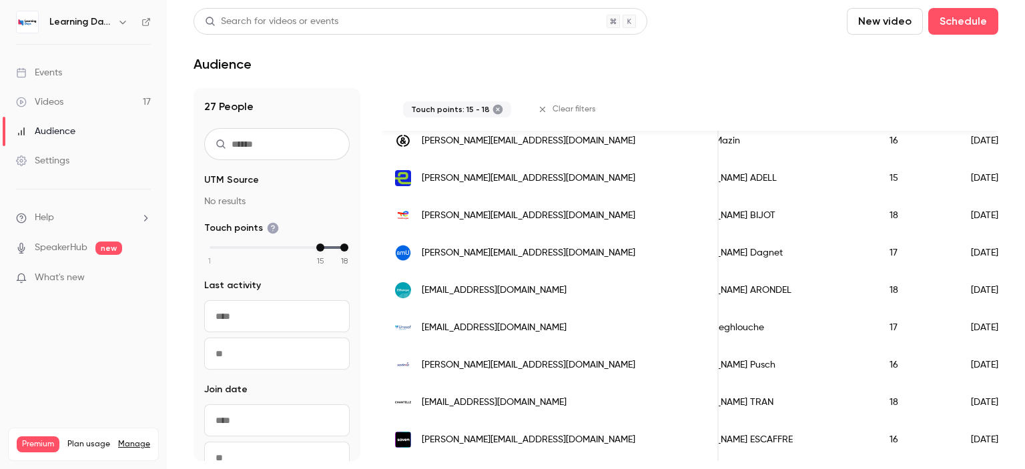
drag, startPoint x: 598, startPoint y: 402, endPoint x: 418, endPoint y: 410, distance: 179.6
click at [418, 410] on div "[EMAIL_ADDRESS][DOMAIN_NAME]" at bounding box center [550, 402] width 337 height 37
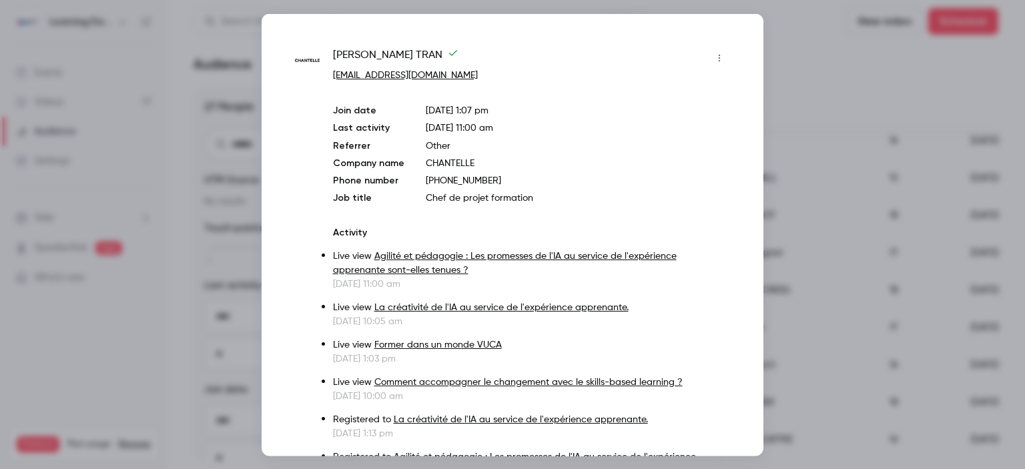
drag, startPoint x: 489, startPoint y: 72, endPoint x: 328, endPoint y: 53, distance: 161.9
click at [787, 58] on div at bounding box center [512, 234] width 1025 height 469
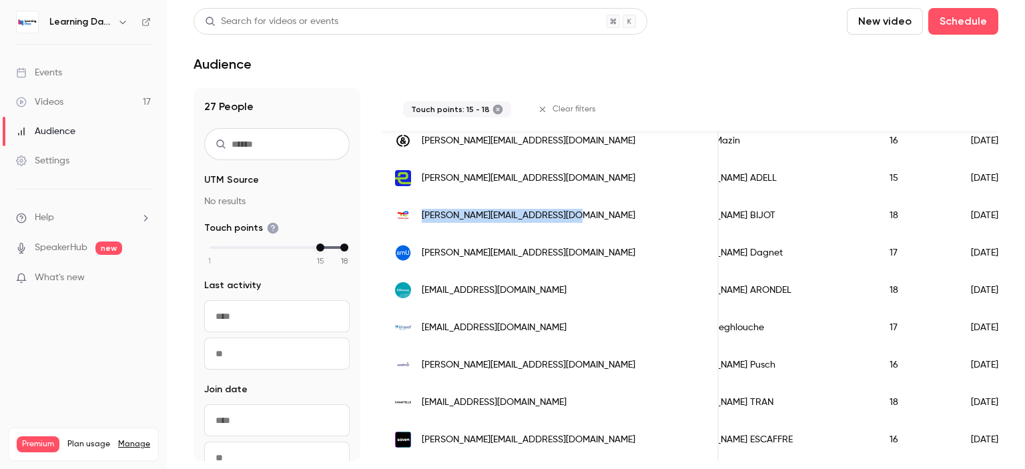
drag, startPoint x: 611, startPoint y: 211, endPoint x: 422, endPoint y: 215, distance: 189.5
click at [422, 215] on div "[PERSON_NAME][EMAIL_ADDRESS][DOMAIN_NAME]" at bounding box center [550, 215] width 337 height 37
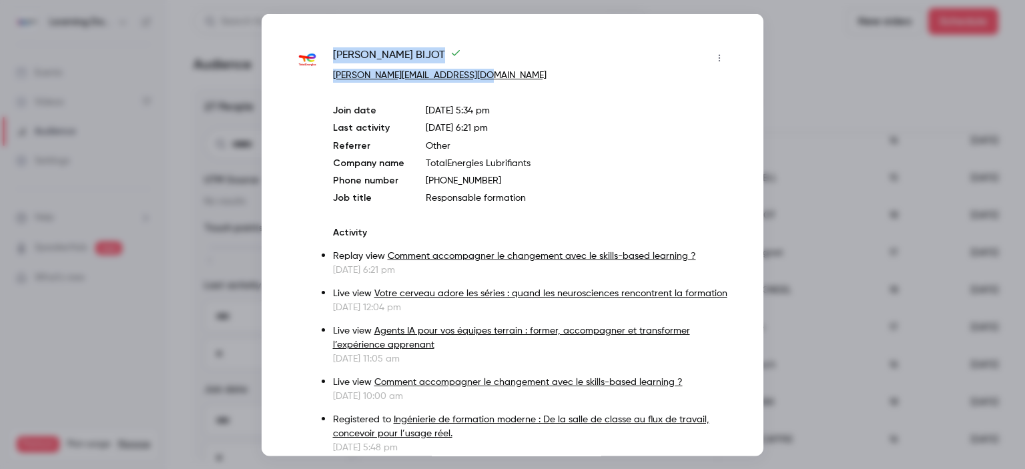
drag, startPoint x: 498, startPoint y: 77, endPoint x: 334, endPoint y: 57, distance: 166.0
click at [334, 57] on div "[PERSON_NAME] [PERSON_NAME][EMAIL_ADDRESS][DOMAIN_NAME]" at bounding box center [531, 64] width 397 height 35
click at [811, 79] on div at bounding box center [512, 234] width 1025 height 469
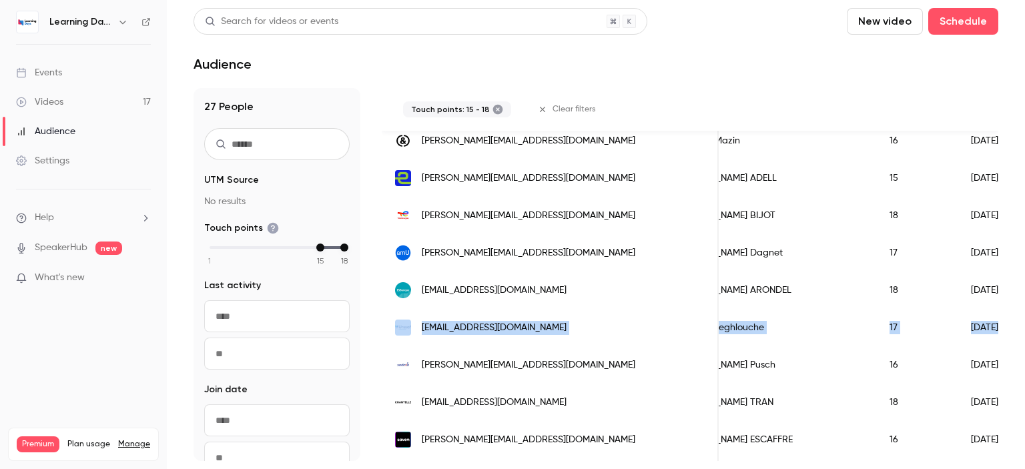
drag, startPoint x: 999, startPoint y: 311, endPoint x: 1008, endPoint y: 283, distance: 29.3
click at [1008, 283] on main "Search for videos or events New video Schedule Audience 27 People UTM Source No…" at bounding box center [596, 234] width 858 height 469
click at [570, 141] on span "[PERSON_NAME][EMAIL_ADDRESS][DOMAIN_NAME]" at bounding box center [528, 141] width 213 height 14
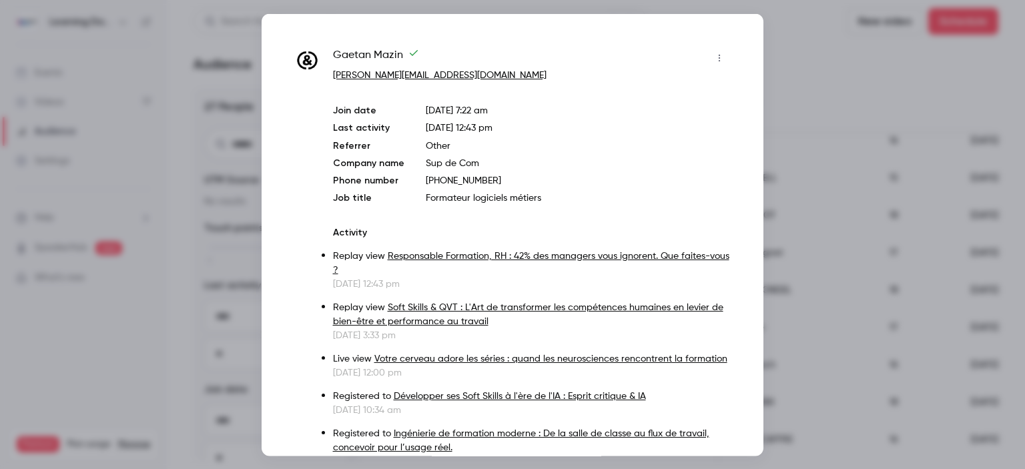
drag, startPoint x: 563, startPoint y: 77, endPoint x: 330, endPoint y: 77, distance: 233.5
click at [352, 73] on link "[PERSON_NAME][EMAIL_ADDRESS][DOMAIN_NAME]" at bounding box center [439, 74] width 213 height 9
click at [832, 95] on div at bounding box center [512, 234] width 1025 height 469
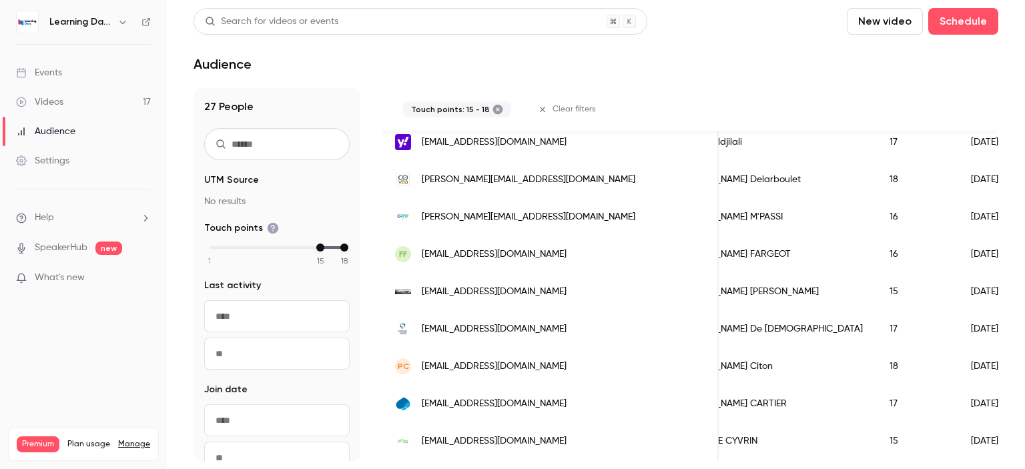
scroll to position [331, 0]
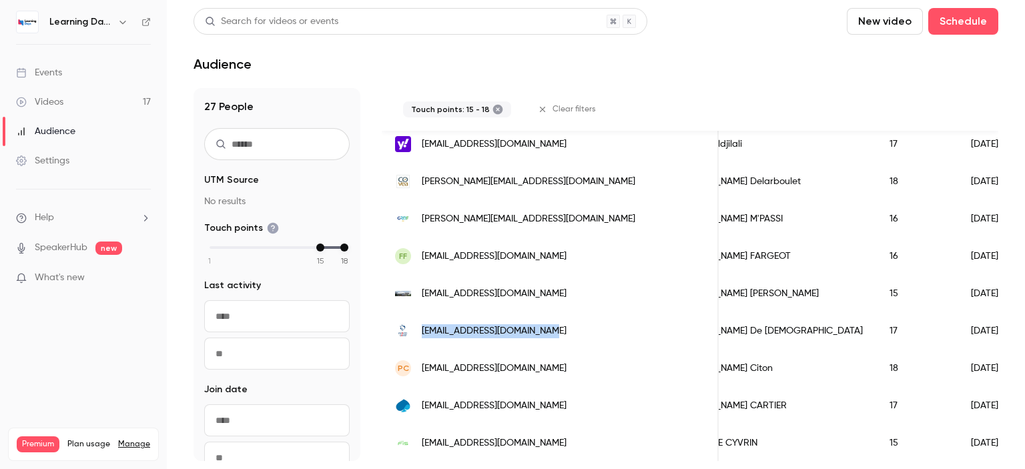
drag, startPoint x: 583, startPoint y: 333, endPoint x: 416, endPoint y: 332, distance: 166.8
click at [416, 332] on div "[EMAIL_ADDRESS][DOMAIN_NAME]" at bounding box center [550, 330] width 337 height 37
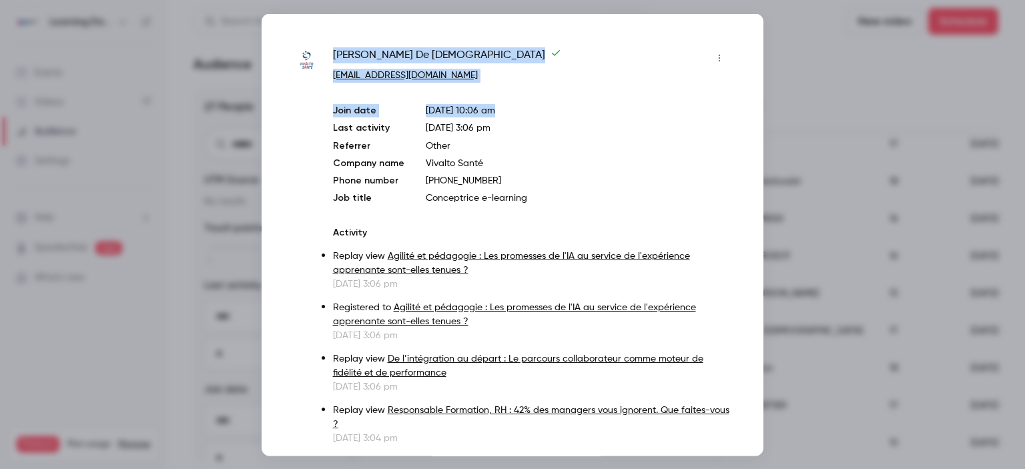
drag, startPoint x: 516, startPoint y: 100, endPoint x: 332, endPoint y: 55, distance: 188.8
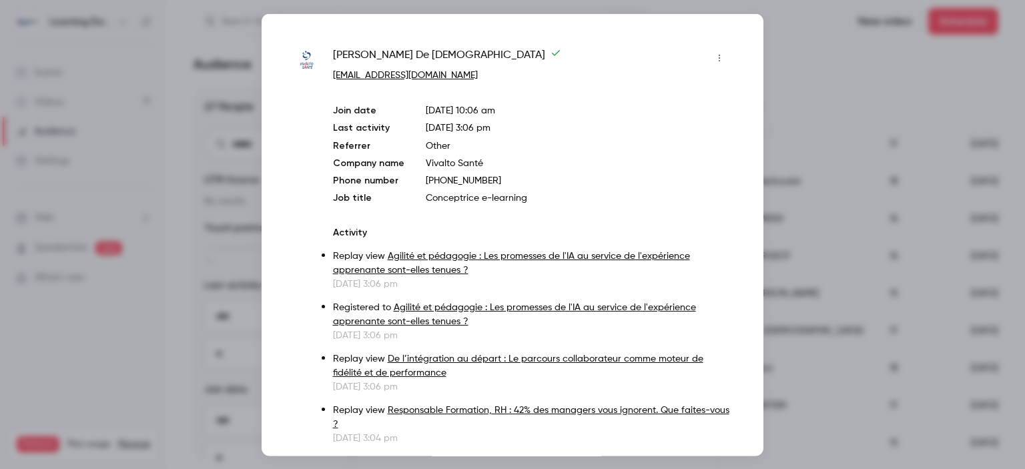
click at [796, 131] on div at bounding box center [512, 234] width 1025 height 469
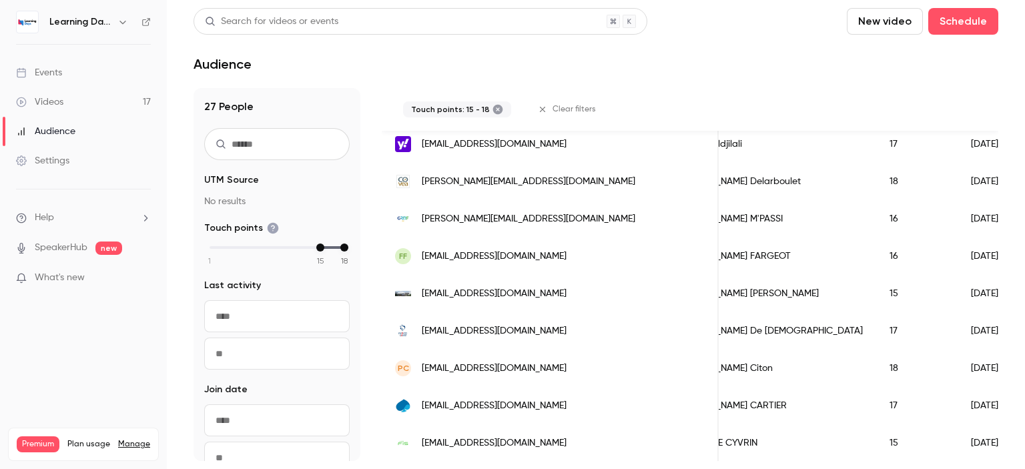
click at [568, 219] on div "[PERSON_NAME][EMAIL_ADDRESS][DOMAIN_NAME]" at bounding box center [550, 218] width 337 height 37
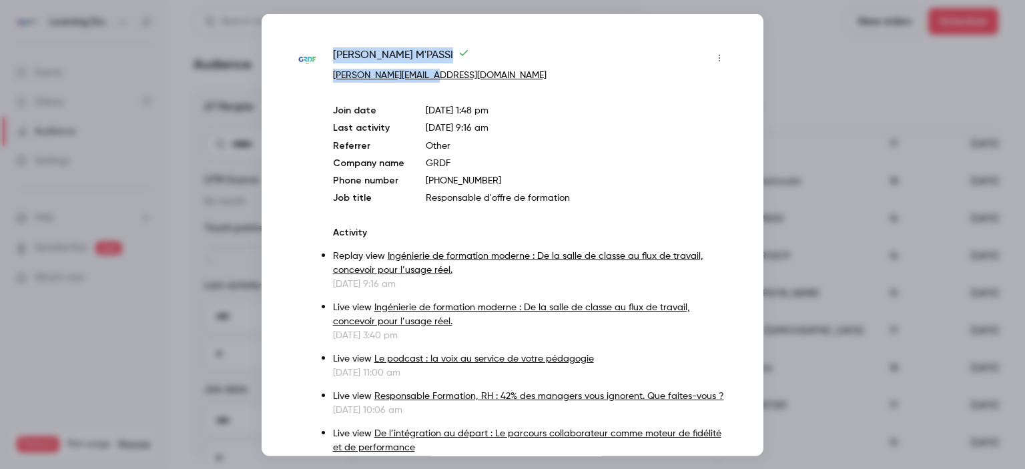
drag, startPoint x: 472, startPoint y: 82, endPoint x: 333, endPoint y: 54, distance: 142.2
click at [788, 82] on div at bounding box center [512, 234] width 1025 height 469
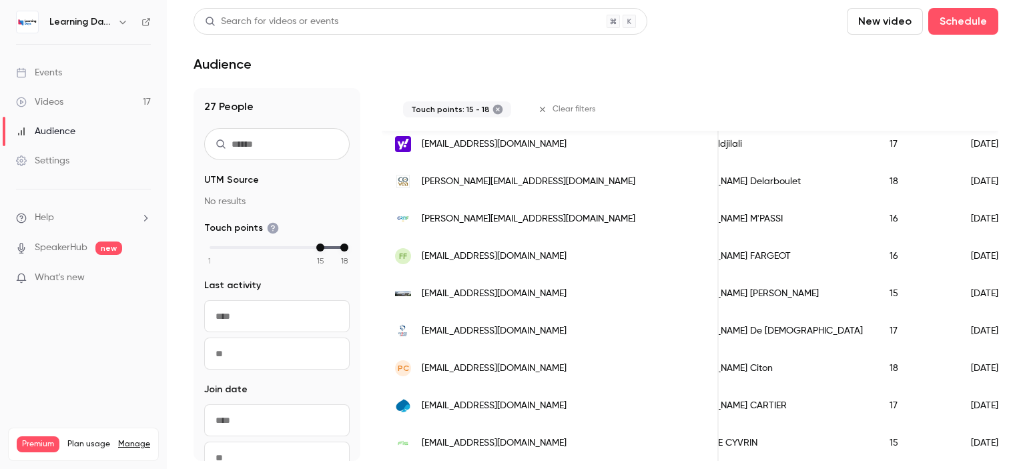
click at [886, 53] on header "Search for videos or events New video Schedule Audience" at bounding box center [595, 40] width 804 height 64
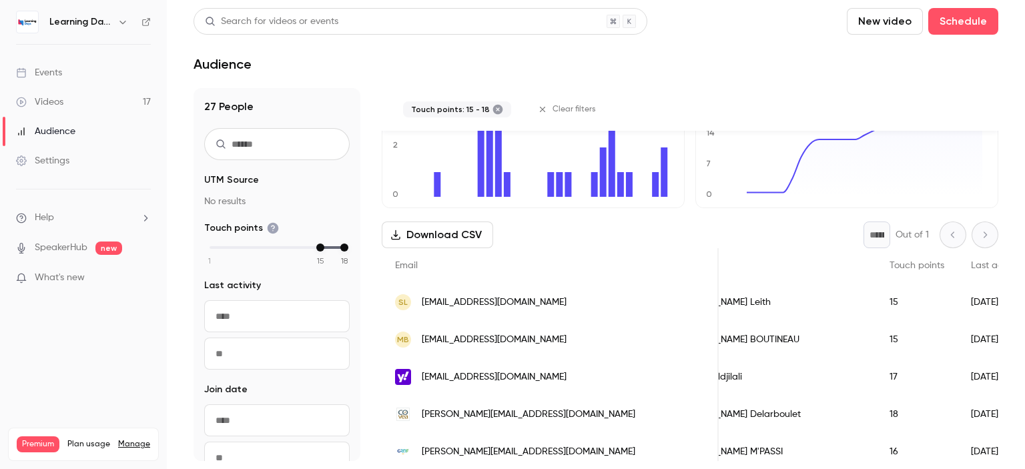
scroll to position [100, 0]
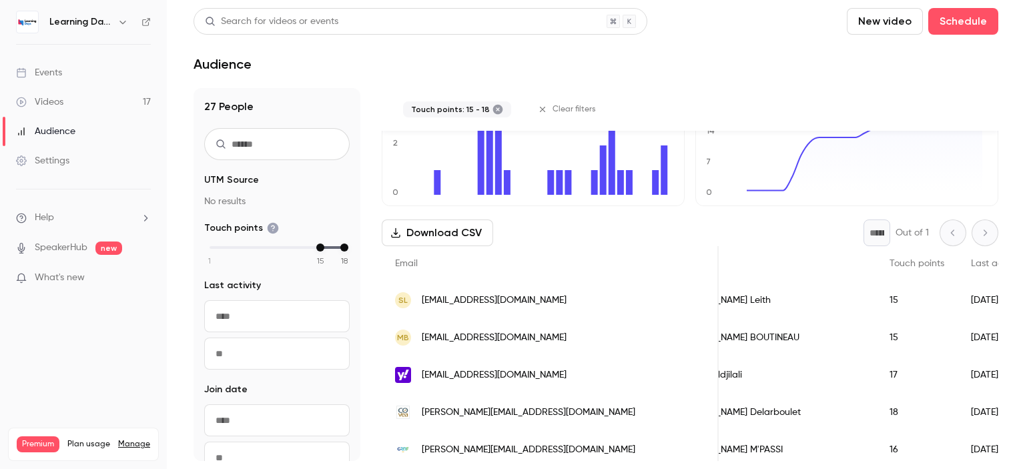
click at [516, 402] on div "[PERSON_NAME][EMAIL_ADDRESS][DOMAIN_NAME]" at bounding box center [550, 412] width 337 height 37
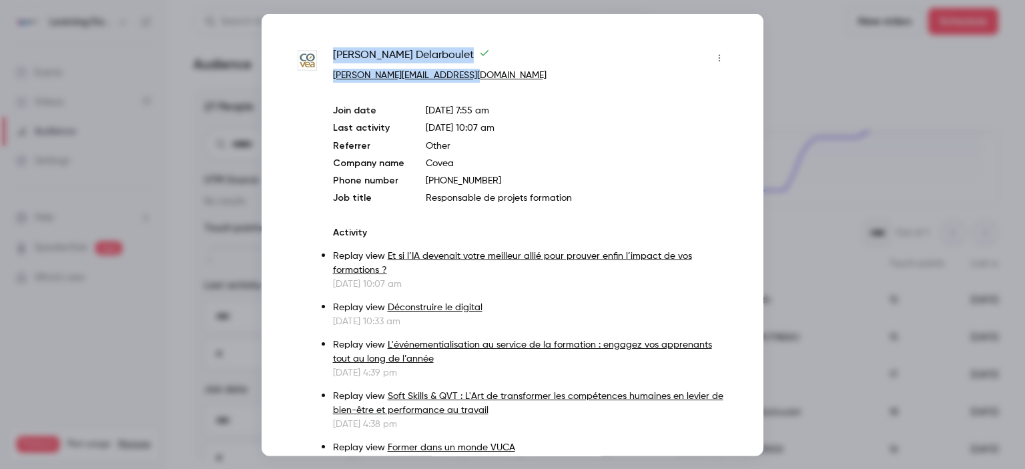
drag, startPoint x: 482, startPoint y: 71, endPoint x: 326, endPoint y: 46, distance: 158.1
click at [360, 55] on span "[PERSON_NAME]" at bounding box center [411, 57] width 157 height 21
drag, startPoint x: 479, startPoint y: 74, endPoint x: 331, endPoint y: 51, distance: 149.8
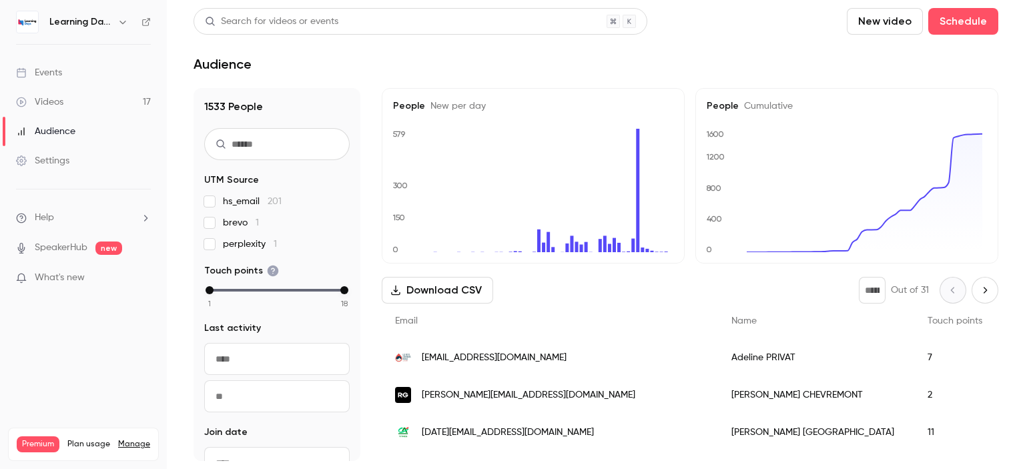
click at [63, 103] on link "Videos 17" at bounding box center [83, 101] width 167 height 29
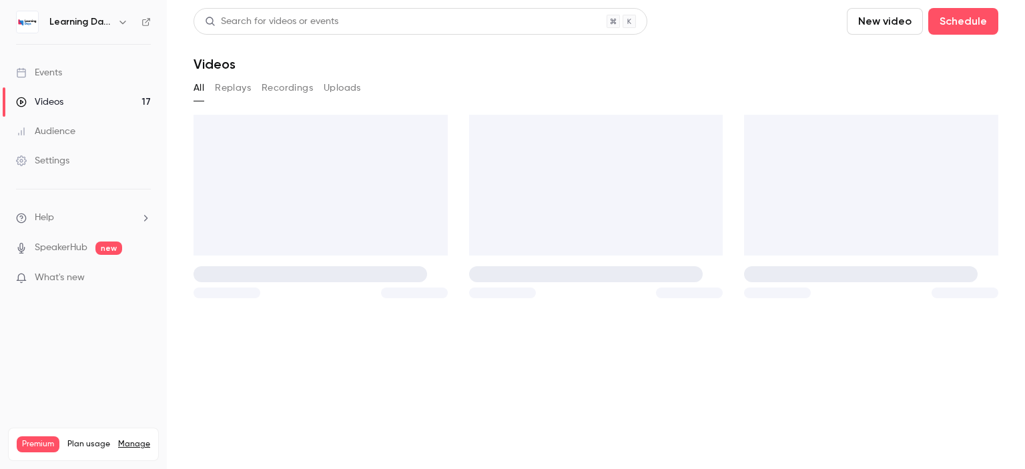
click at [57, 148] on link "Settings" at bounding box center [83, 160] width 167 height 29
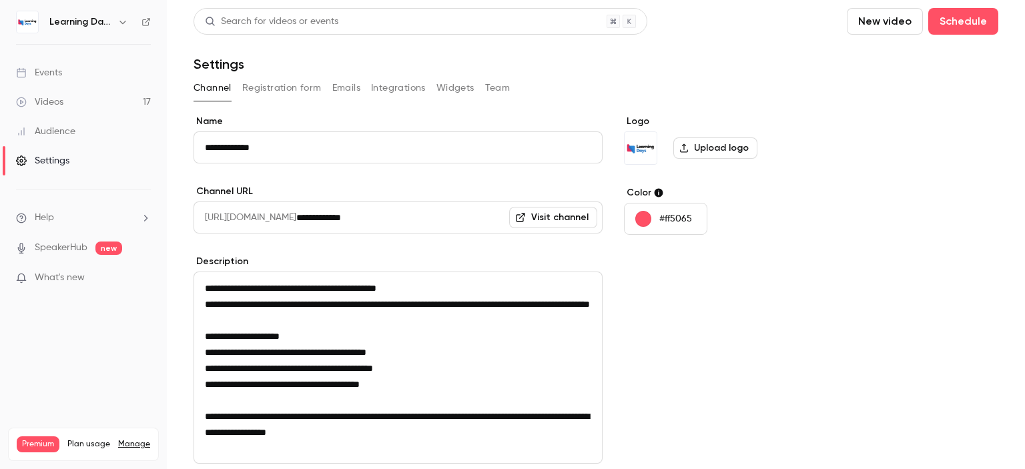
click at [57, 131] on div "Audience" at bounding box center [45, 131] width 59 height 13
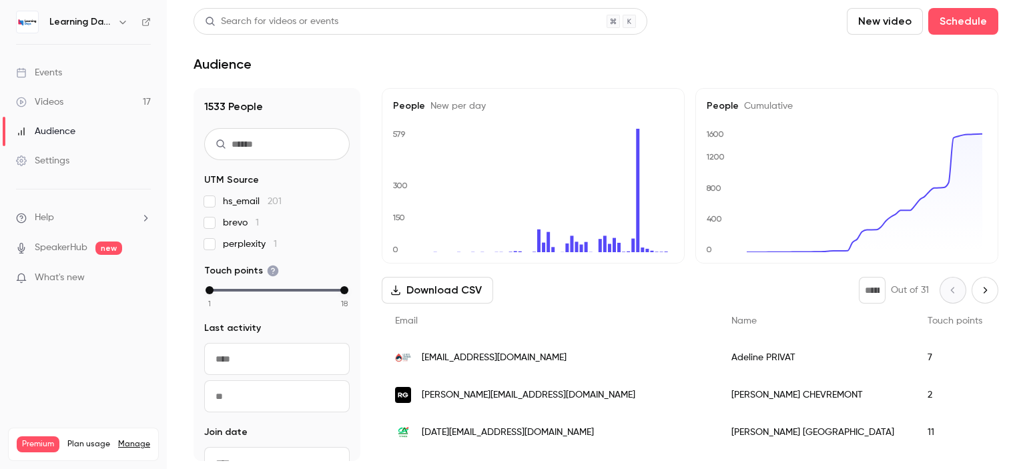
click at [57, 131] on div "Audience" at bounding box center [45, 131] width 59 height 13
click at [458, 406] on div "valerie.chevremont@renault.com" at bounding box center [550, 394] width 336 height 37
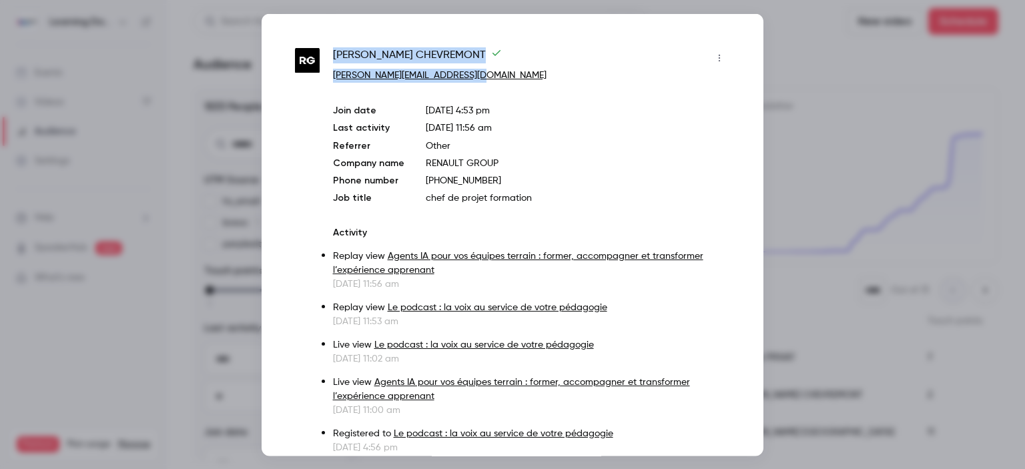
drag, startPoint x: 483, startPoint y: 77, endPoint x: 332, endPoint y: 53, distance: 153.3
click at [332, 53] on div "VALERIE CHEVREMONT valerie.chevremont@renault.com Join date Oct 2, 2025 4:53 pm…" at bounding box center [512, 276] width 435 height 458
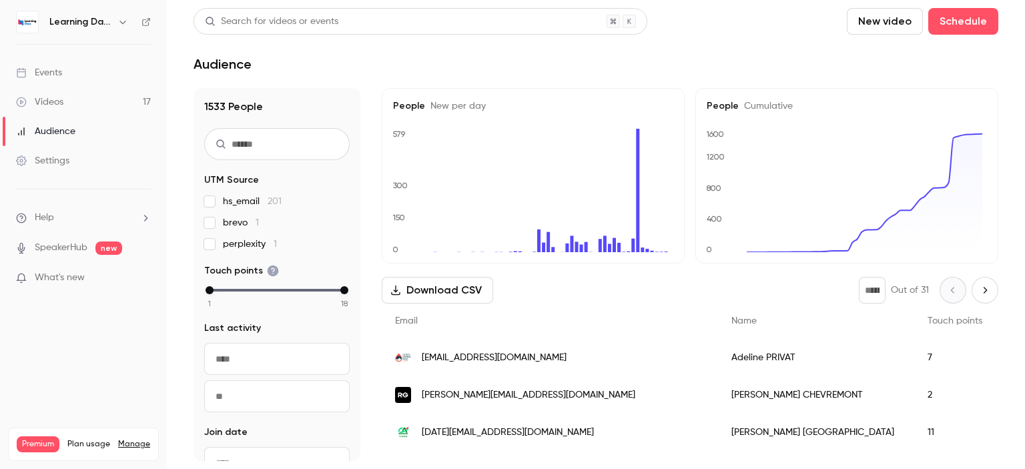
click at [82, 96] on link "Videos 17" at bounding box center [83, 101] width 167 height 29
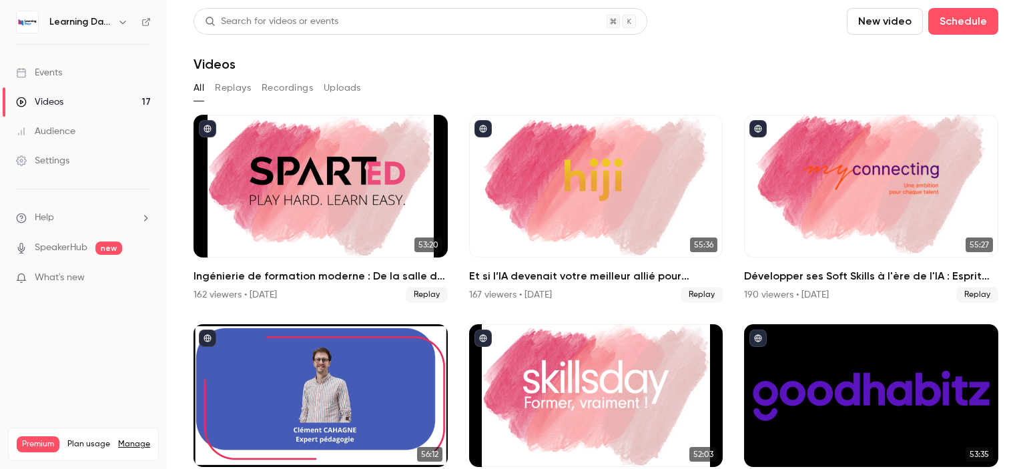
click at [79, 117] on link "Audience" at bounding box center [83, 131] width 167 height 29
